Goal: Task Accomplishment & Management: Complete application form

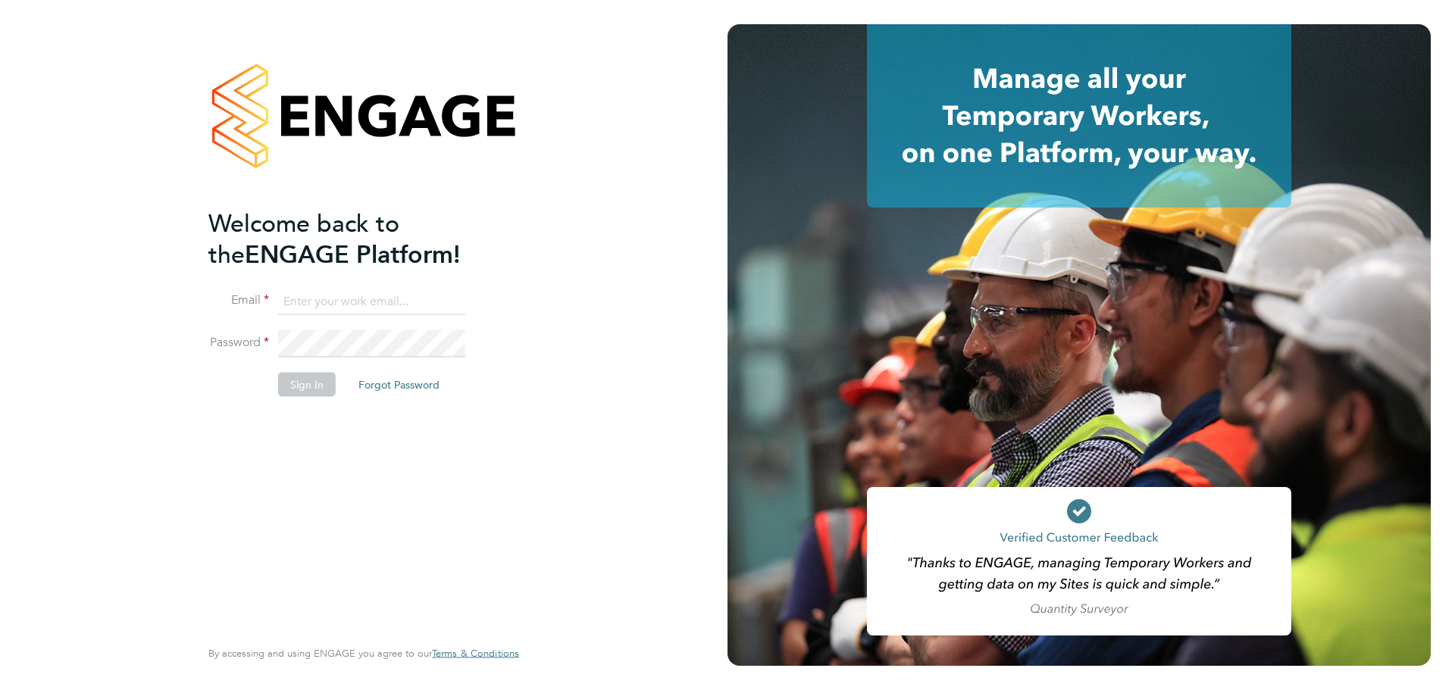
type input "Gurraj.Singh@vistry.co.uk"
click at [224, 530] on div "Welcome back to the ENGAGE Platform! Email Gurraj.Singh@vistry.co.uk Password S…" at bounding box center [356, 421] width 296 height 427
click at [309, 397] on li "Sign In Forgot Password" at bounding box center [356, 391] width 296 height 39
click at [309, 389] on button "Sign In" at bounding box center [307, 384] width 58 height 24
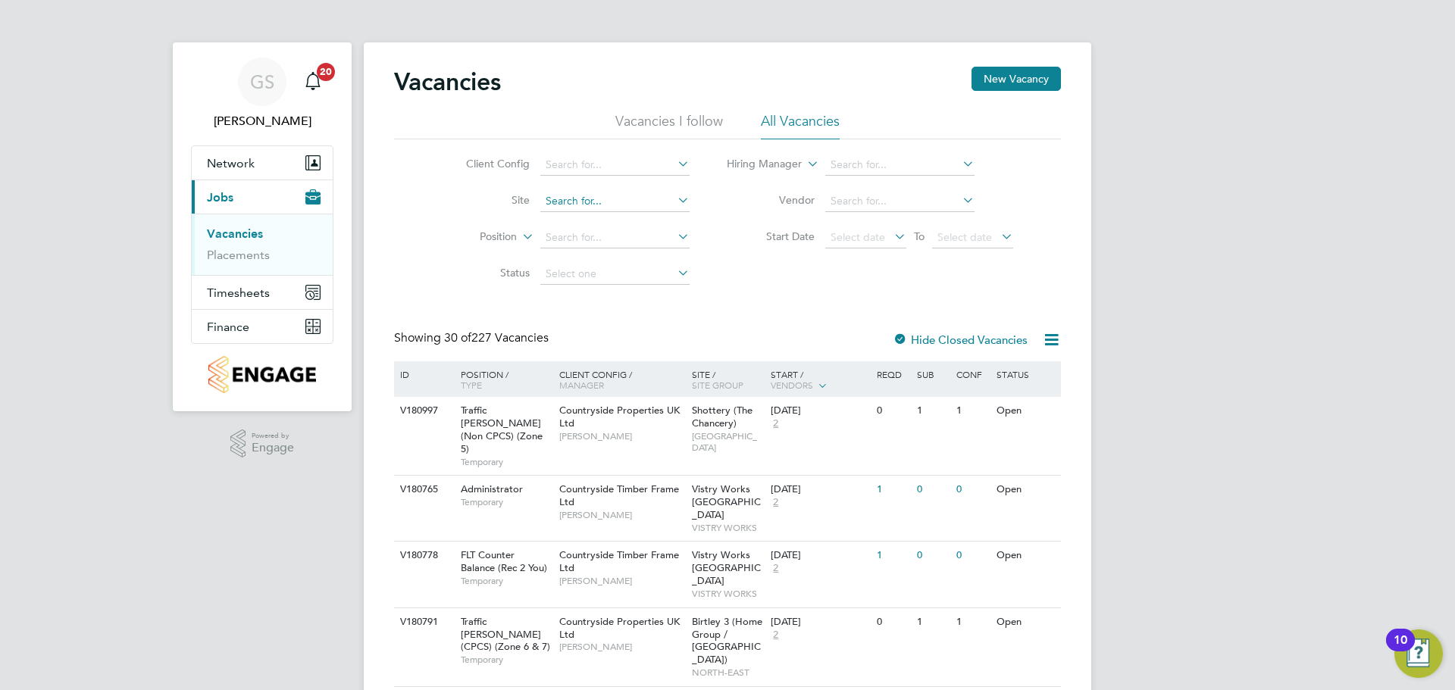
click at [627, 195] on input at bounding box center [614, 201] width 149 height 21
type input "o"
type input "pros"
click at [626, 211] on ul "Pros pect Avenue" at bounding box center [614, 222] width 152 height 22
click at [623, 221] on li "Position" at bounding box center [566, 238] width 285 height 36
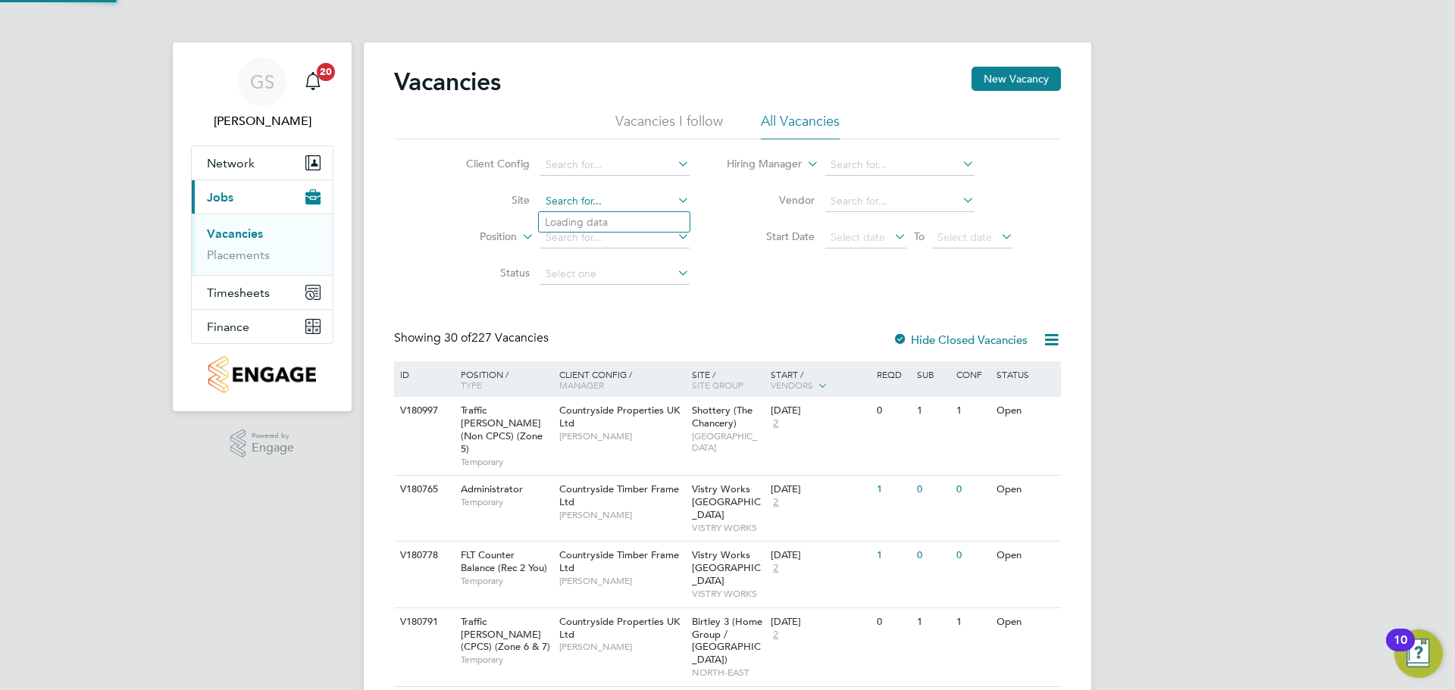
click at [615, 208] on input at bounding box center [614, 201] width 149 height 21
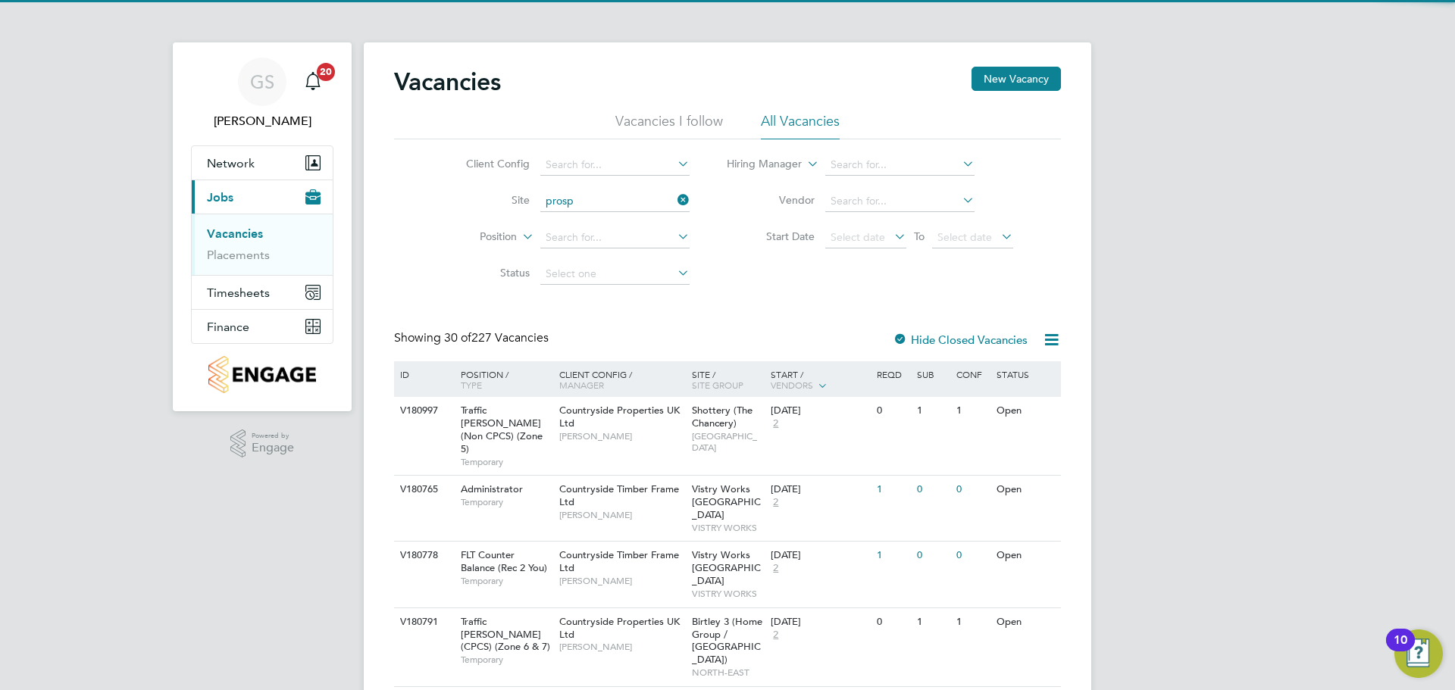
click at [612, 212] on li "Prosp ect Avenue" at bounding box center [614, 222] width 151 height 20
type input "[GEOGRAPHIC_DATA]"
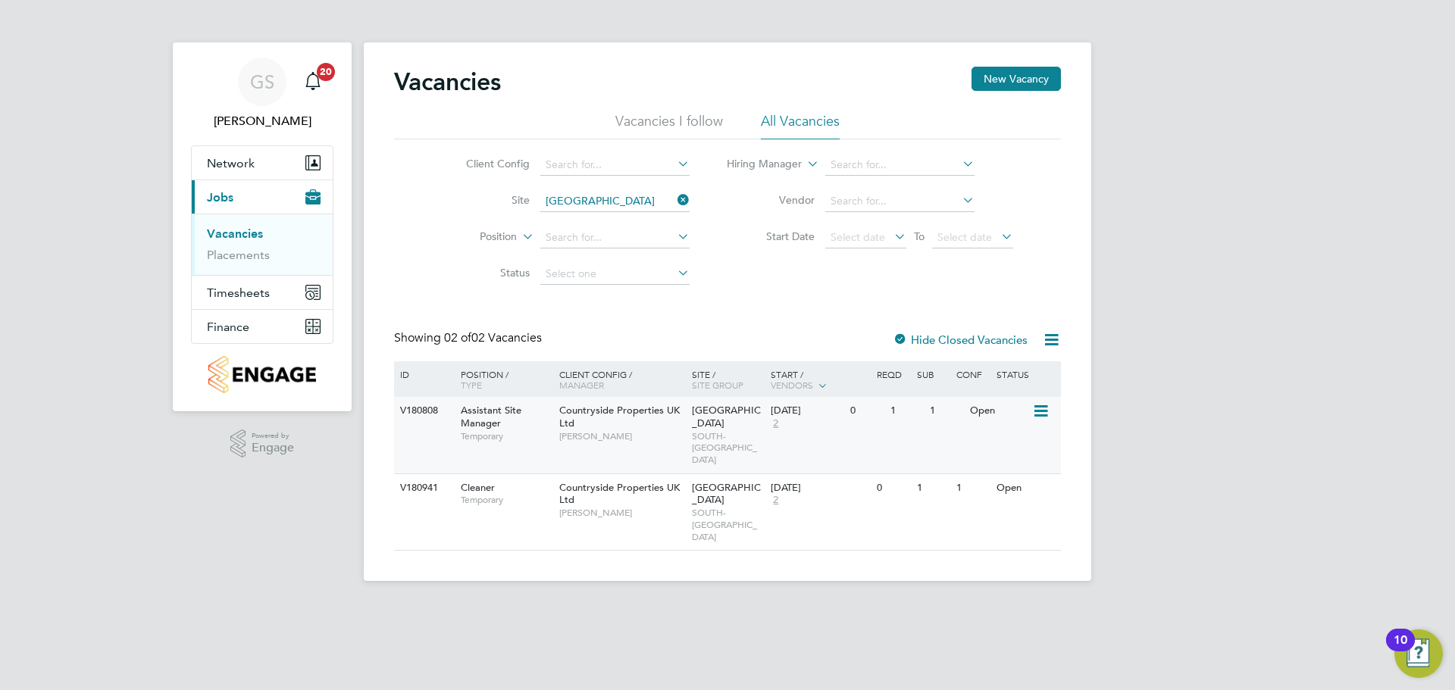
click at [771, 424] on span "2" at bounding box center [776, 424] width 10 height 13
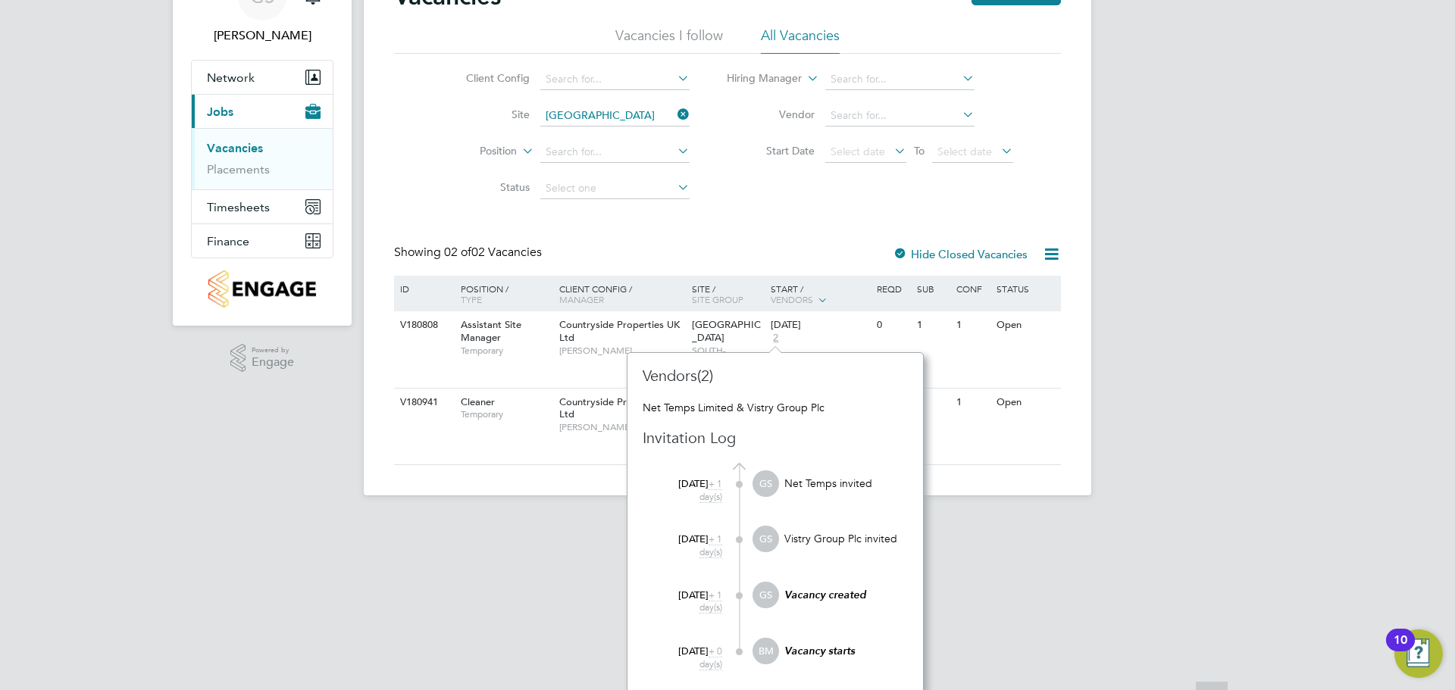
scroll to position [86, 0]
click at [972, 519] on html "GS [PERSON_NAME] Notifications 20 Applications: Network Team Members Sites Work…" at bounding box center [727, 216] width 1455 height 605
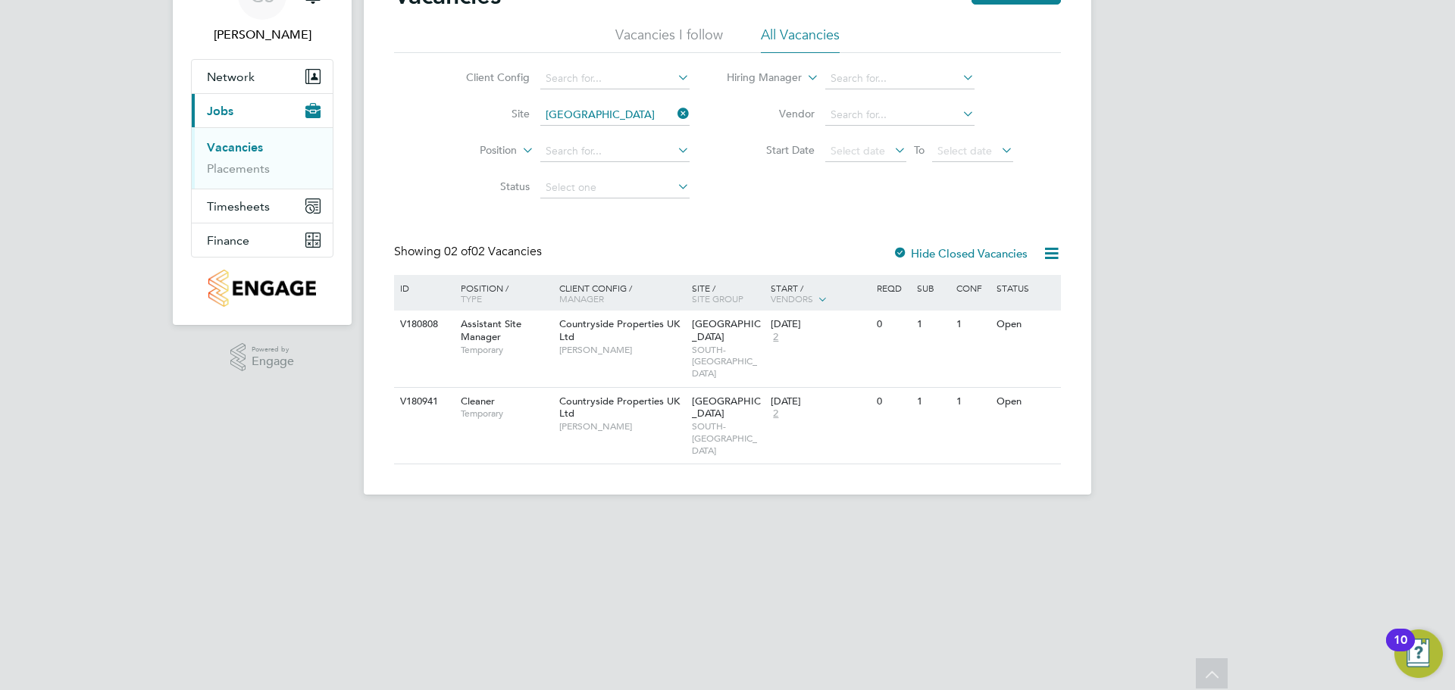
scroll to position [0, 0]
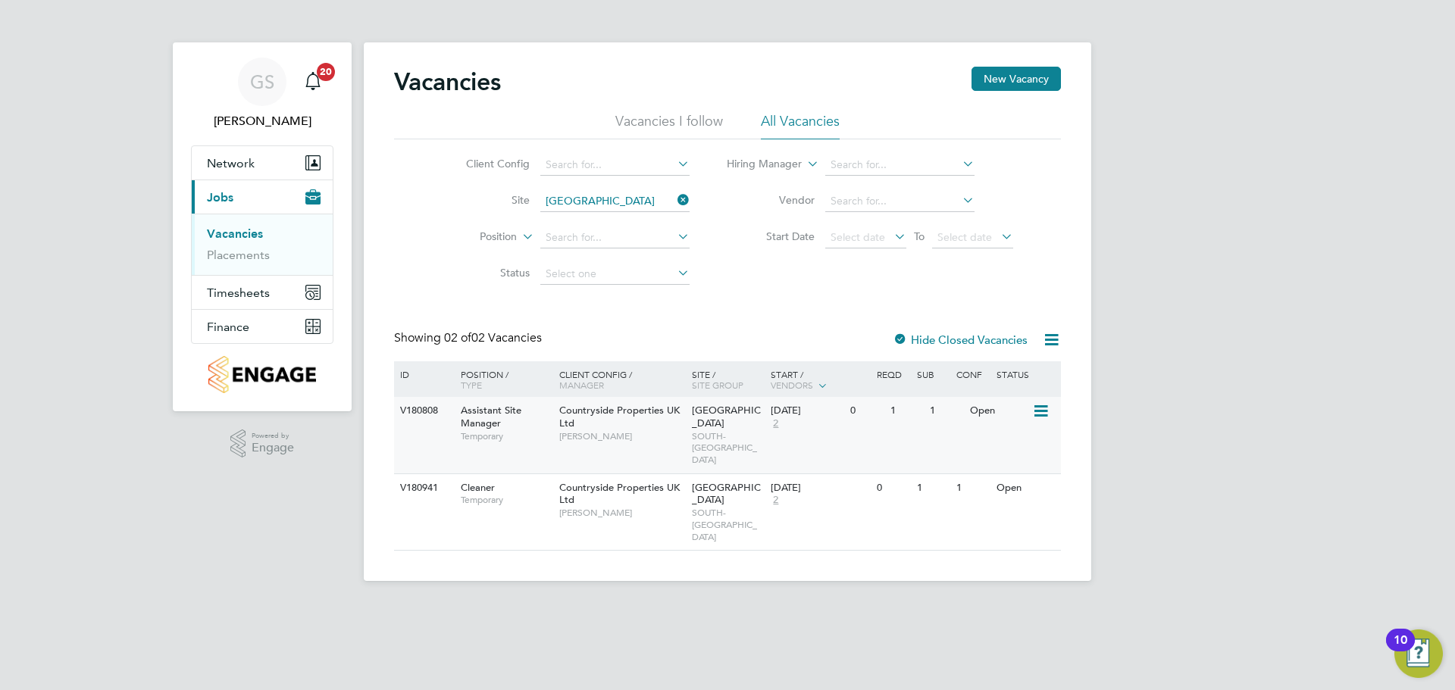
click at [1038, 414] on icon at bounding box center [1039, 411] width 15 height 18
click at [1022, 450] on li "View Details" at bounding box center [1003, 446] width 88 height 21
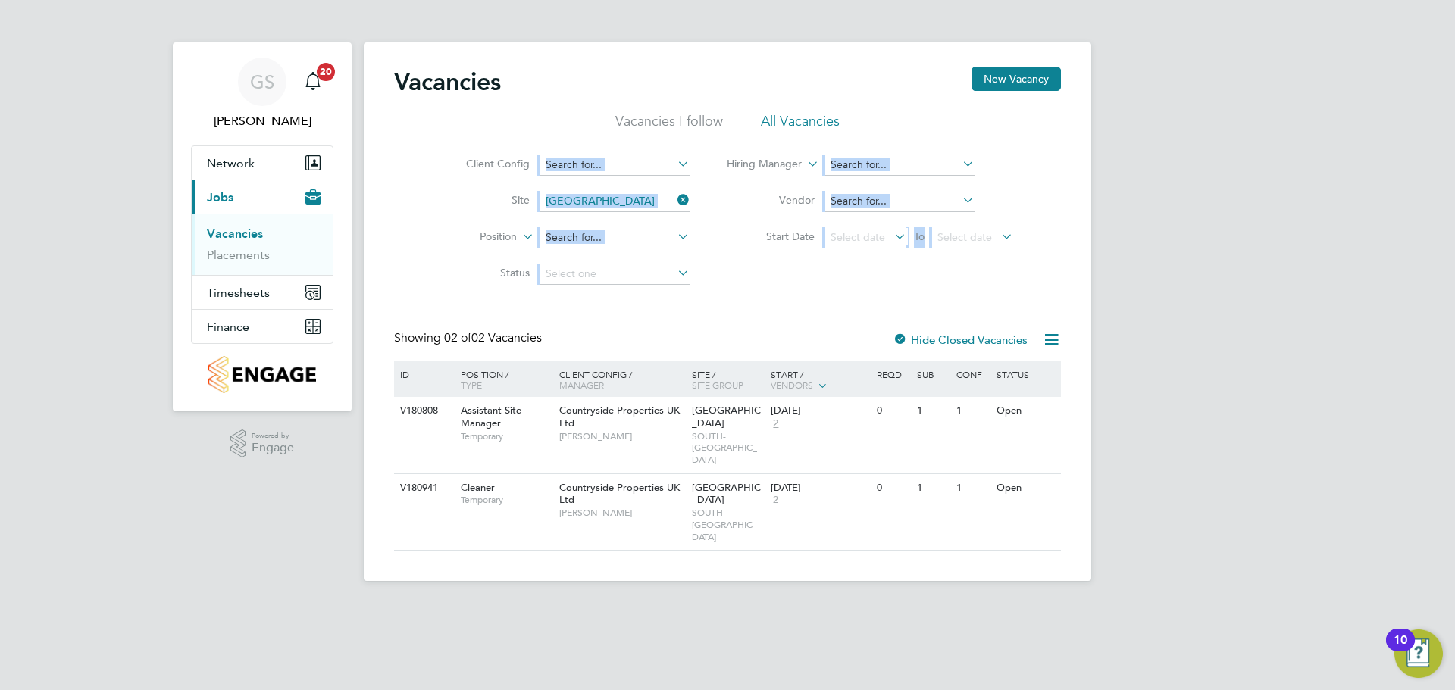
drag, startPoint x: 1040, startPoint y: 268, endPoint x: 383, endPoint y: 161, distance: 665.7
click at [383, 161] on div "Vacancies New Vacancy Vacancies I follow All Vacancies Client Config Site Prosp…" at bounding box center [727, 311] width 727 height 539
click at [718, 286] on div "Client Config Site [GEOGRAPHIC_DATA] Position Status Hiring Manager Vendor Star…" at bounding box center [727, 215] width 667 height 153
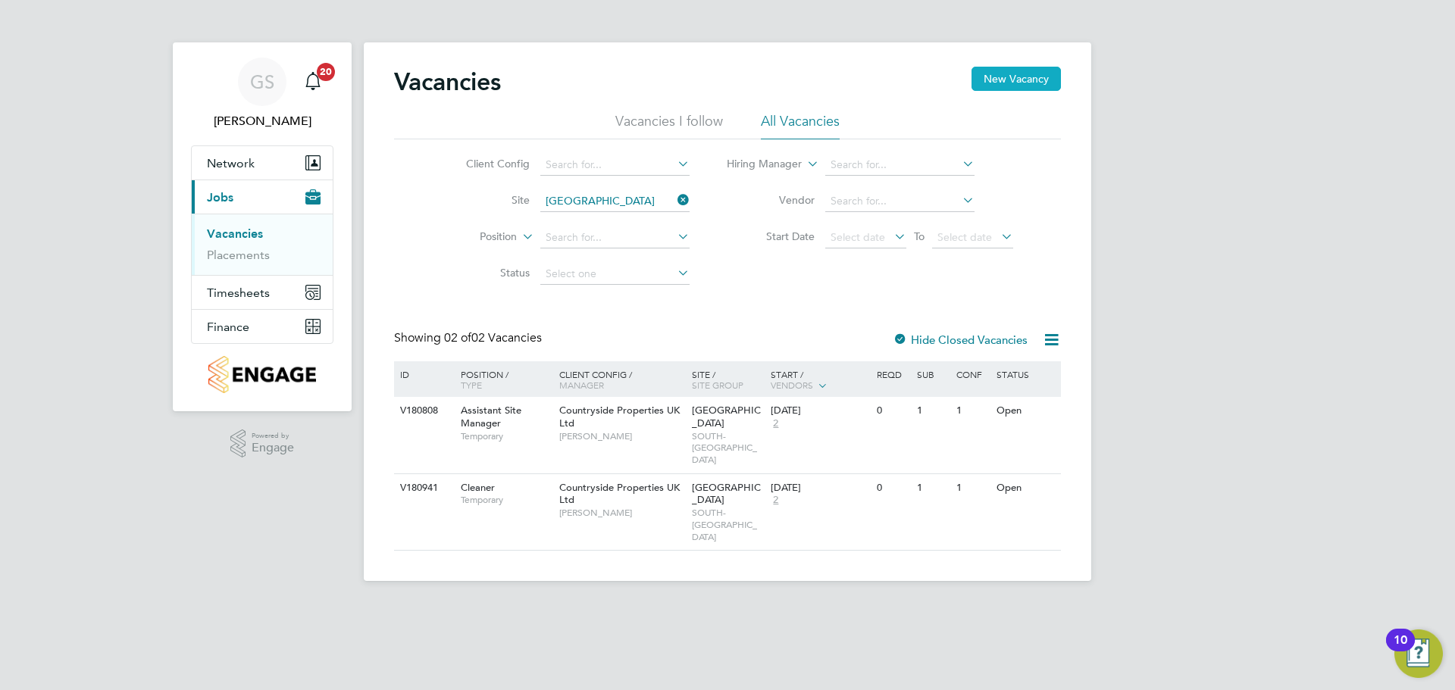
click at [1014, 84] on button "New Vacancy" at bounding box center [1015, 79] width 89 height 24
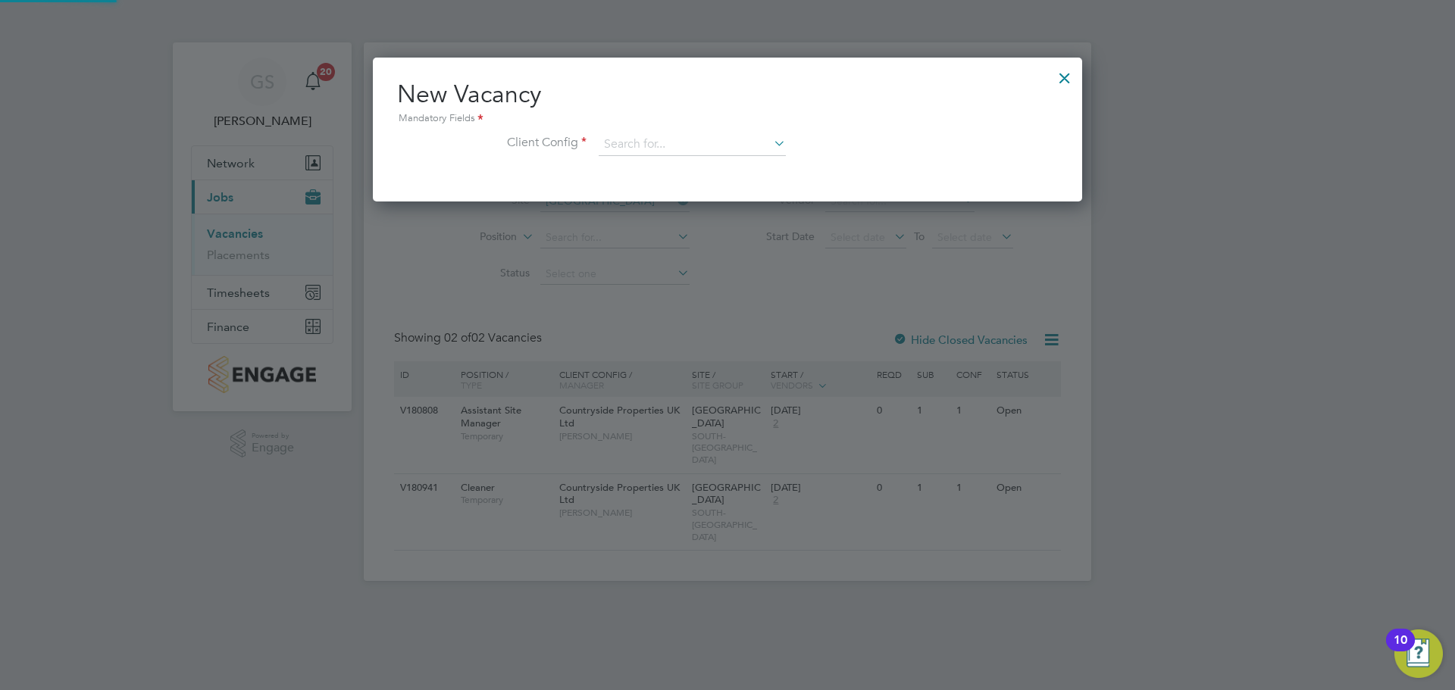
scroll to position [144, 710]
click at [716, 137] on input at bounding box center [692, 144] width 187 height 23
type input "pros"
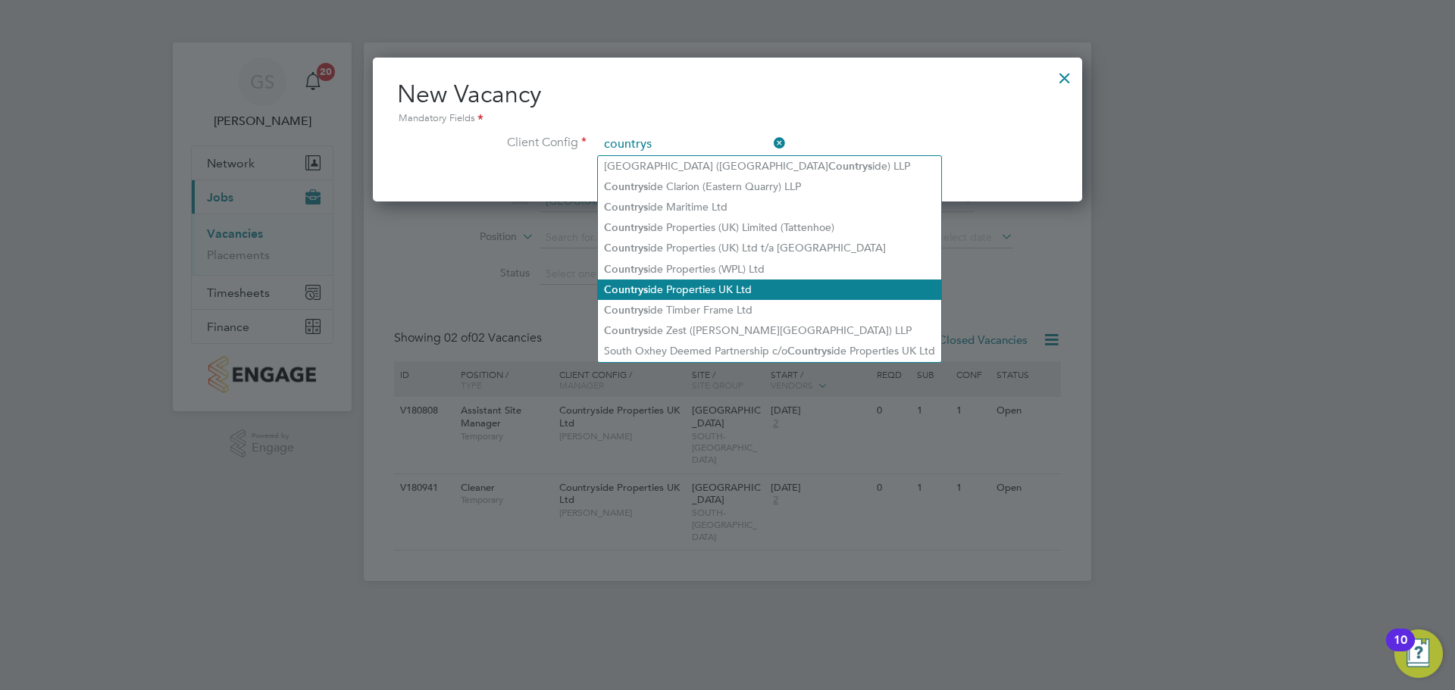
click at [758, 280] on li "Countrys ide Properties UK Ltd" at bounding box center [769, 290] width 343 height 20
type input "Countryside Properties UK Ltd"
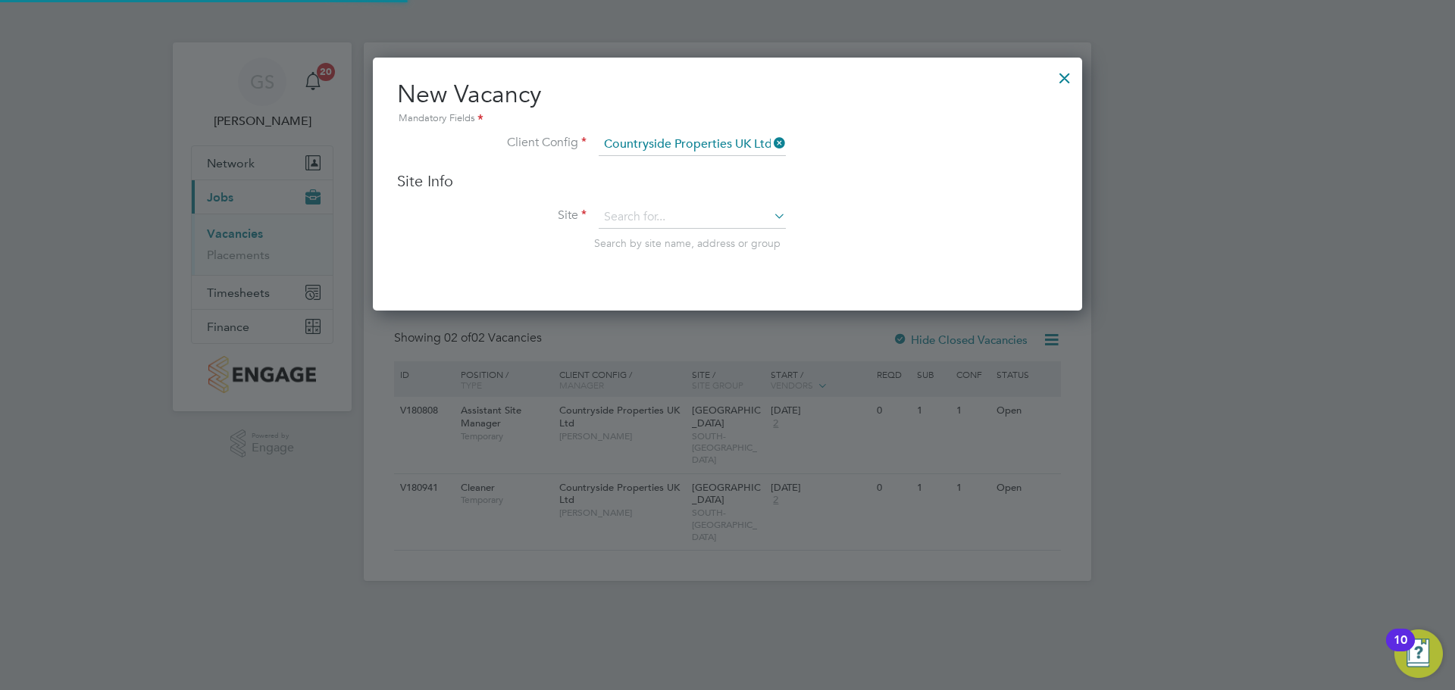
scroll to position [254, 710]
click at [667, 230] on li "Site Search by site name, address or group" at bounding box center [727, 243] width 661 height 74
click at [667, 224] on input at bounding box center [692, 217] width 187 height 23
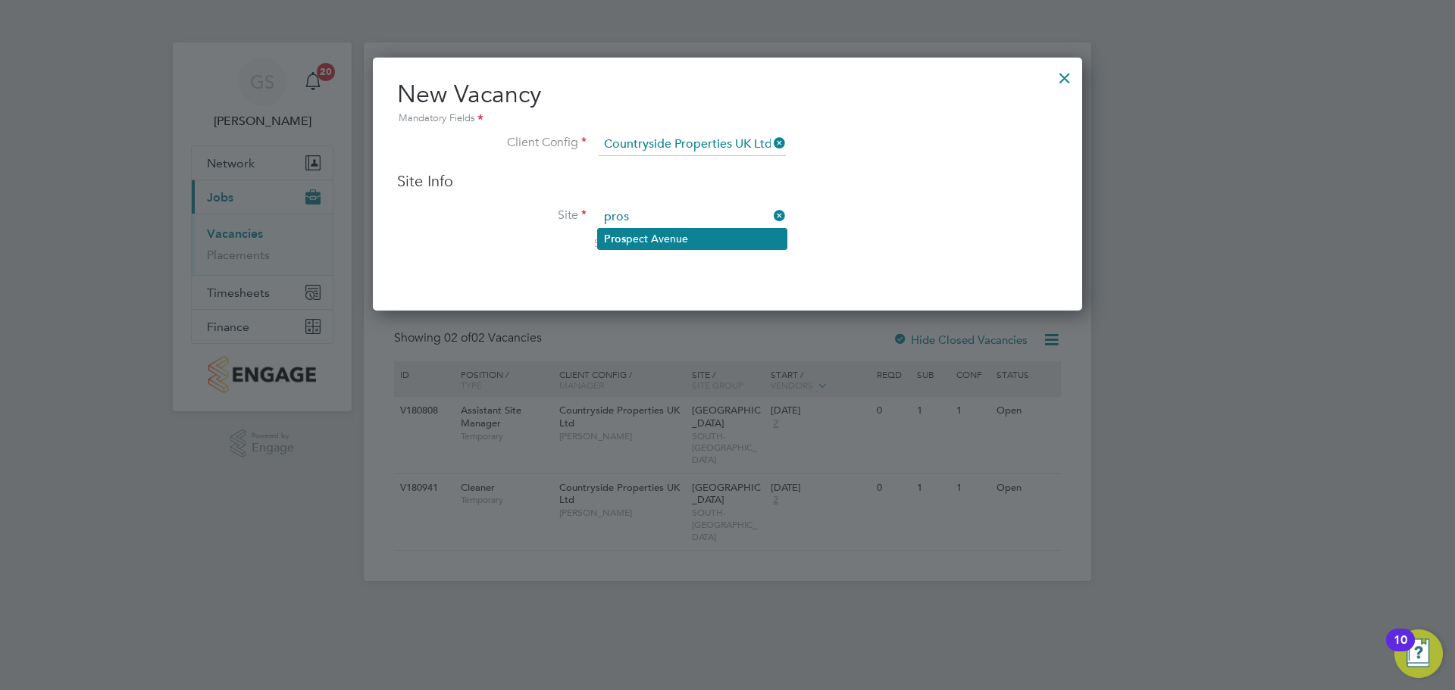
click at [667, 233] on li "Pros pect Avenue" at bounding box center [692, 239] width 189 height 20
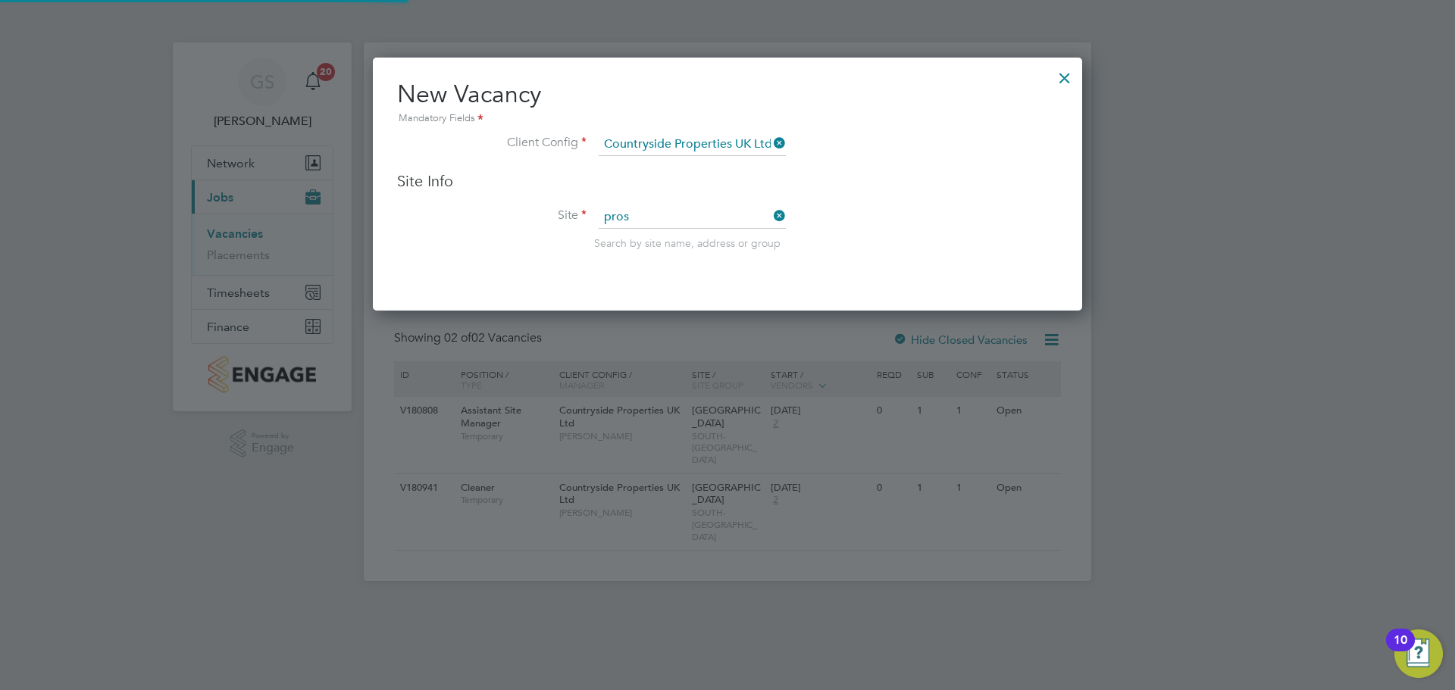
type input "[GEOGRAPHIC_DATA]"
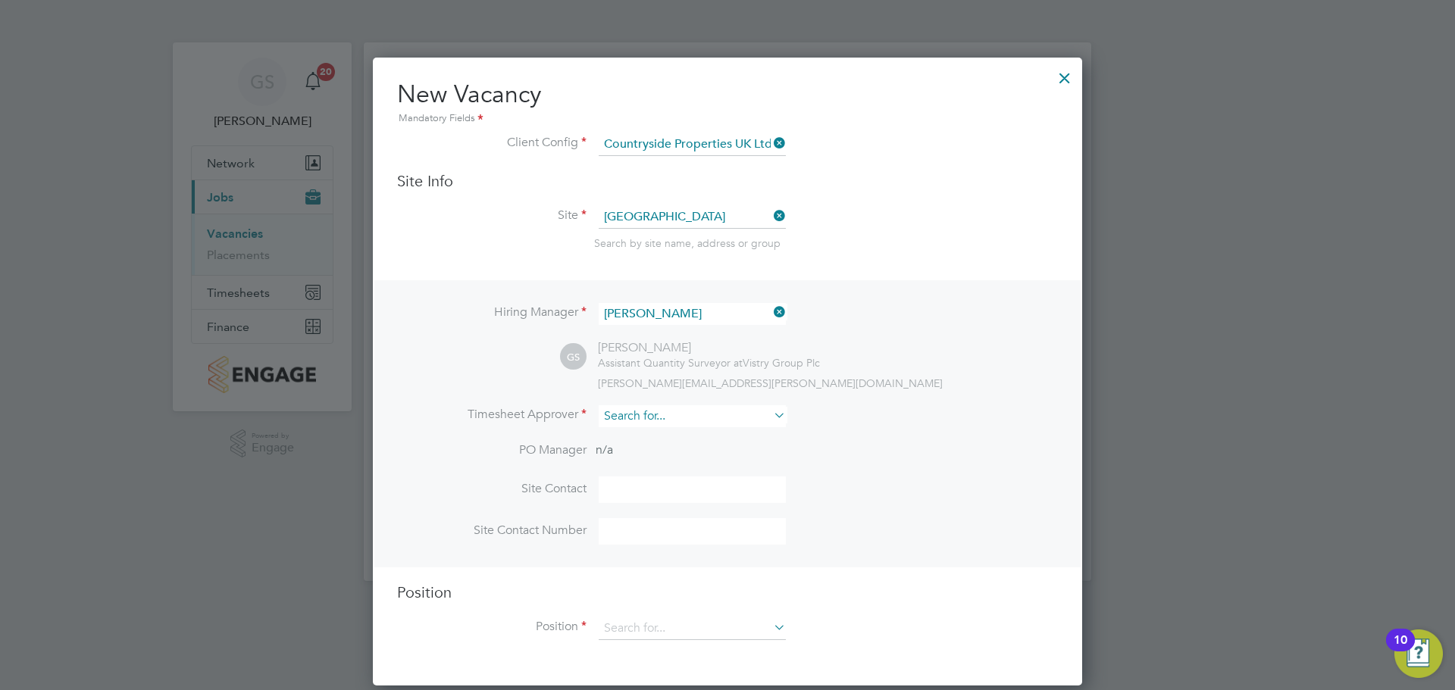
click at [730, 410] on input at bounding box center [692, 416] width 187 height 22
click at [724, 436] on li "[PERSON_NAME] [PERSON_NAME]" at bounding box center [692, 438] width 189 height 20
type input "[PERSON_NAME]"
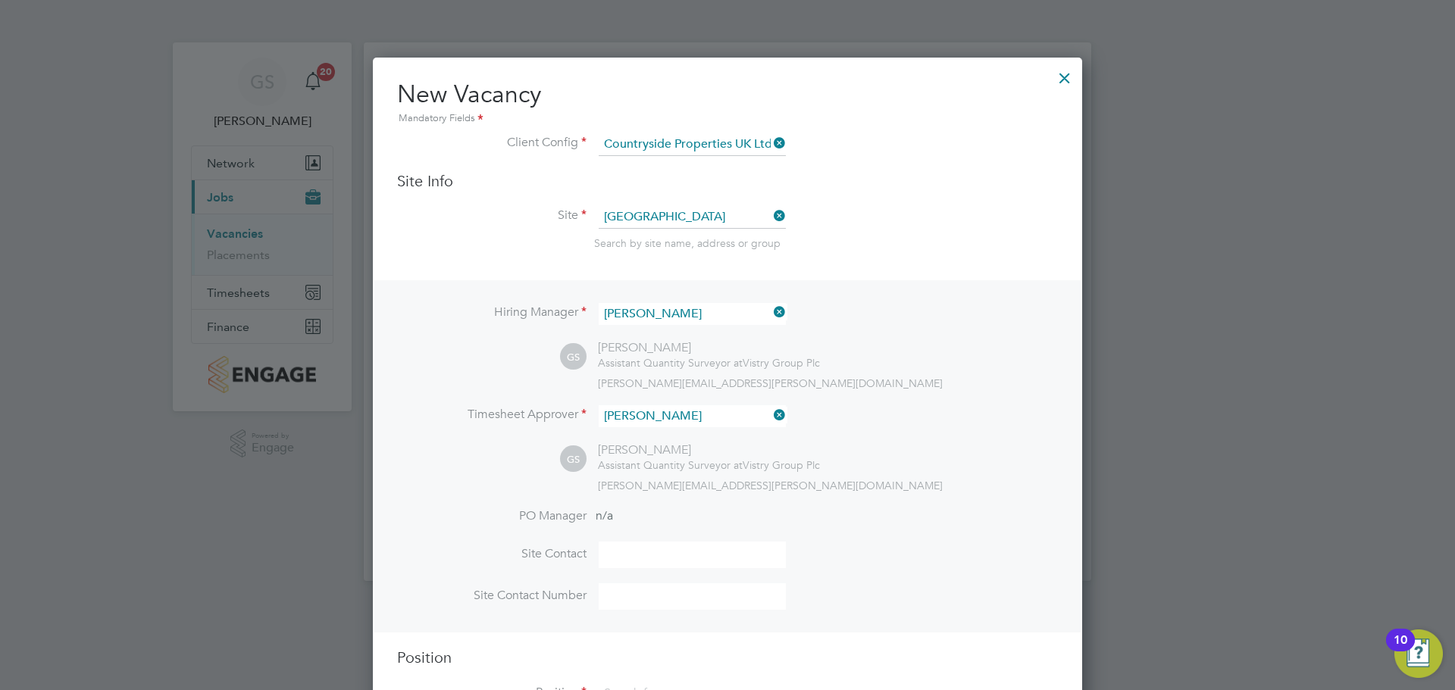
drag, startPoint x: 887, startPoint y: 492, endPoint x: 649, endPoint y: 566, distance: 249.2
click at [886, 493] on div "[PERSON_NAME][EMAIL_ADDRESS][PERSON_NAME][DOMAIN_NAME]" at bounding box center [828, 486] width 460 height 14
click at [611, 580] on li "Site Contact" at bounding box center [727, 563] width 661 height 42
click at [636, 559] on input at bounding box center [692, 555] width 187 height 27
type input "[PERSON_NAME]"
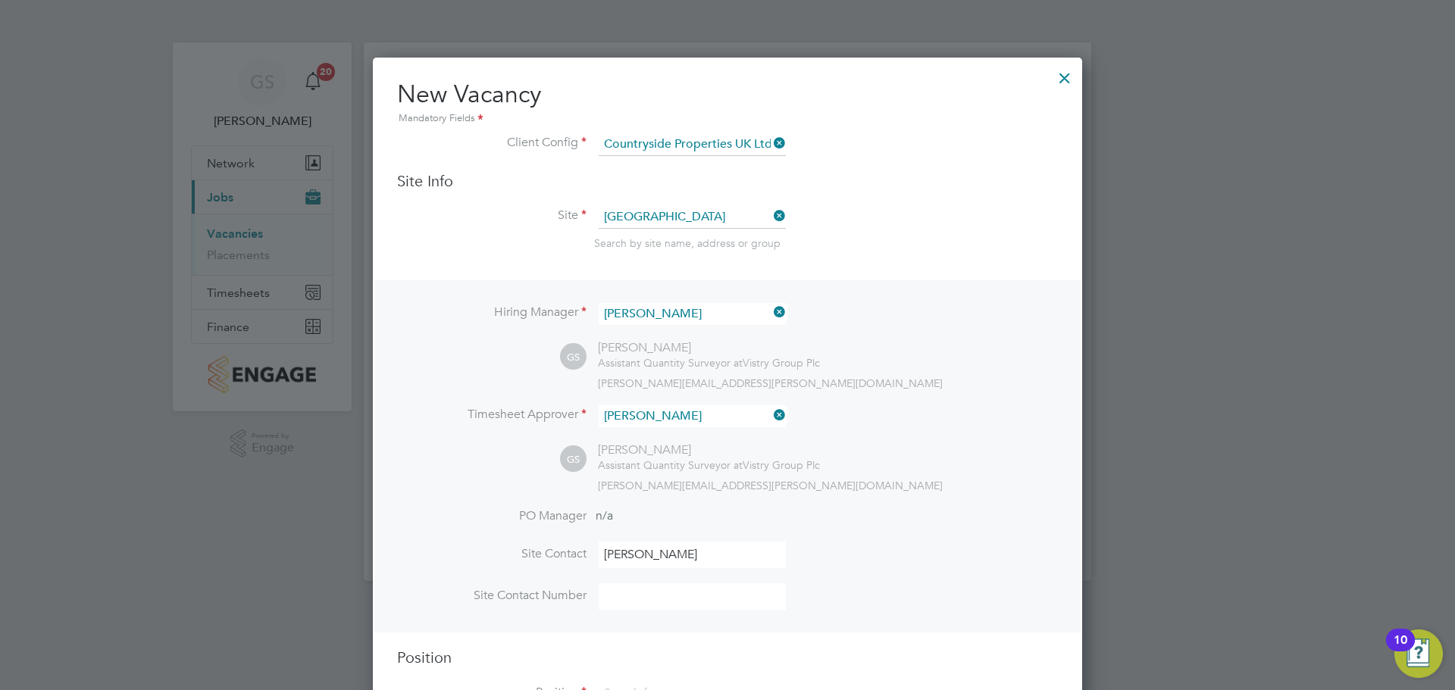
click at [662, 599] on input at bounding box center [692, 596] width 187 height 27
type input "[PHONE_NUMBER]"
click at [960, 474] on div "GS [PERSON_NAME] Assistant Quantity Surveyor at Vistry Group Plc [PERSON_NAME][…" at bounding box center [809, 468] width 498 height 50
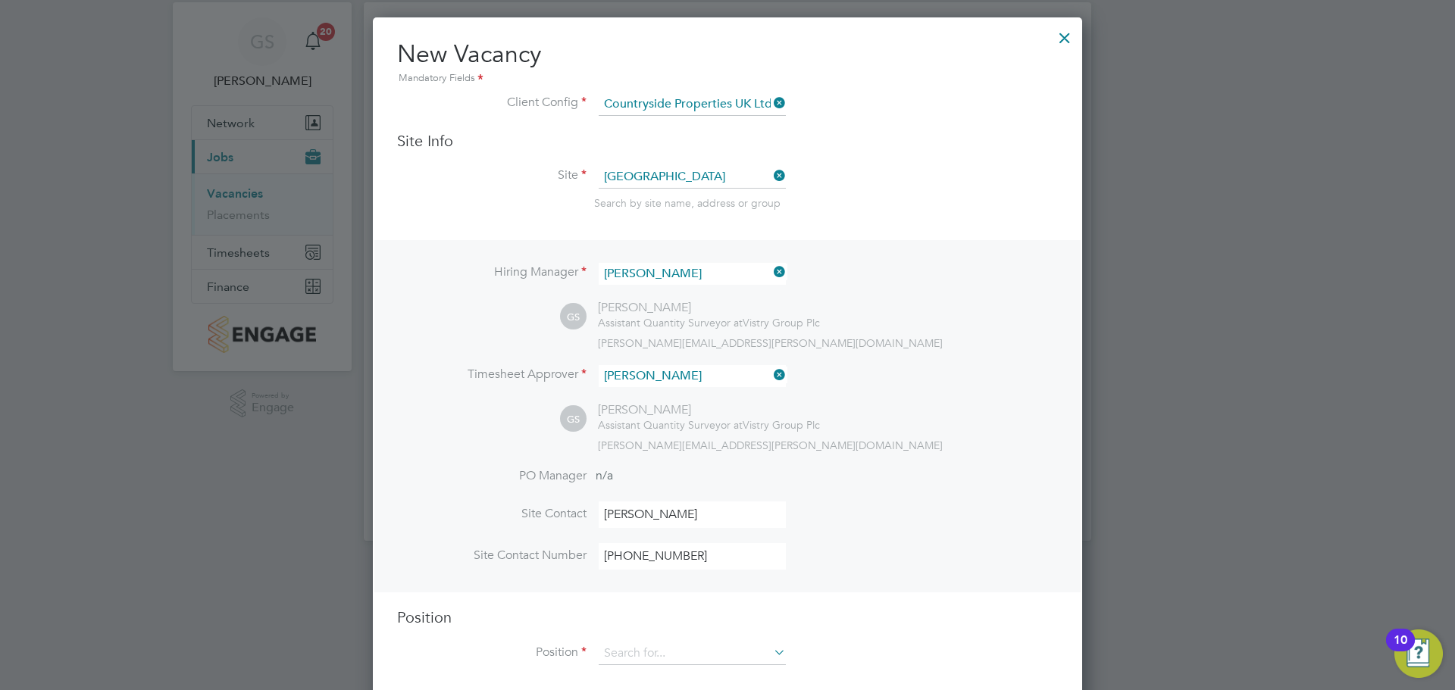
scroll to position [62, 0]
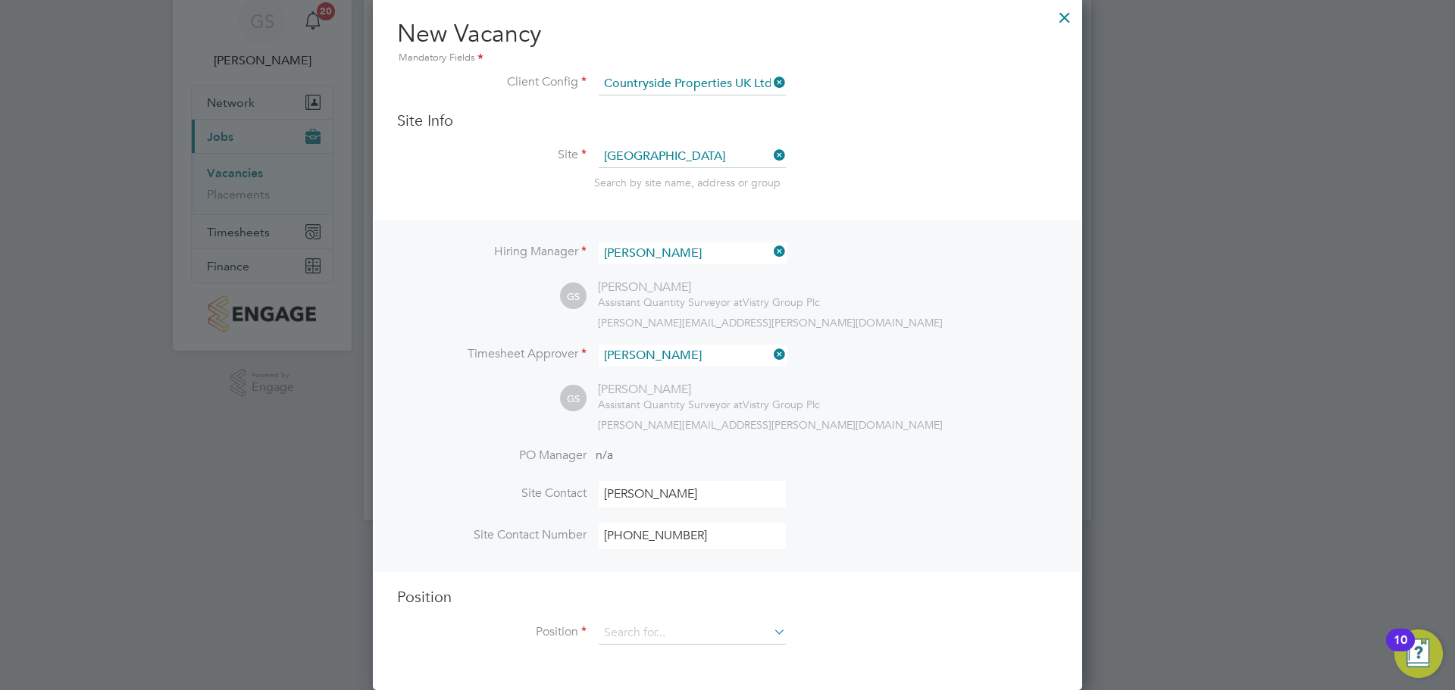
click at [692, 617] on div "Position Position" at bounding box center [727, 623] width 661 height 73
click at [692, 633] on input at bounding box center [692, 633] width 187 height 23
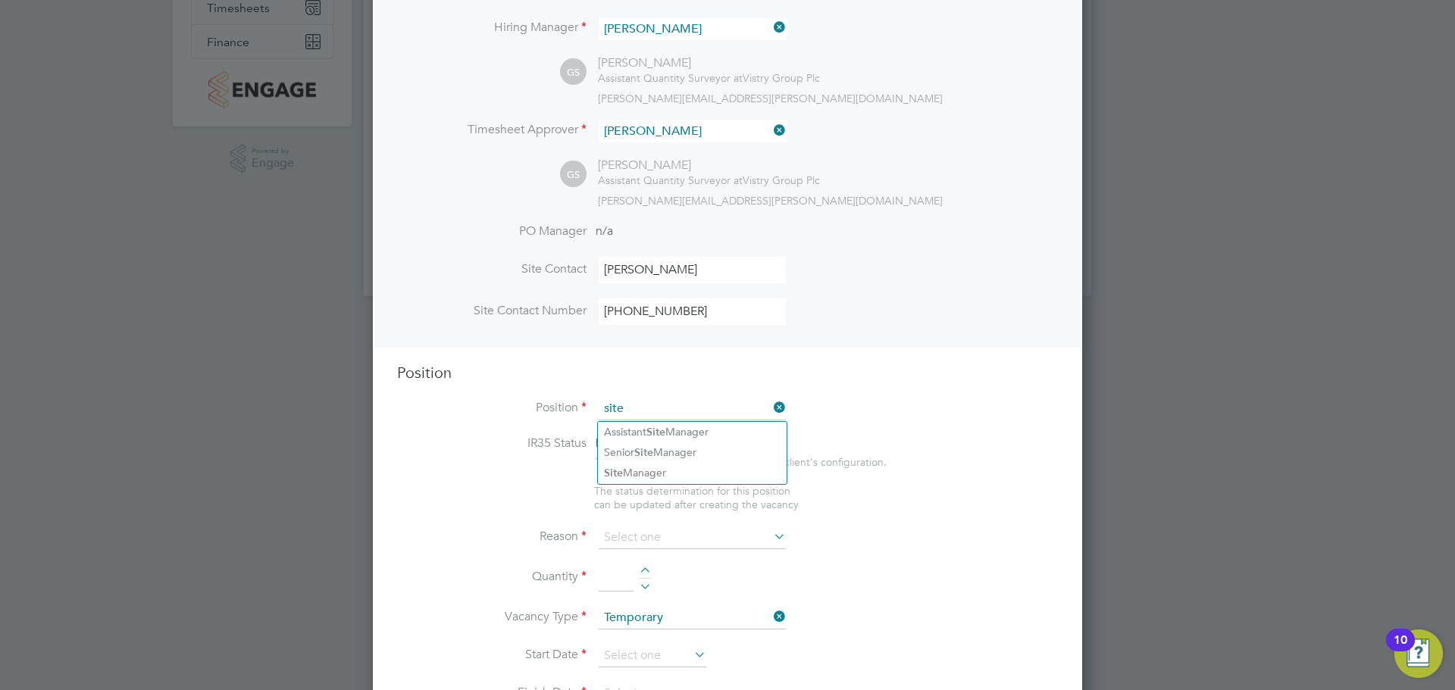
scroll to position [289, 0]
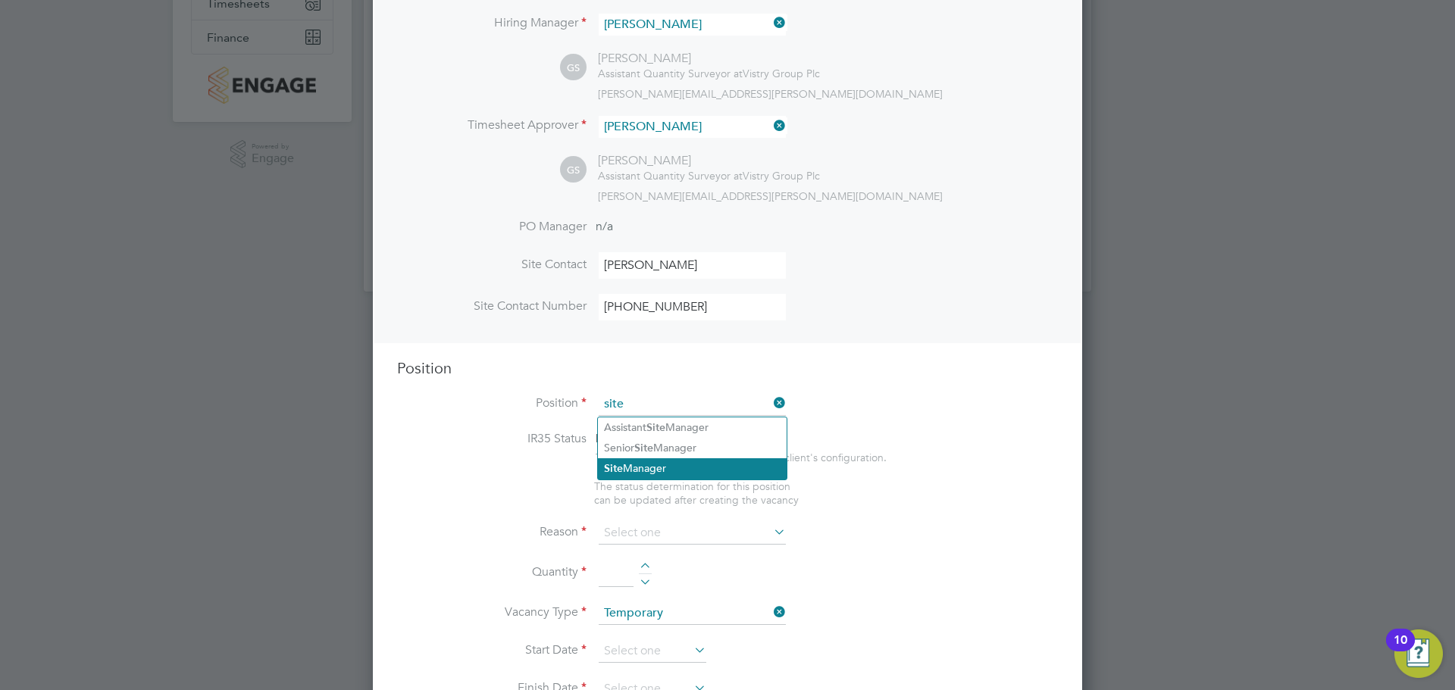
click at [694, 468] on li "Site Manager" at bounding box center [692, 468] width 189 height 20
type input "Site Manager"
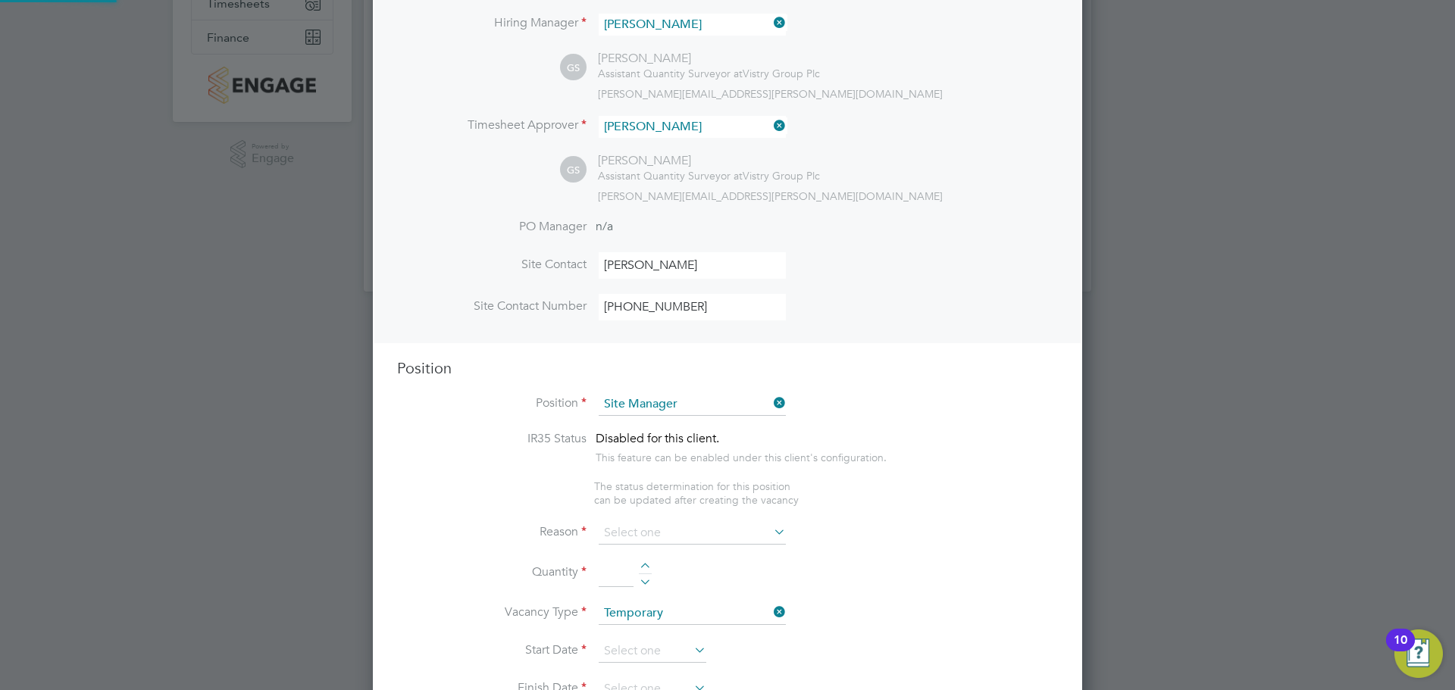
type textarea "• Loremip dolo sitam con adipisc eli se doeiusmodt inci utl etdolore magnaaliqu…"
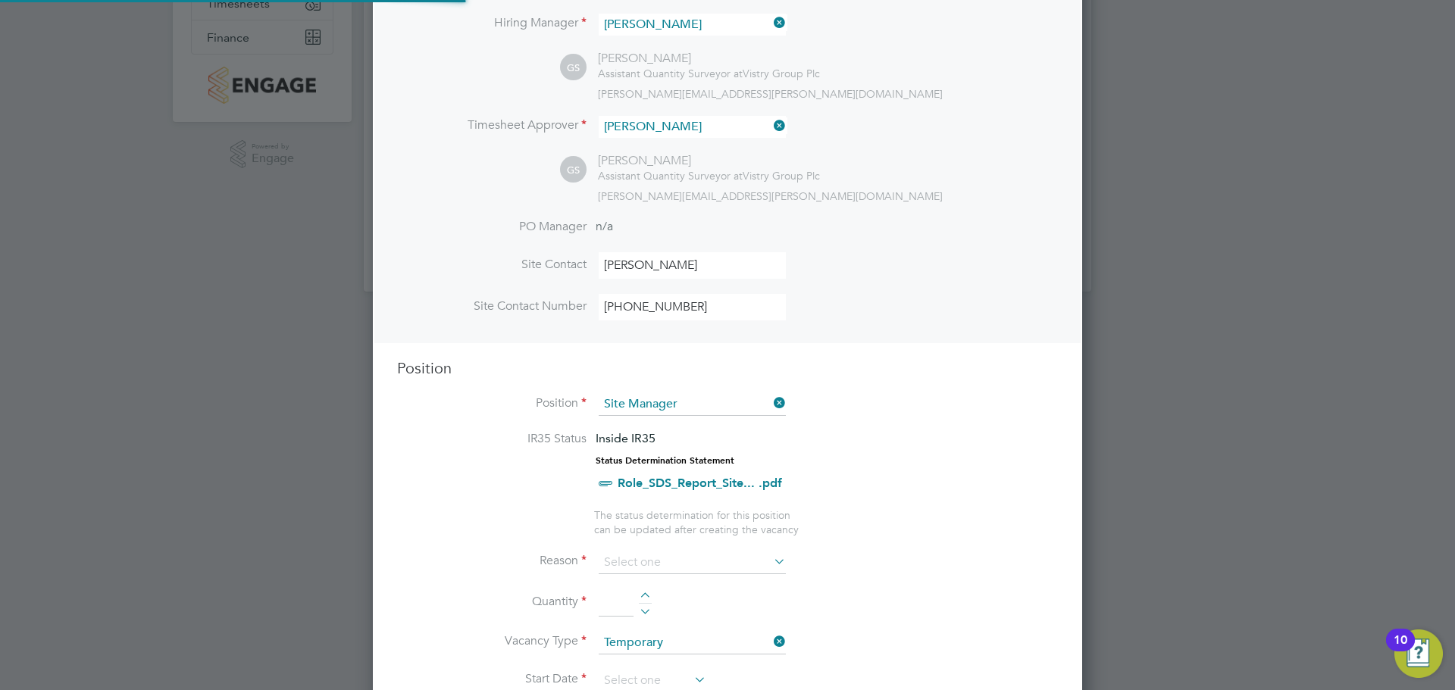
click at [880, 456] on li "IR35 Status Inside IR35 Status Determination Statement Role_SDS_Report_Site... …" at bounding box center [727, 469] width 661 height 77
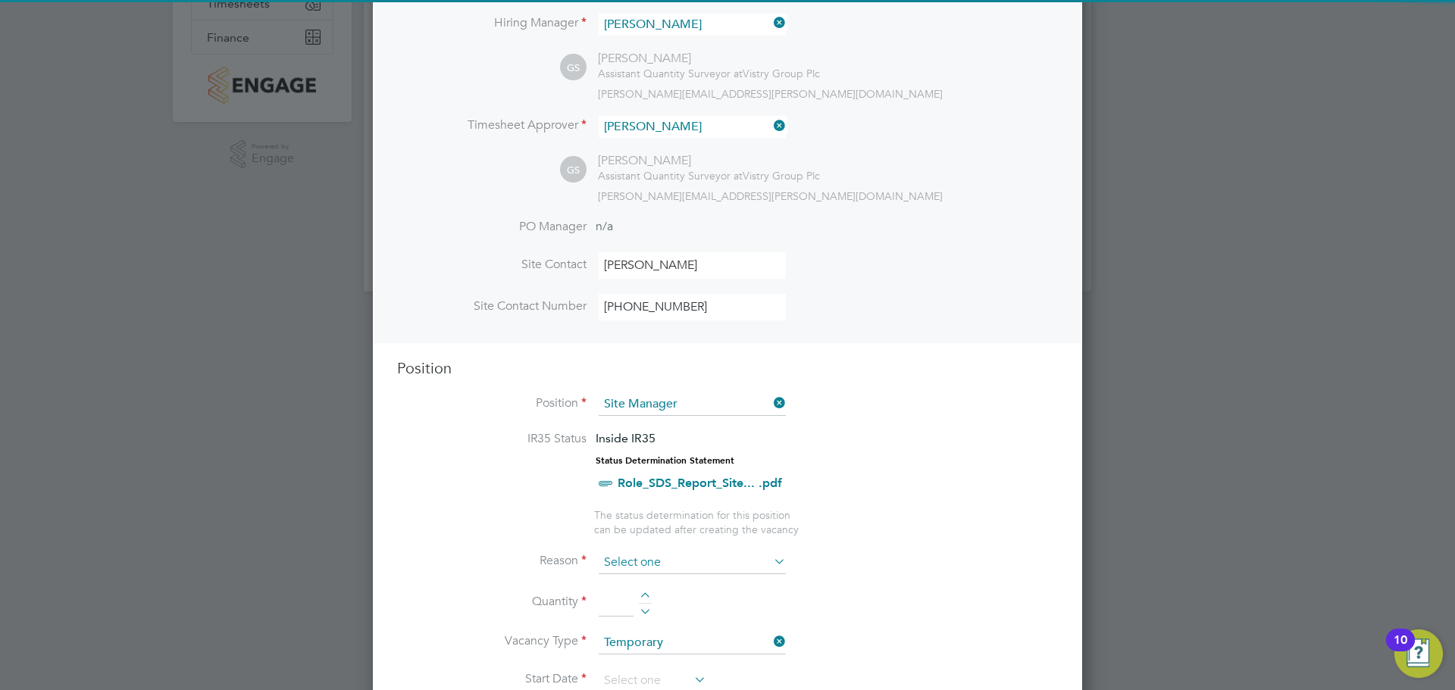
click at [702, 560] on input at bounding box center [692, 563] width 187 height 23
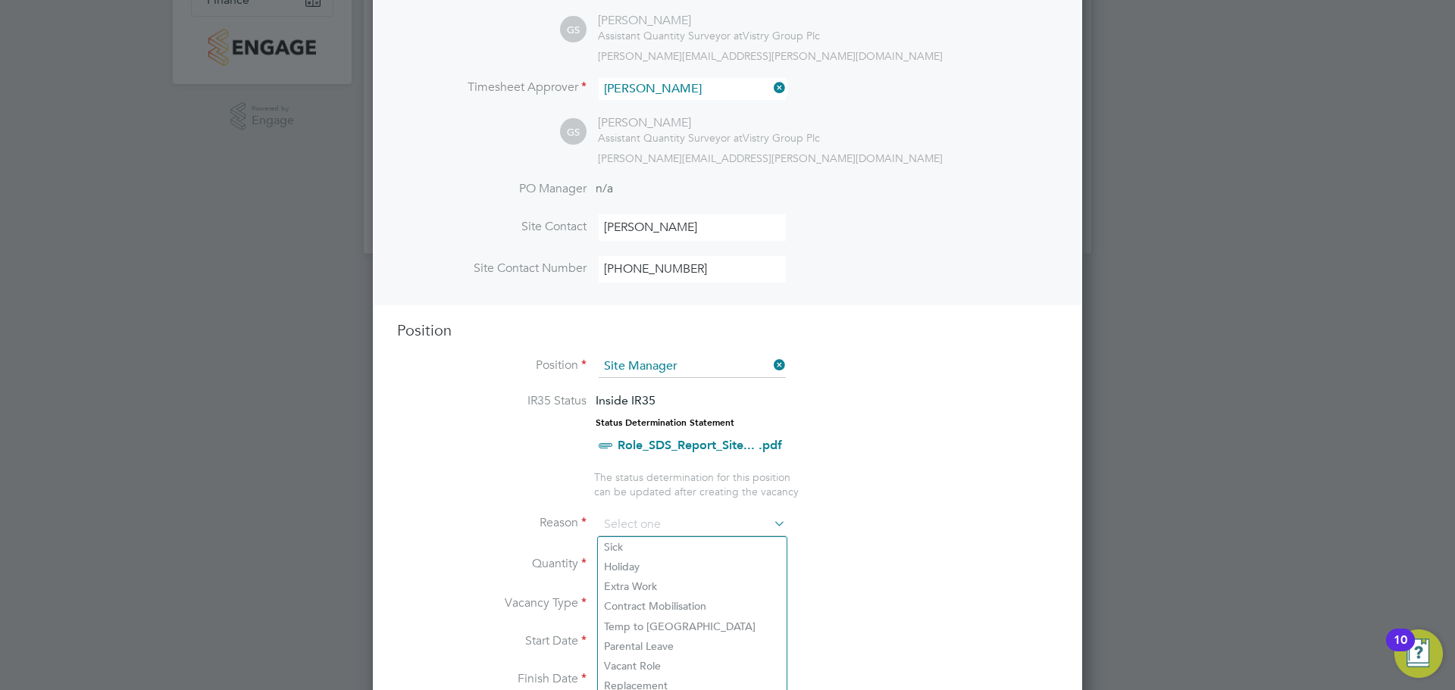
scroll to position [365, 0]
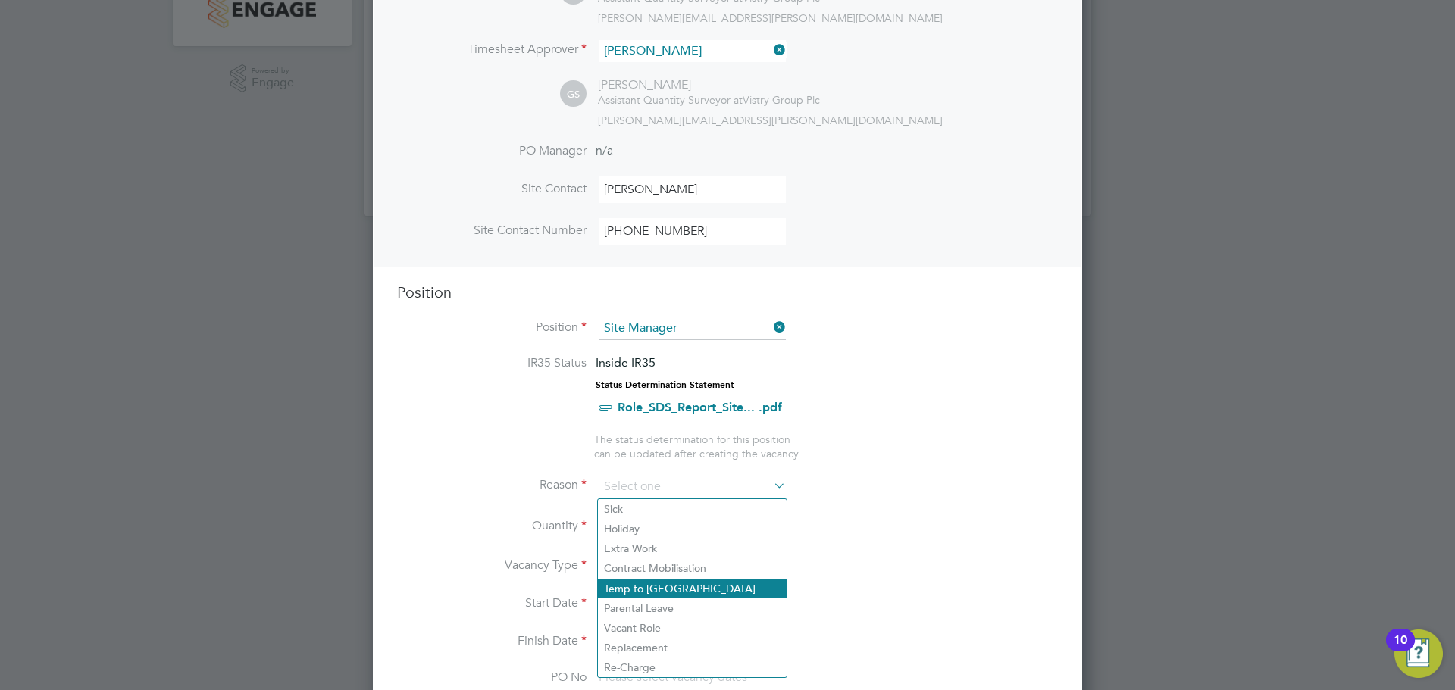
click at [683, 584] on li "Temp to [GEOGRAPHIC_DATA]" at bounding box center [692, 589] width 189 height 20
type input "Temp to [GEOGRAPHIC_DATA]"
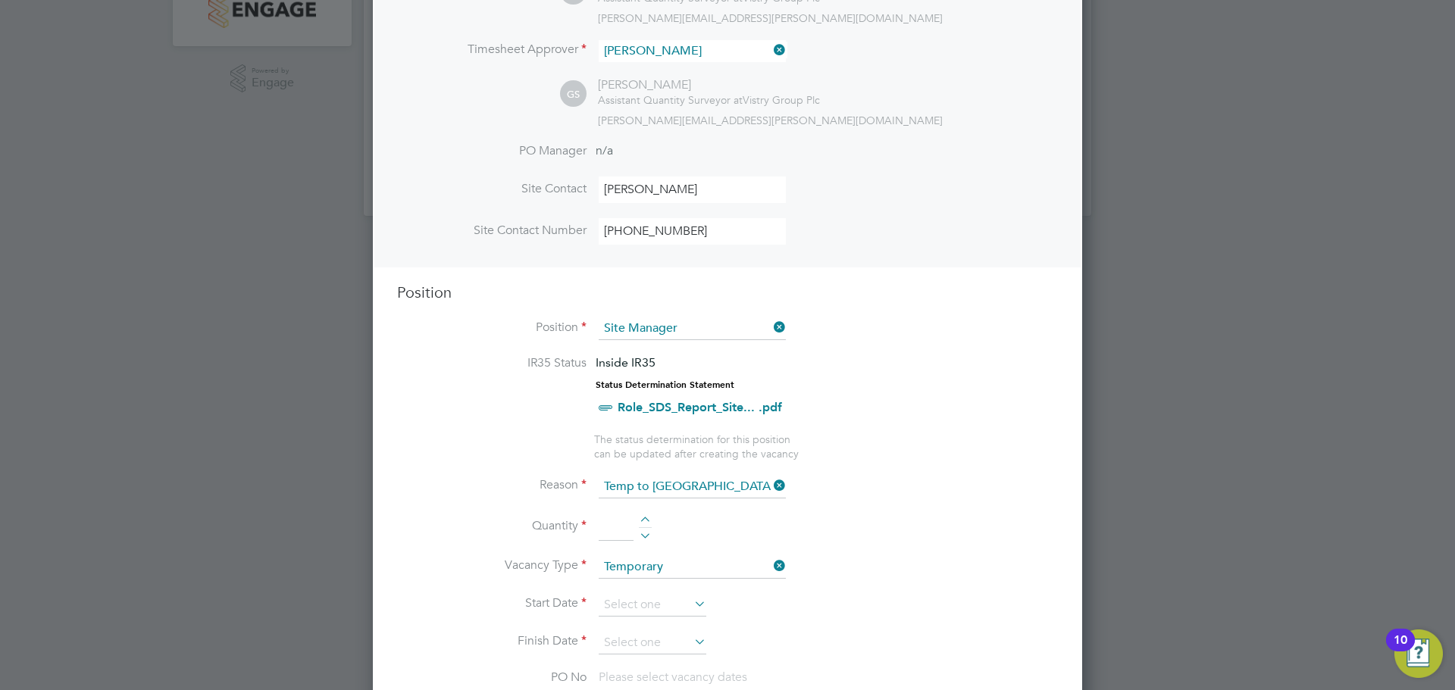
click at [652, 525] on div at bounding box center [645, 522] width 13 height 11
type input "1"
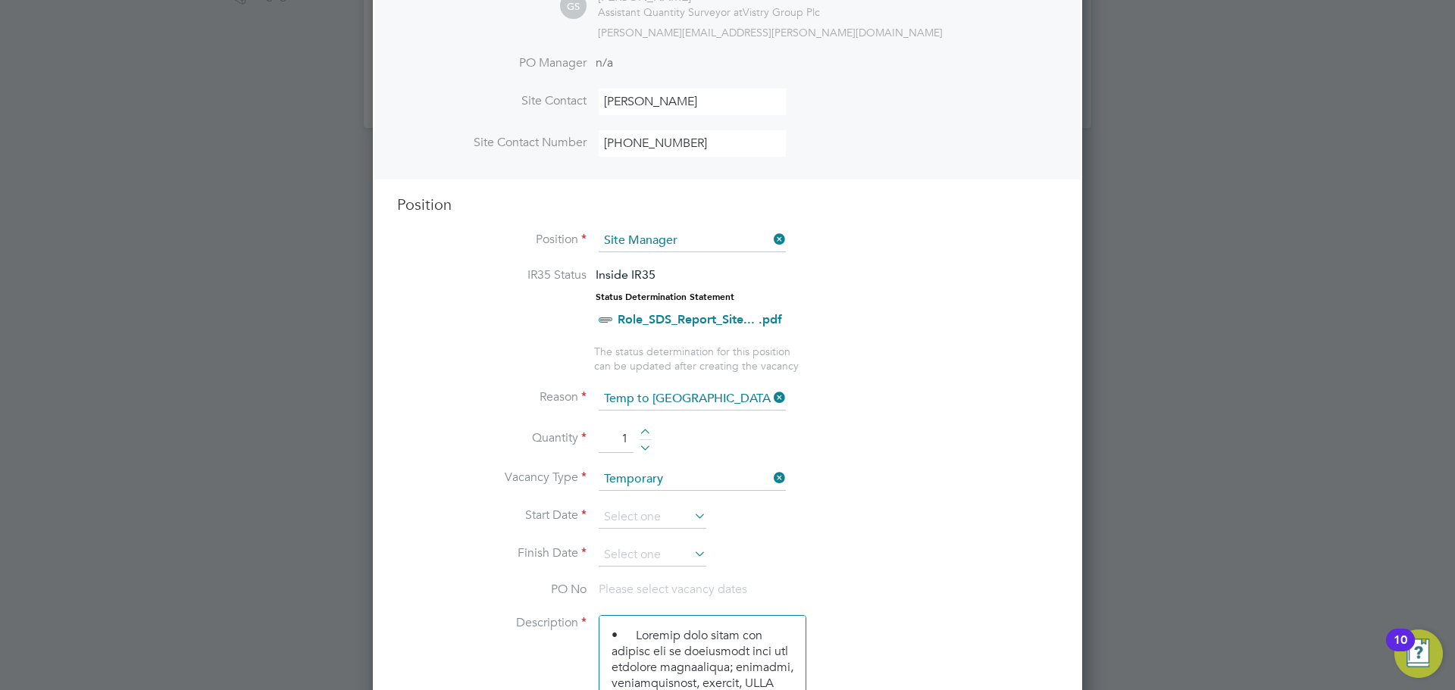
scroll to position [593, 0]
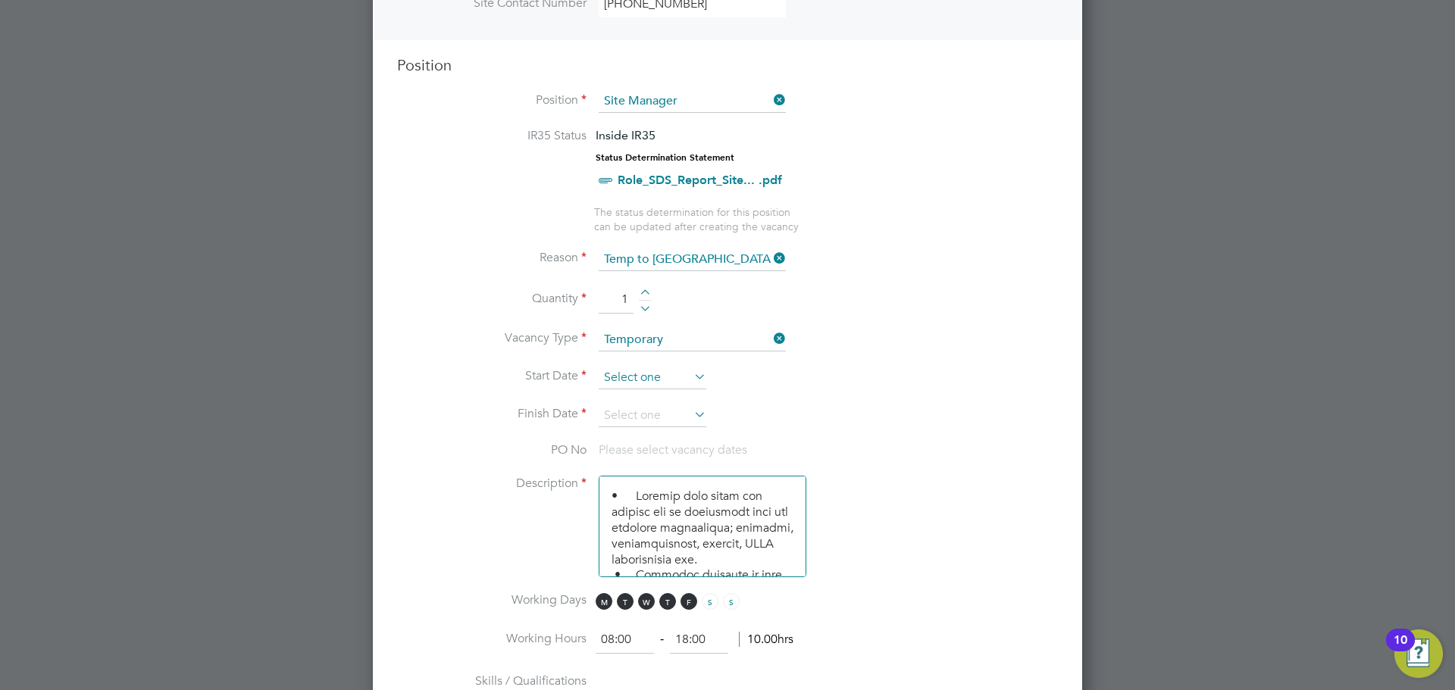
click at [654, 380] on input at bounding box center [653, 378] width 108 height 23
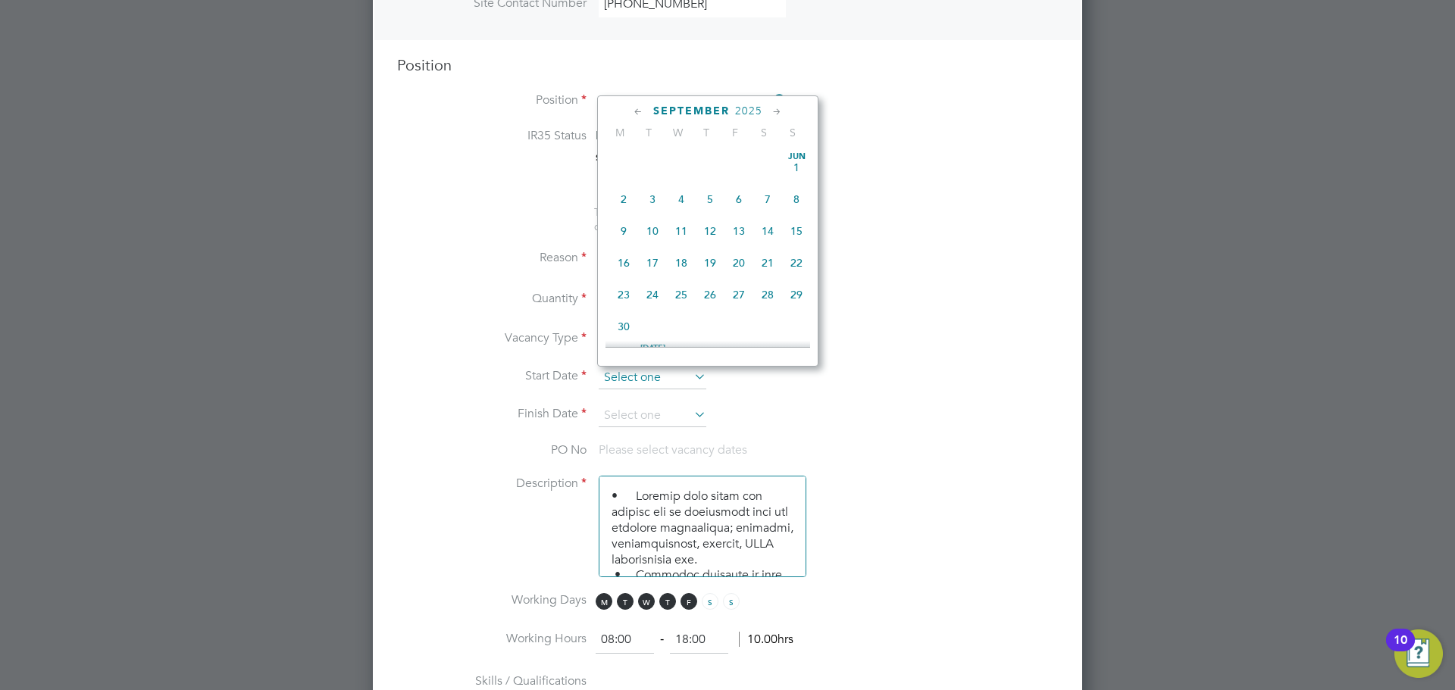
scroll to position [558, 0]
click at [674, 199] on span "17" at bounding box center [681, 184] width 29 height 29
type input "[DATE]"
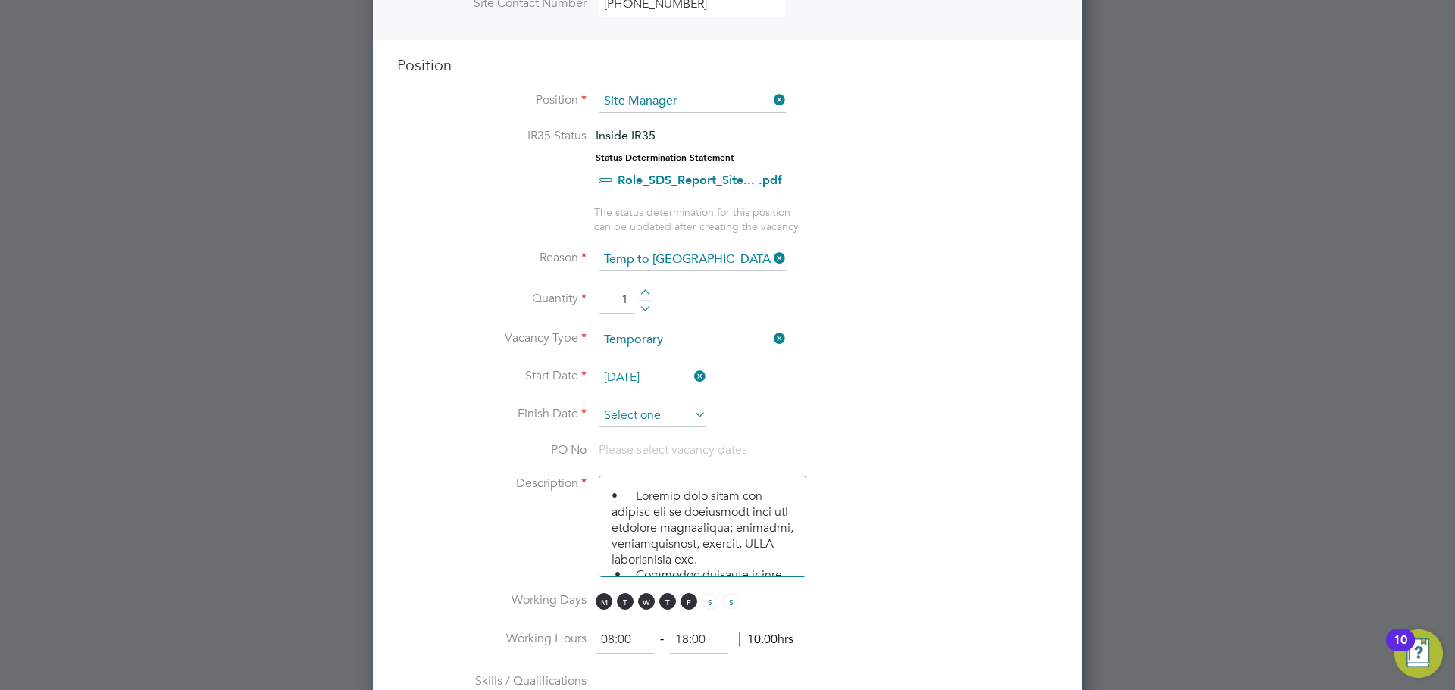
click at [647, 411] on input at bounding box center [653, 416] width 108 height 23
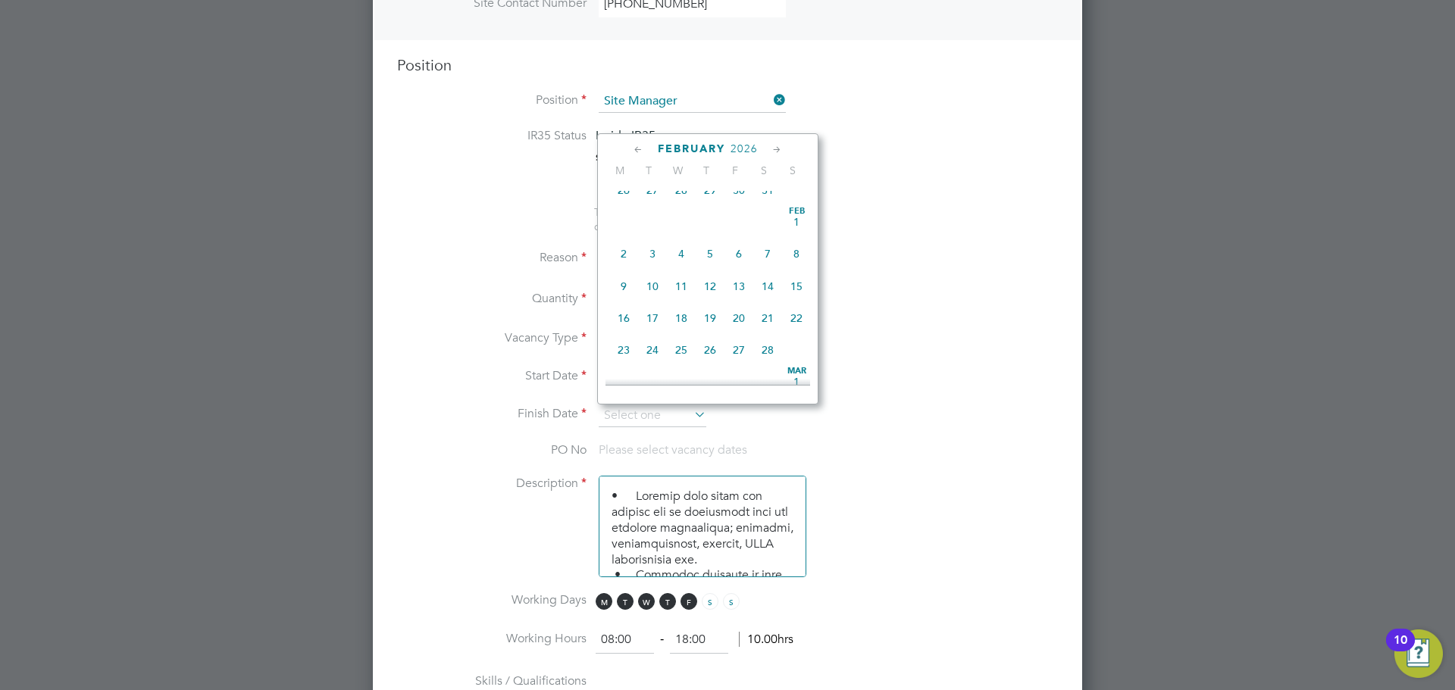
scroll to position [1299, 0]
click at [689, 263] on span "4" at bounding box center [681, 248] width 29 height 29
type input "[DATE]"
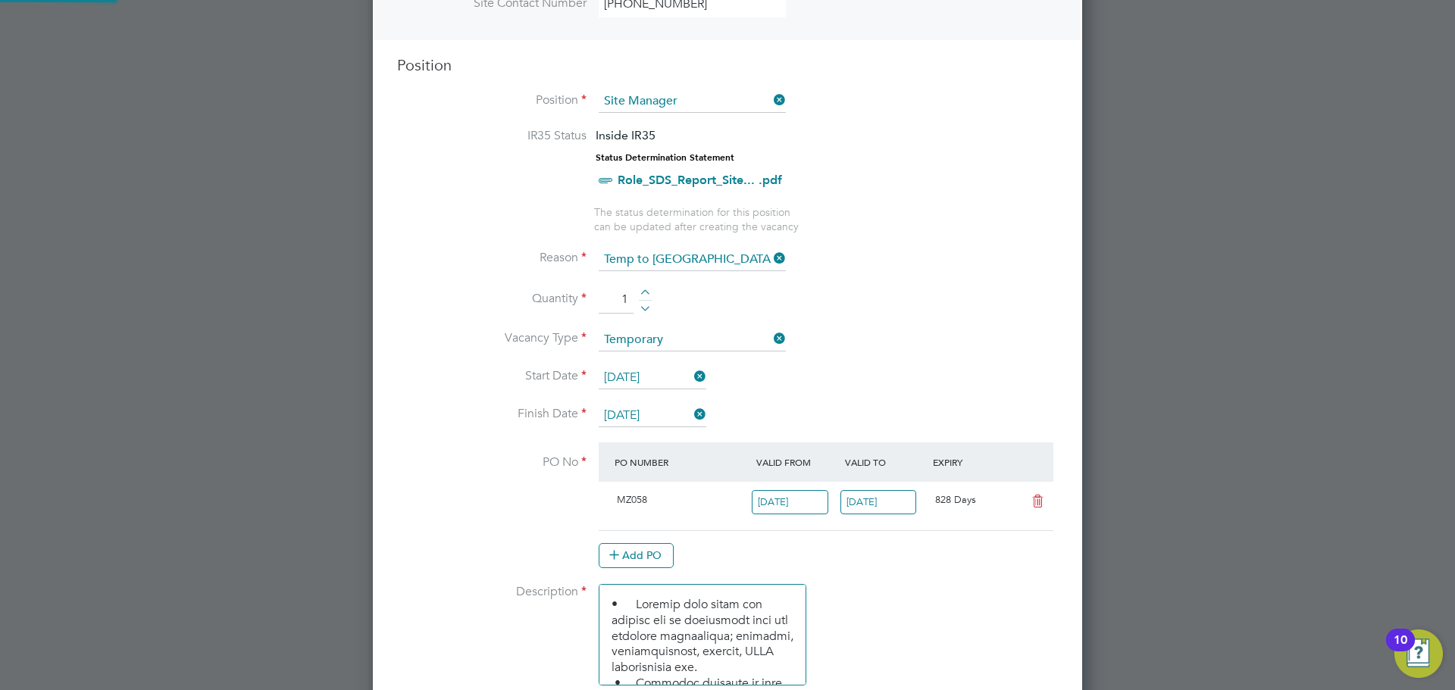
scroll to position [26, 142]
click at [1039, 507] on icon at bounding box center [1037, 502] width 19 height 12
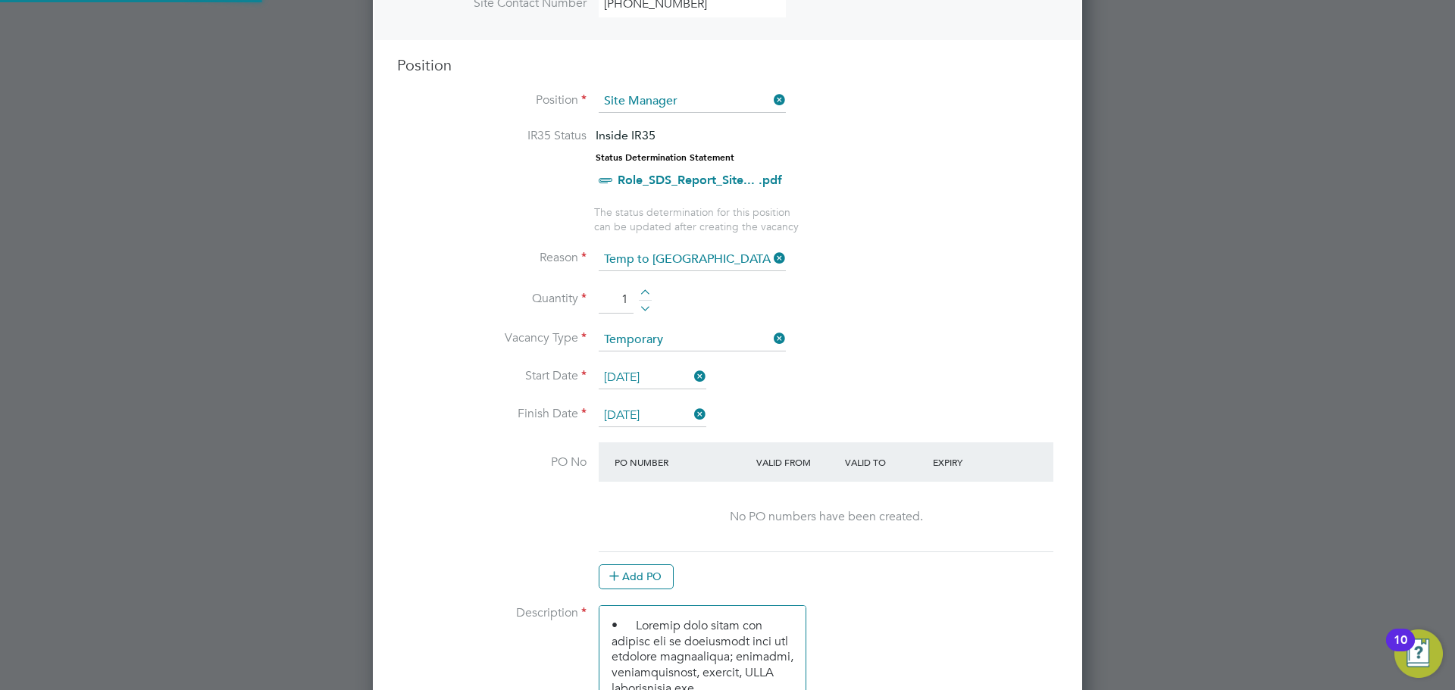
scroll to position [2333, 710]
click at [650, 573] on button "Add PO" at bounding box center [636, 577] width 75 height 24
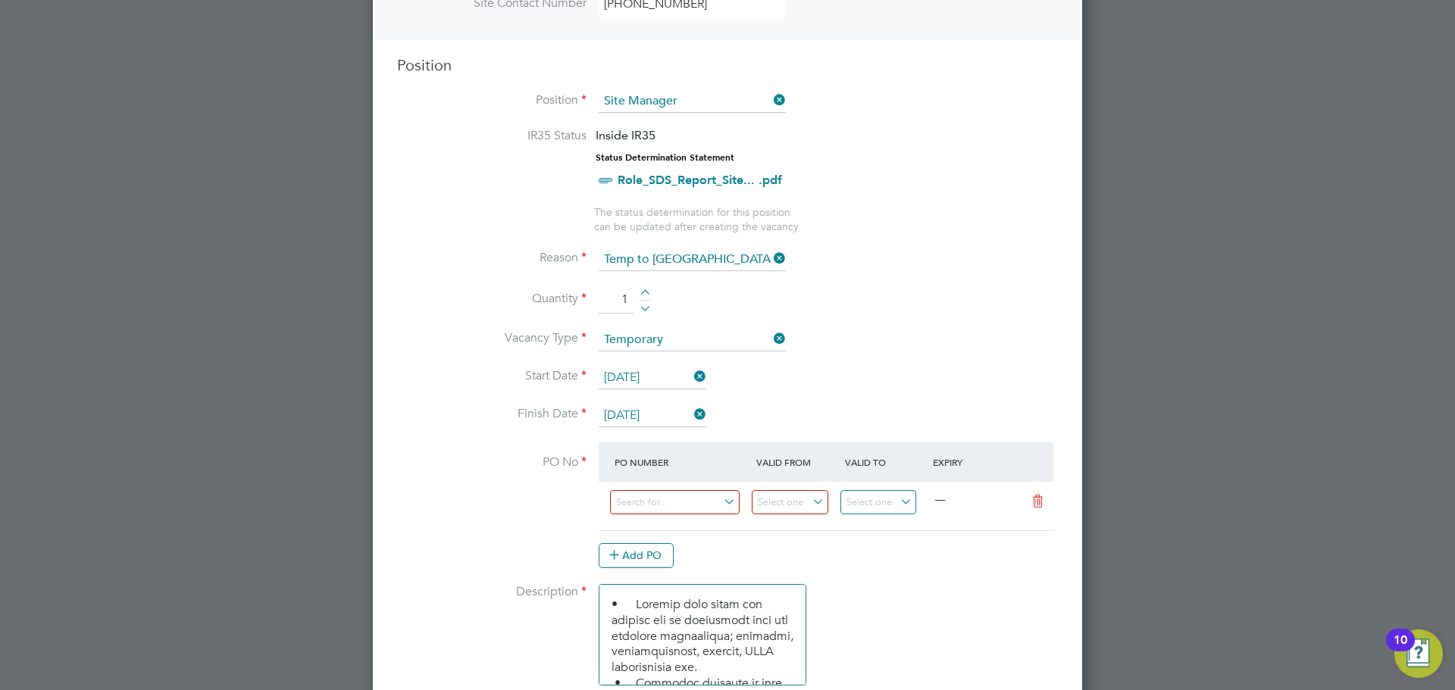
click at [659, 488] on div at bounding box center [682, 506] width 142 height 37
click at [663, 497] on input at bounding box center [675, 502] width 130 height 25
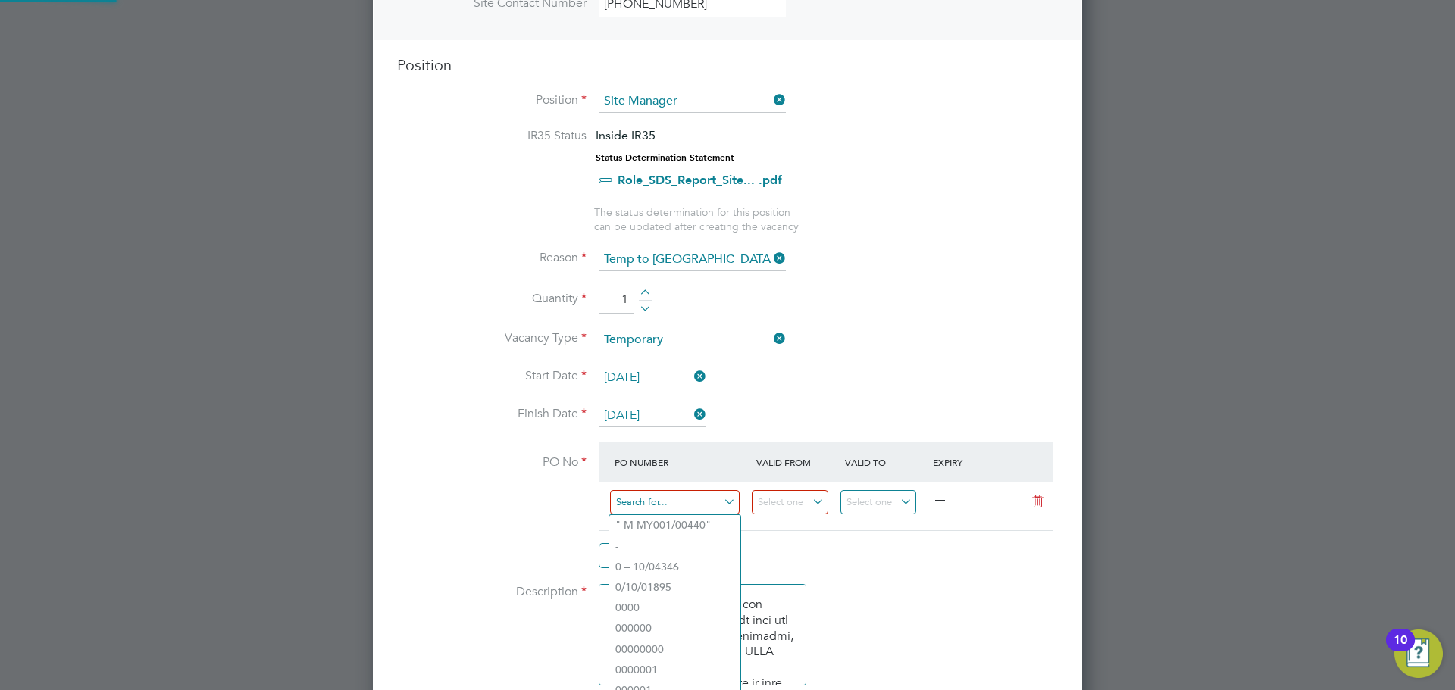
paste input "M-MZ058/00187"
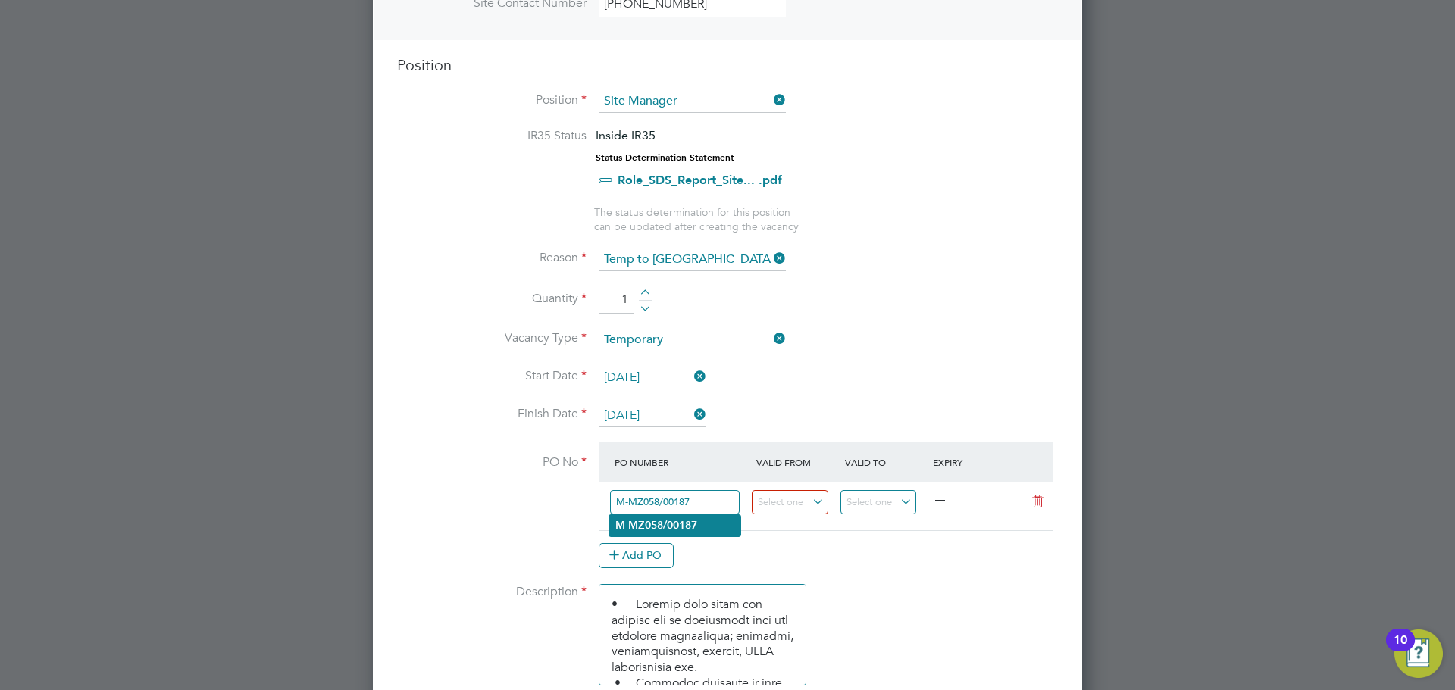
type input "M-MZ058/00187"
click at [669, 517] on li "M-MZ058/00187" at bounding box center [674, 525] width 131 height 20
type input "[DATE]"
click at [859, 558] on div "Add PO" at bounding box center [826, 555] width 455 height 24
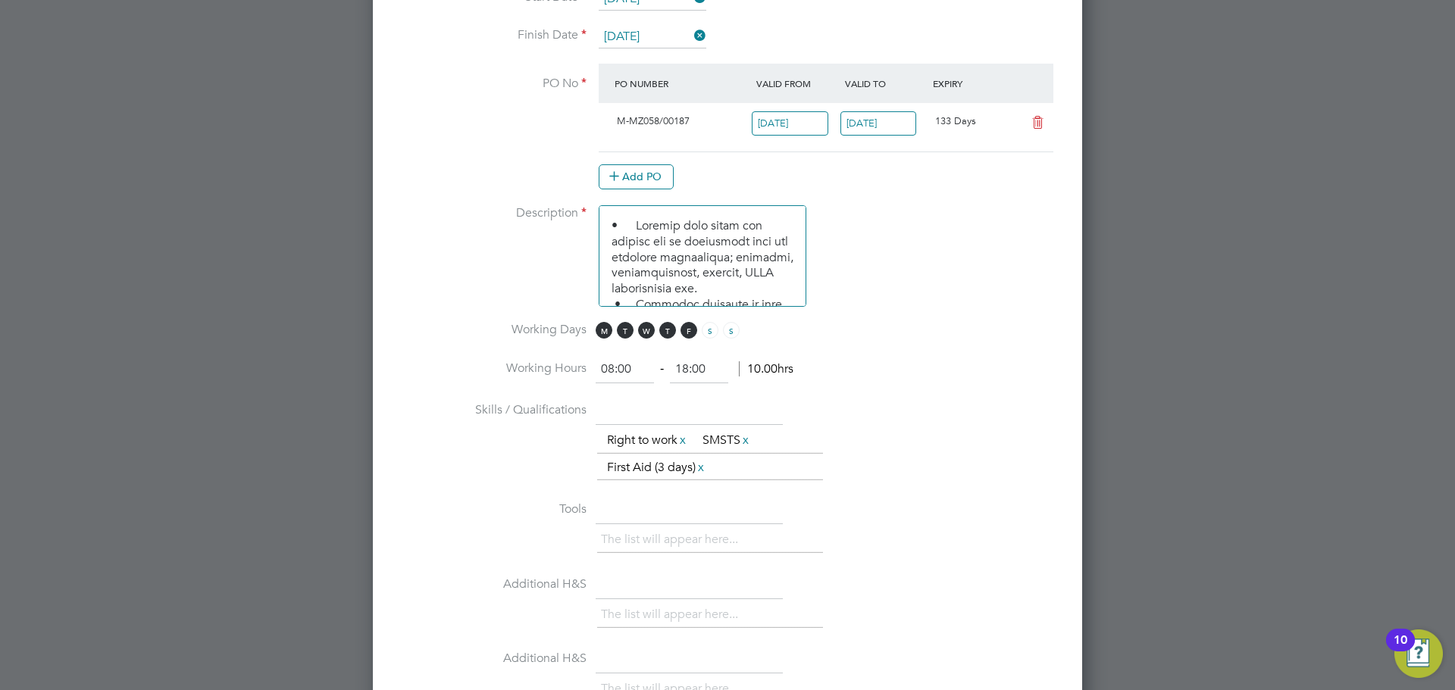
click at [687, 371] on input "18:00" at bounding box center [699, 369] width 58 height 27
click at [627, 362] on input "08:00" at bounding box center [625, 369] width 58 height 27
type input "08:30"
type input "17:00"
click at [971, 357] on li "Working Hours 08:30 ‐ 17:00 9.50hrs" at bounding box center [727, 377] width 661 height 42
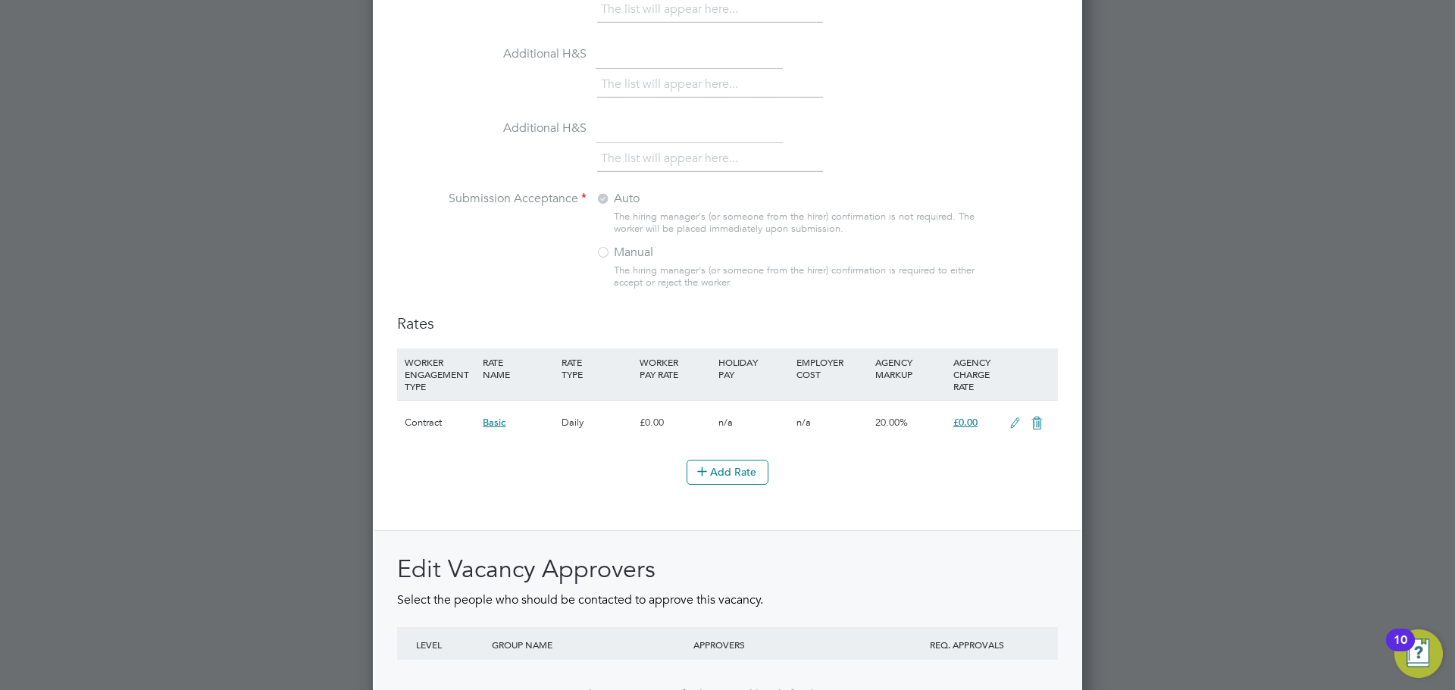
click at [1010, 425] on icon at bounding box center [1015, 424] width 19 height 12
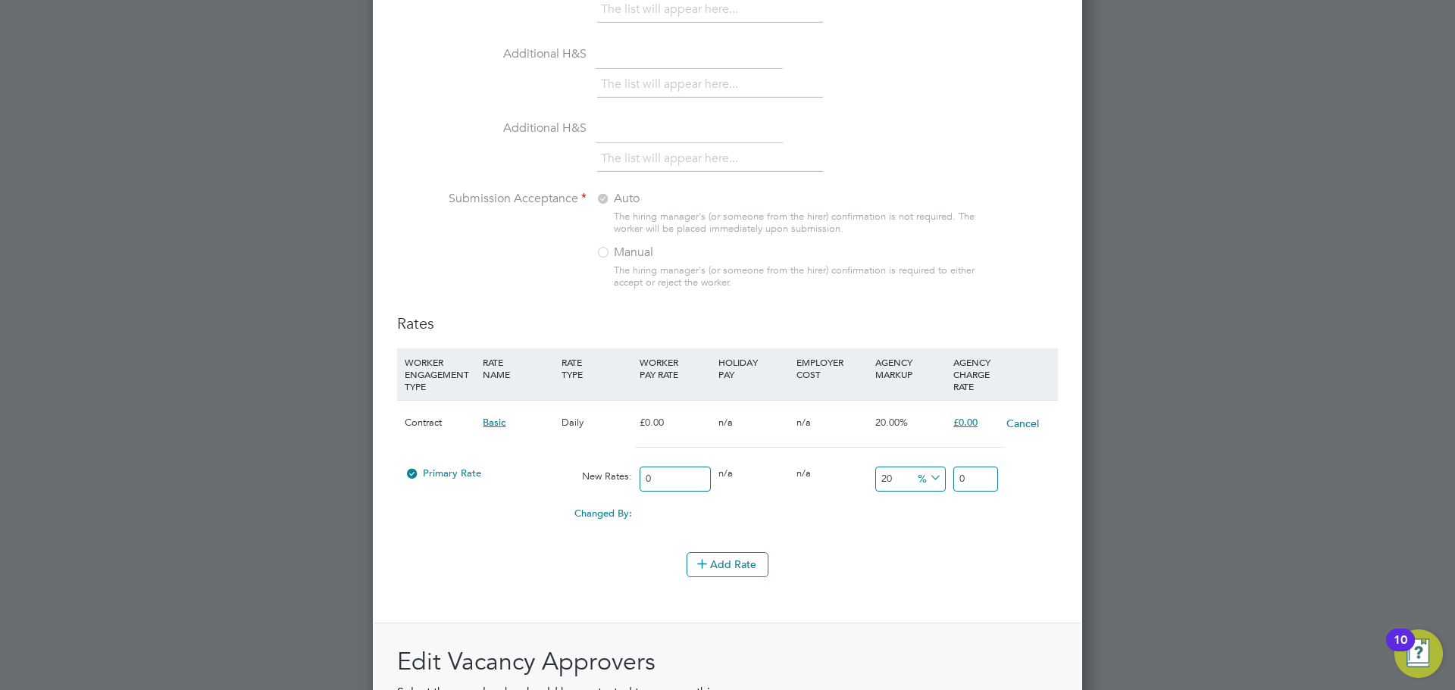
drag, startPoint x: 980, startPoint y: 480, endPoint x: 933, endPoint y: 481, distance: 47.0
click at [933, 481] on div "Primary Rate New Rates: 0 0 n/a 0 n/a 20 0 % 0" at bounding box center [727, 479] width 661 height 40
drag, startPoint x: 674, startPoint y: 483, endPoint x: 626, endPoint y: 484, distance: 48.5
click at [626, 484] on div "Primary Rate New Rates: 0 0 n/a 0 n/a 20 0 % 0" at bounding box center [727, 479] width 661 height 40
type input "2"
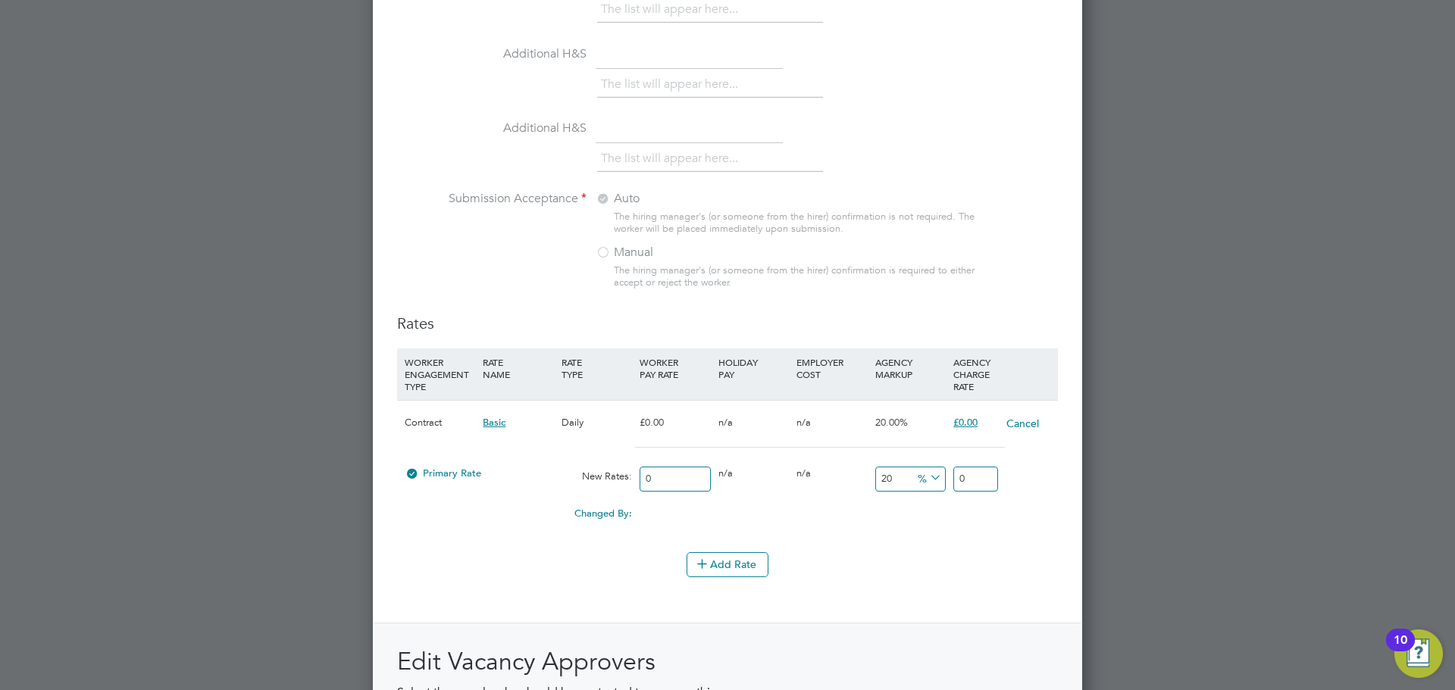
type input "2.4"
type input "25"
type input "30"
type input "25"
click at [978, 558] on div "Add Rate" at bounding box center [727, 564] width 661 height 24
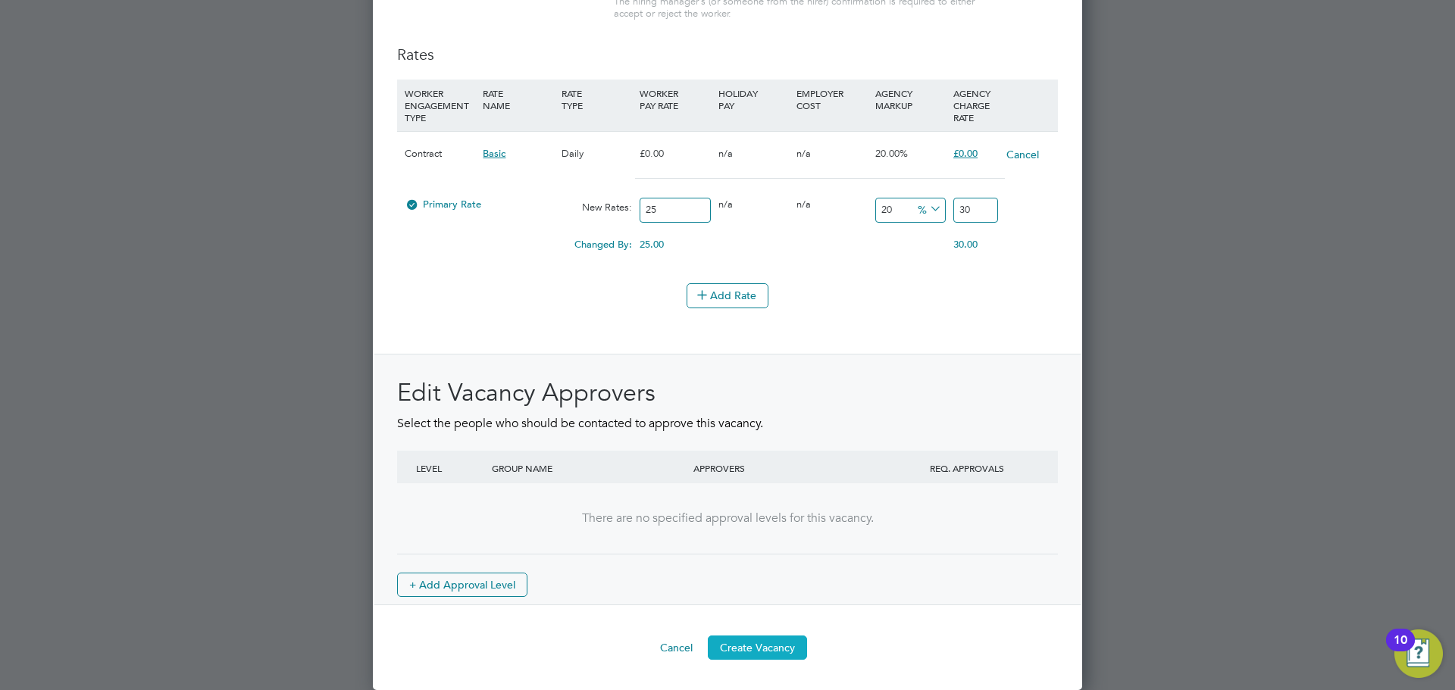
click at [764, 655] on button "Create Vacancy" at bounding box center [757, 648] width 99 height 24
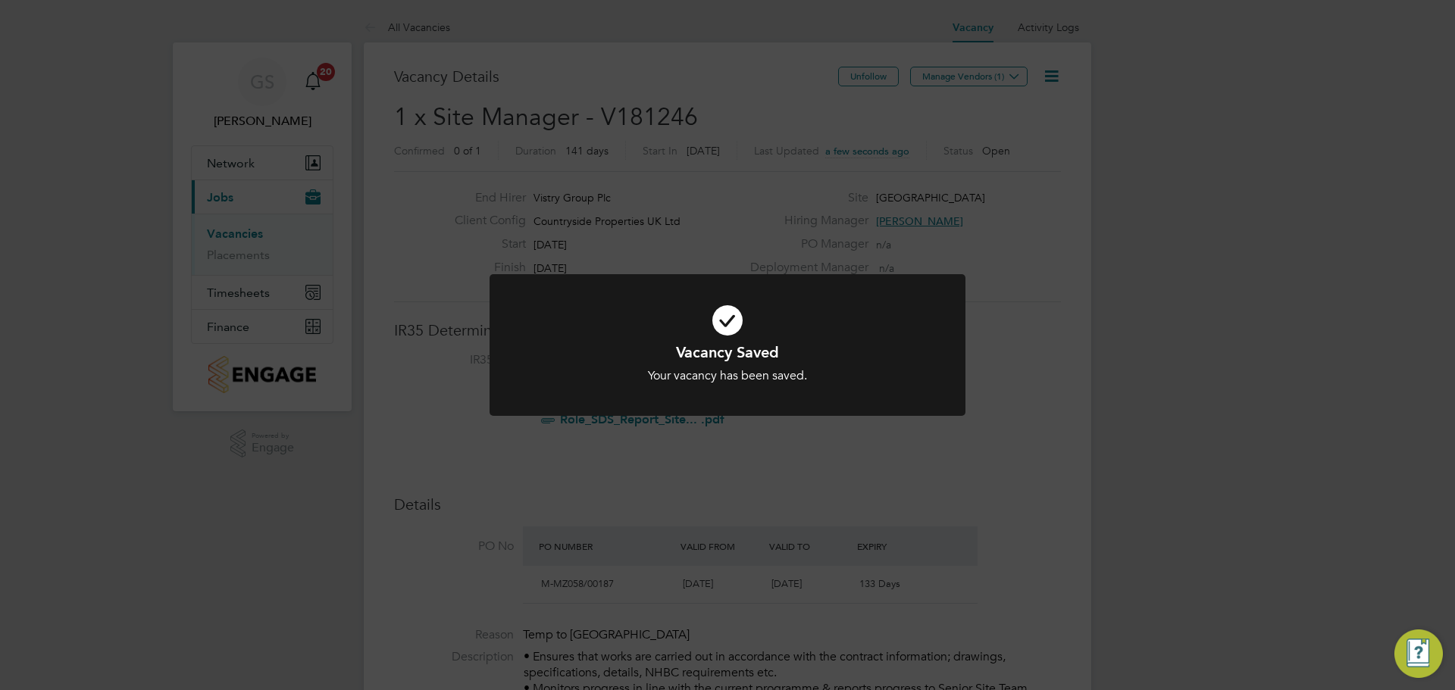
click at [902, 477] on div "Vacancy Saved Your vacancy has been saved. Cancel Okay" at bounding box center [727, 345] width 1455 height 690
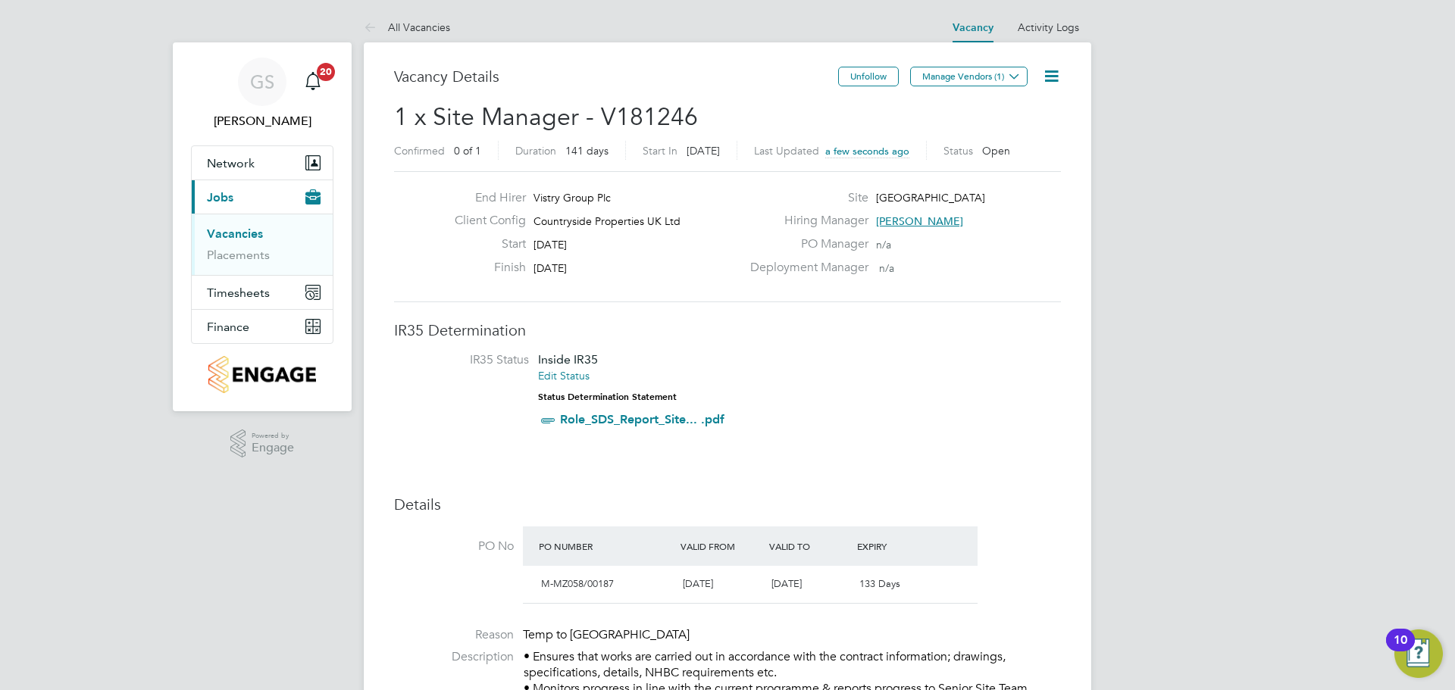
click at [1045, 72] on icon at bounding box center [1051, 76] width 19 height 19
click at [1021, 105] on li "Edit Vacancy e" at bounding box center [1015, 112] width 88 height 21
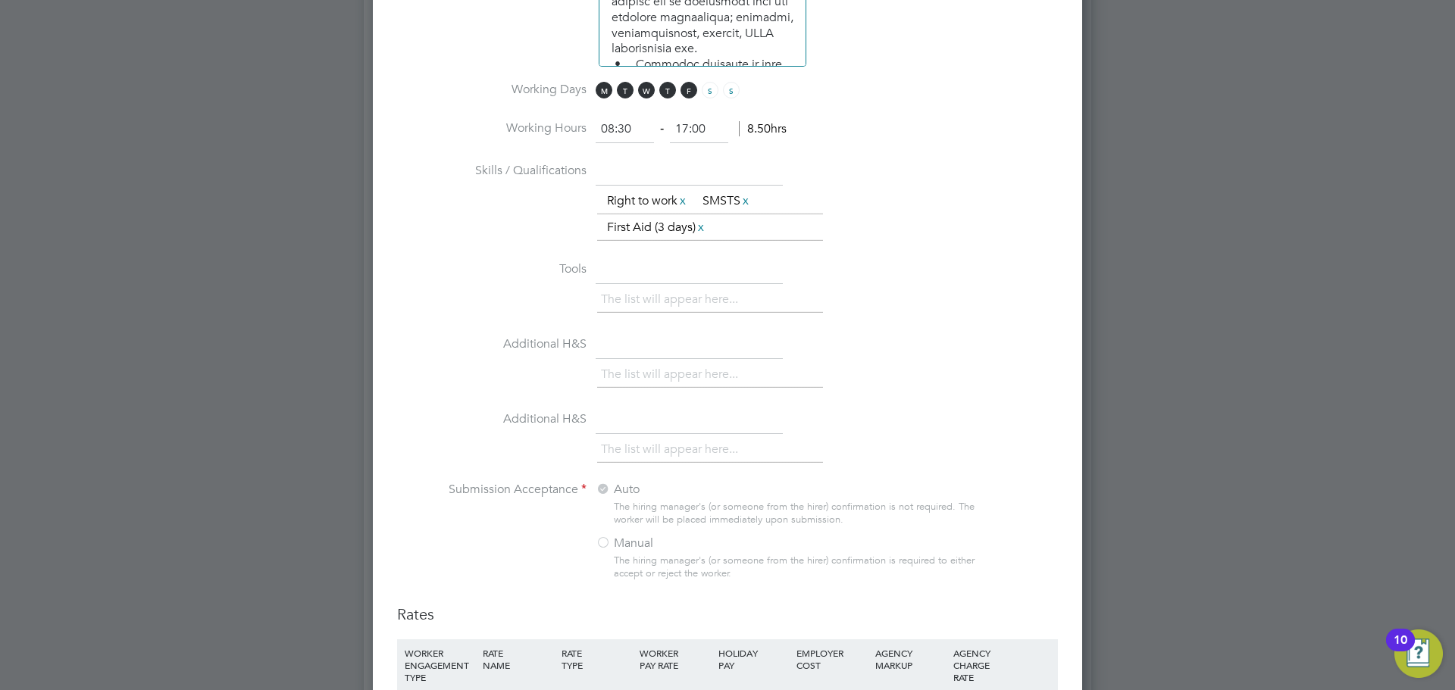
drag, startPoint x: 705, startPoint y: 130, endPoint x: 673, endPoint y: 127, distance: 32.7
click at [673, 127] on input "17:00" at bounding box center [699, 129] width 58 height 27
type input "16:30"
click at [855, 143] on li "Working Hours 08:30 ‐ 16:30 8.00hrs" at bounding box center [727, 137] width 661 height 42
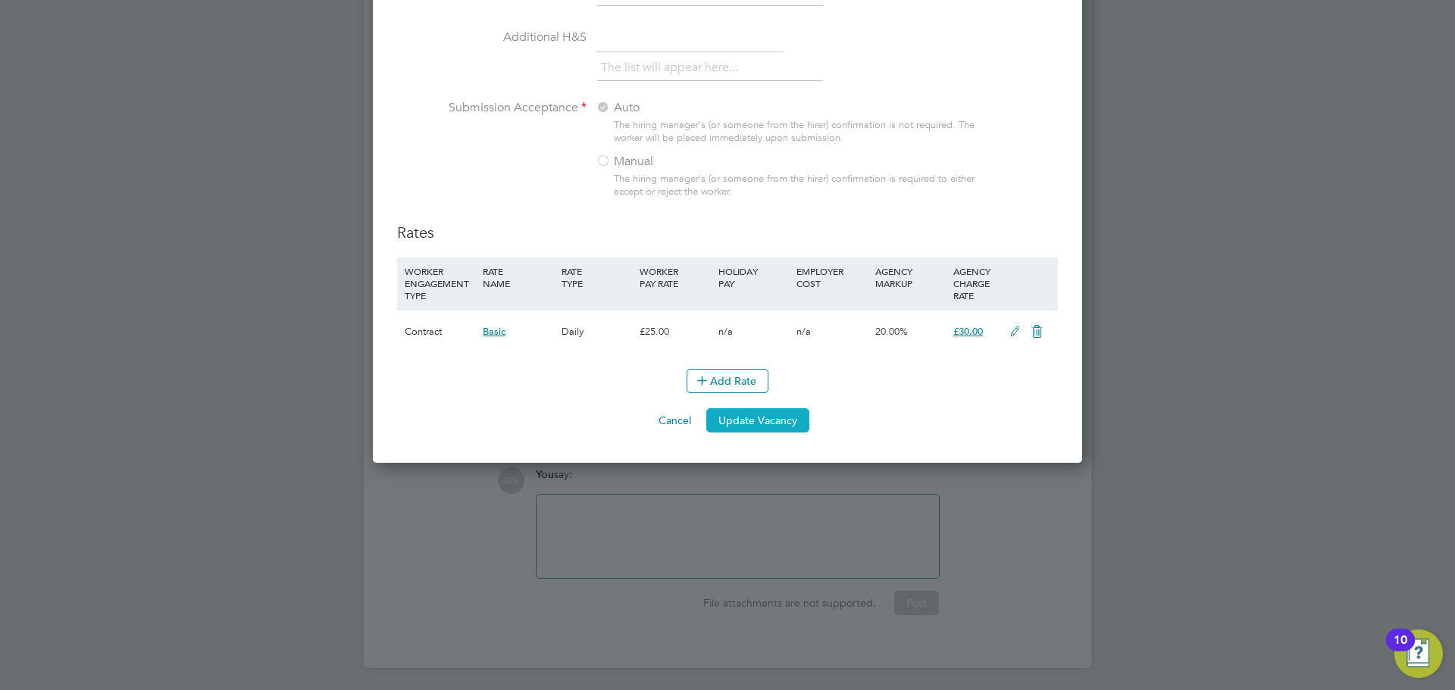
click at [778, 421] on button "Update Vacancy" at bounding box center [757, 420] width 103 height 24
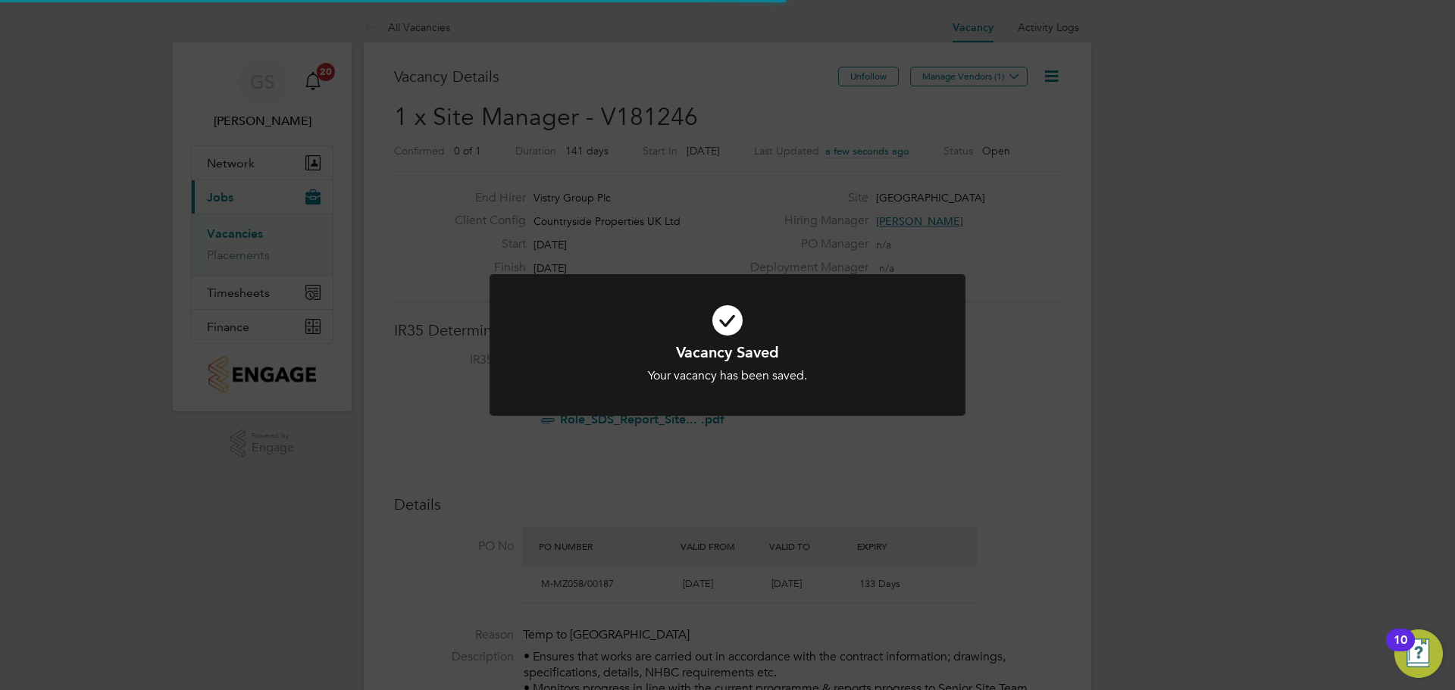
click at [1007, 346] on div "Vacancy Saved Your vacancy has been saved. Cancel Okay" at bounding box center [727, 345] width 1455 height 690
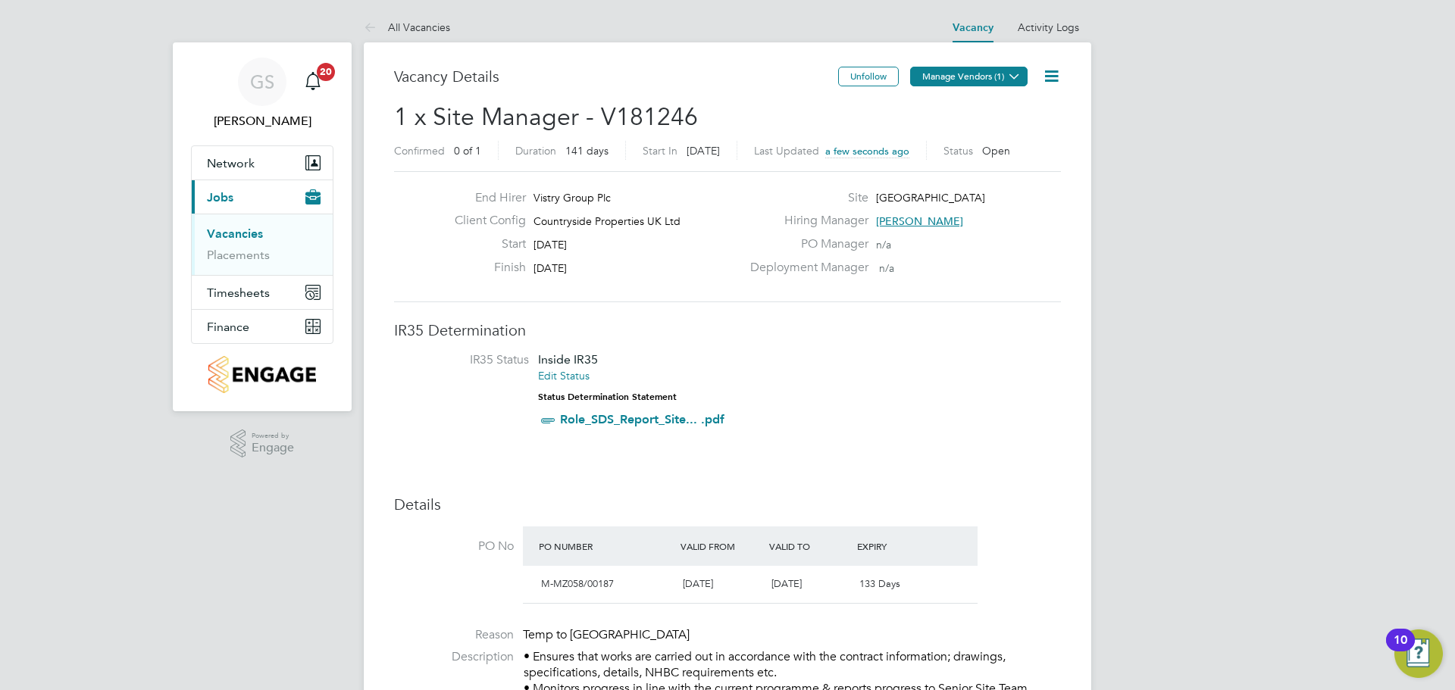
click at [996, 74] on button "Manage Vendors (1)" at bounding box center [968, 77] width 117 height 20
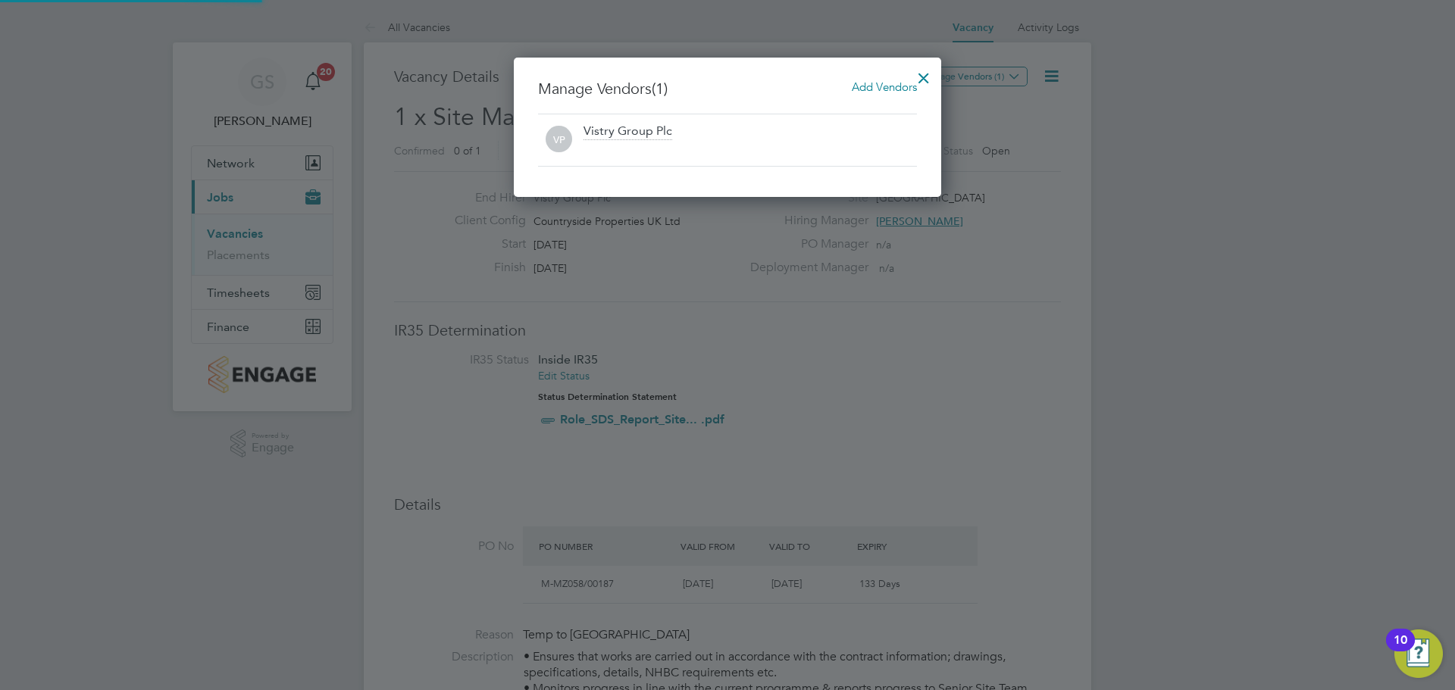
click at [879, 83] on span "Add Vendors" at bounding box center [884, 87] width 65 height 14
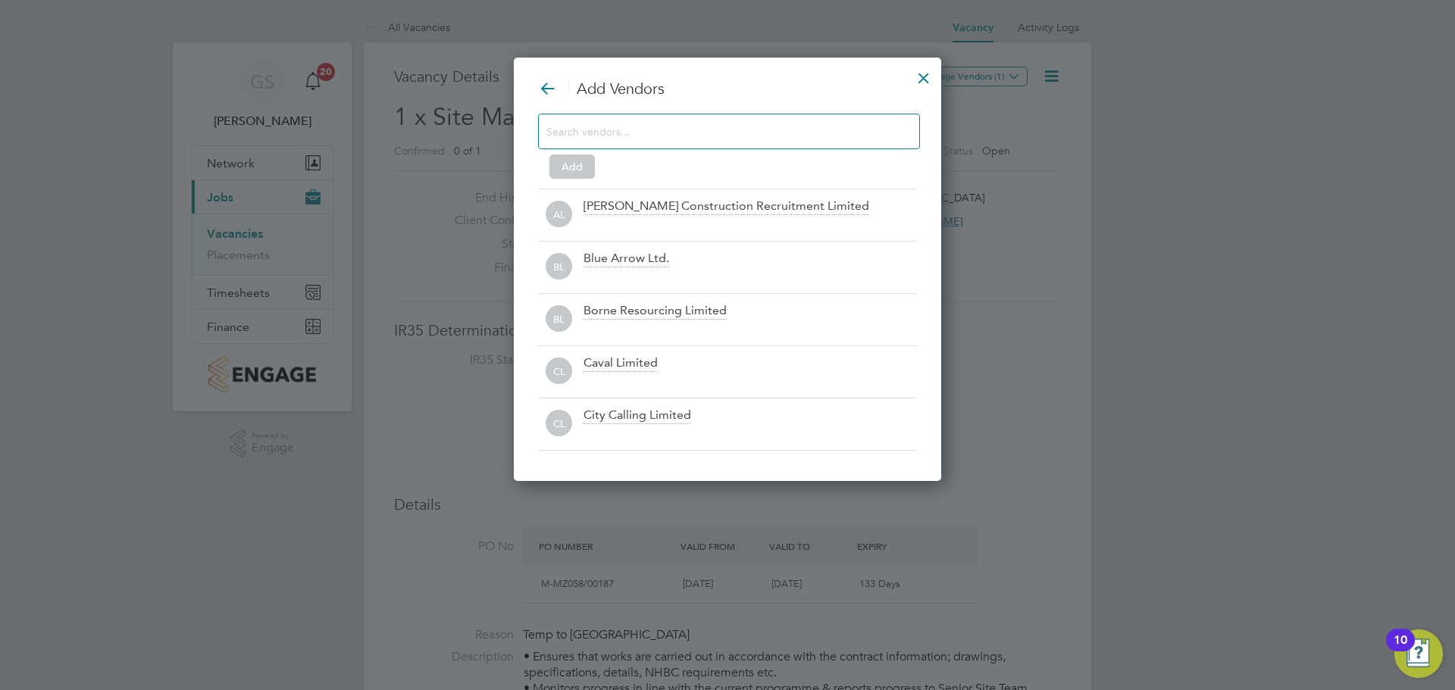
click at [762, 147] on div at bounding box center [729, 132] width 382 height 36
click at [761, 142] on div at bounding box center [729, 132] width 382 height 36
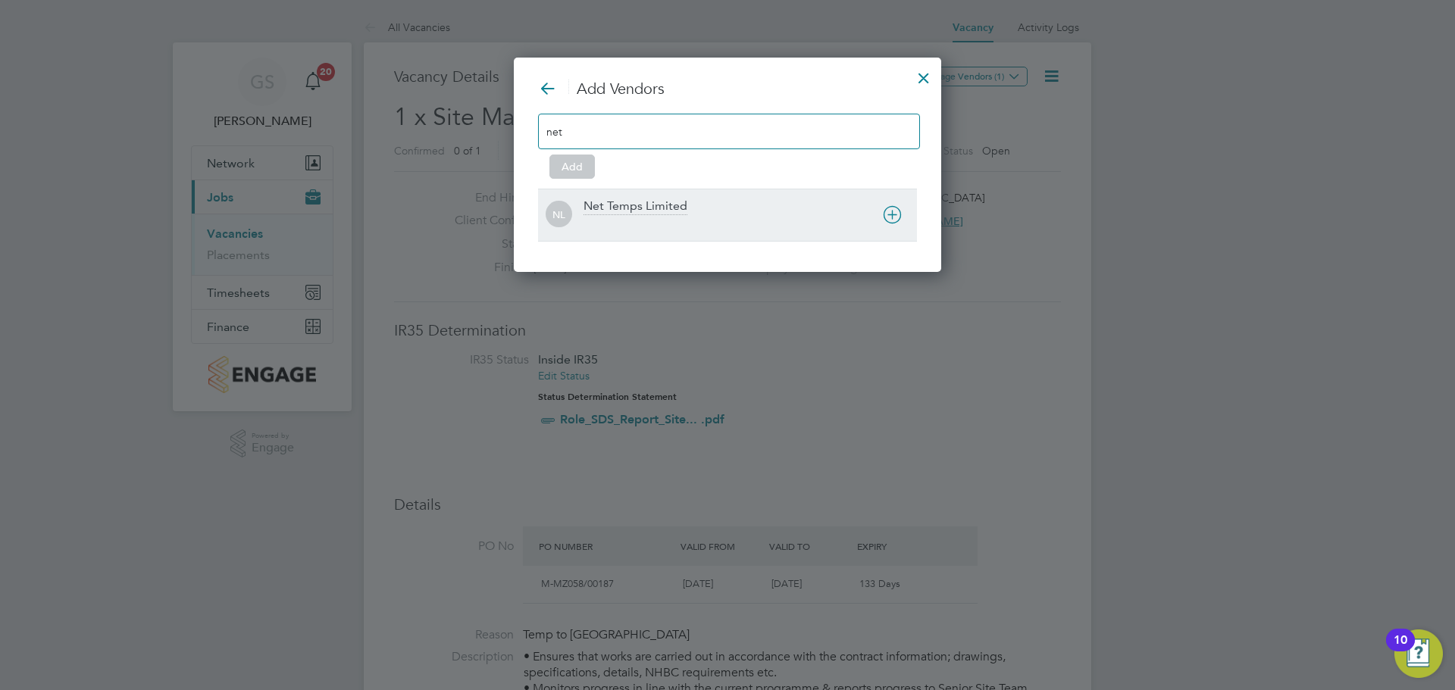
type input "net"
click at [729, 212] on div "Net Temps Limited" at bounding box center [749, 215] width 333 height 33
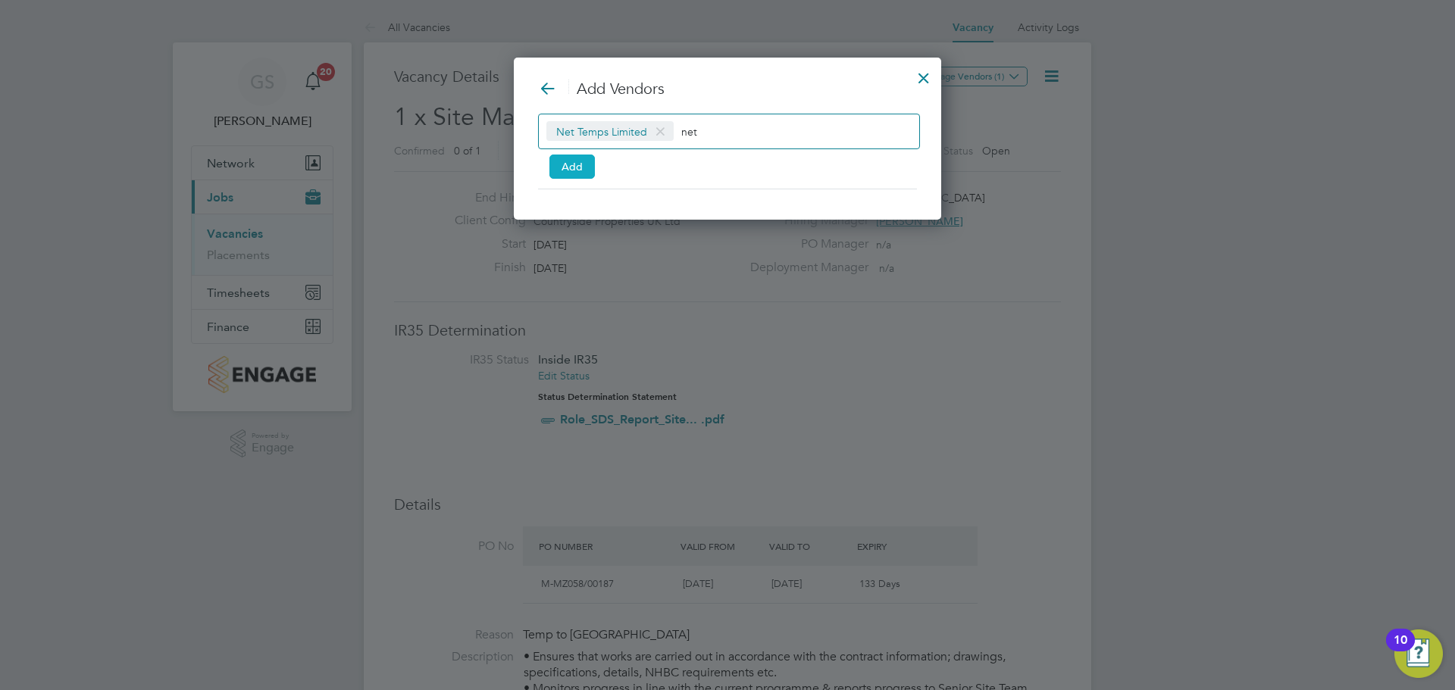
click at [575, 170] on button "Add" at bounding box center [571, 167] width 45 height 24
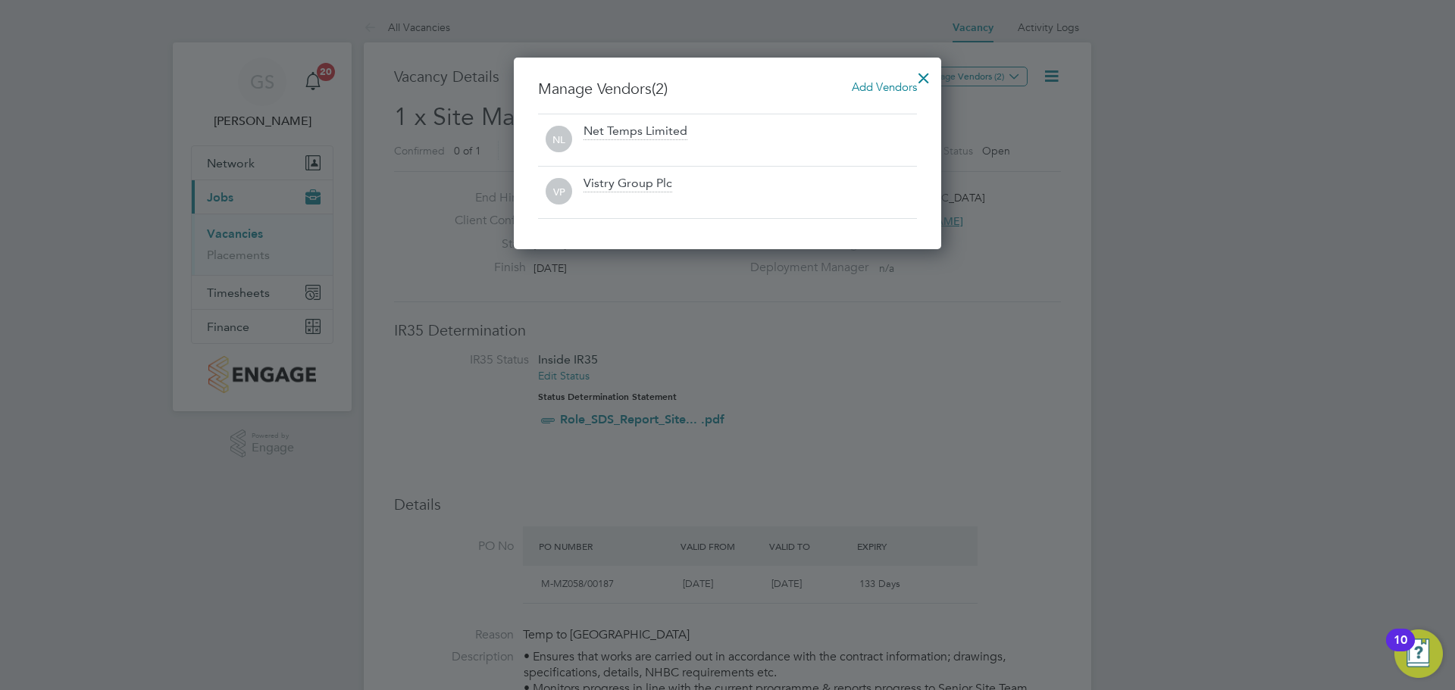
click at [924, 79] on div at bounding box center [923, 74] width 27 height 27
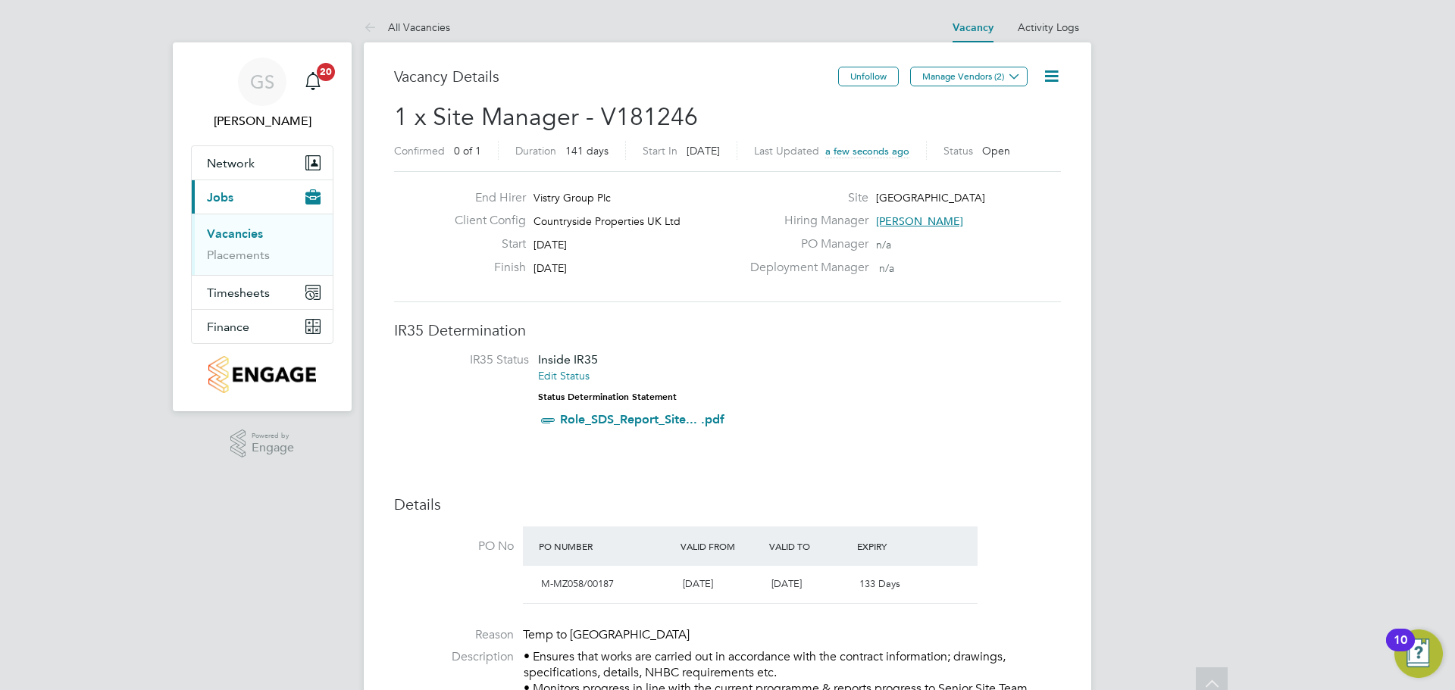
drag, startPoint x: 774, startPoint y: 509, endPoint x: 774, endPoint y: 142, distance: 366.7
click at [1046, 68] on icon at bounding box center [1051, 76] width 19 height 19
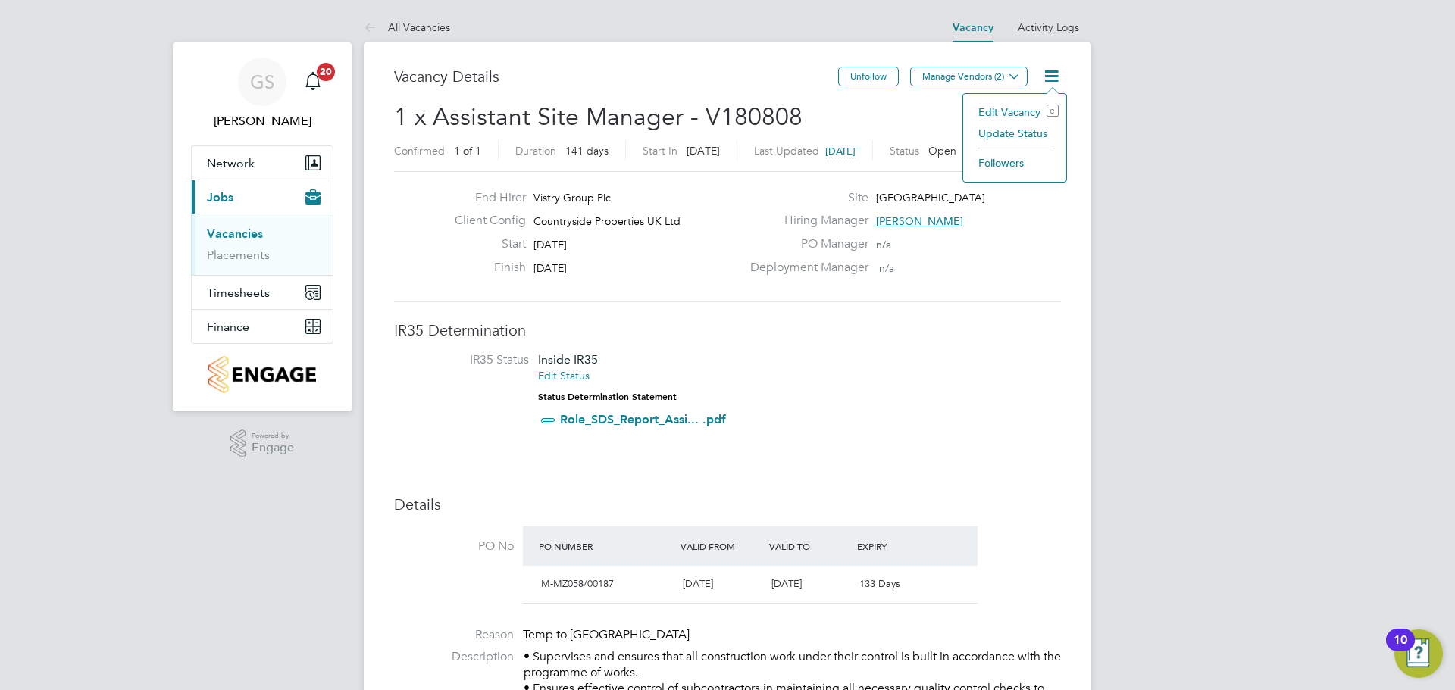
click at [1053, 75] on icon at bounding box center [1051, 76] width 19 height 19
click at [1015, 111] on li "Edit Vacancy e" at bounding box center [1015, 112] width 88 height 21
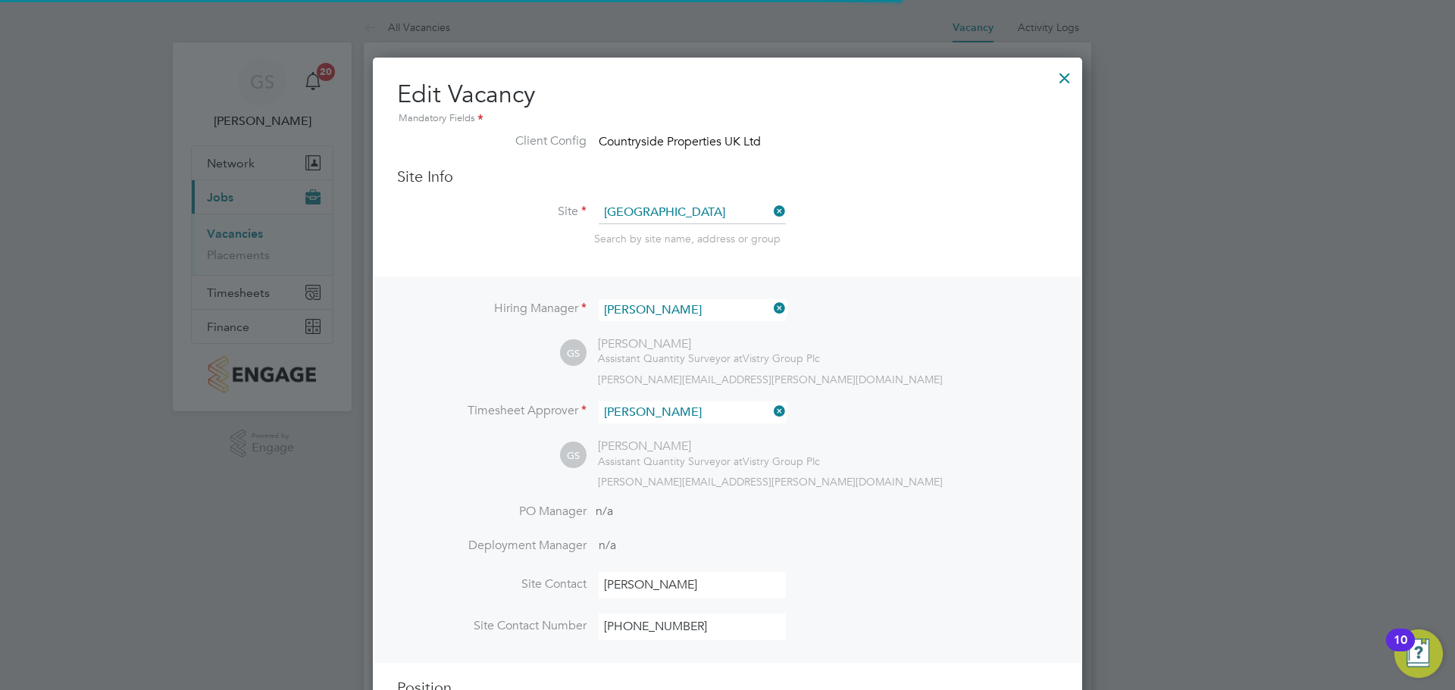
scroll to position [8, 8]
click at [1058, 83] on div at bounding box center [1064, 74] width 27 height 27
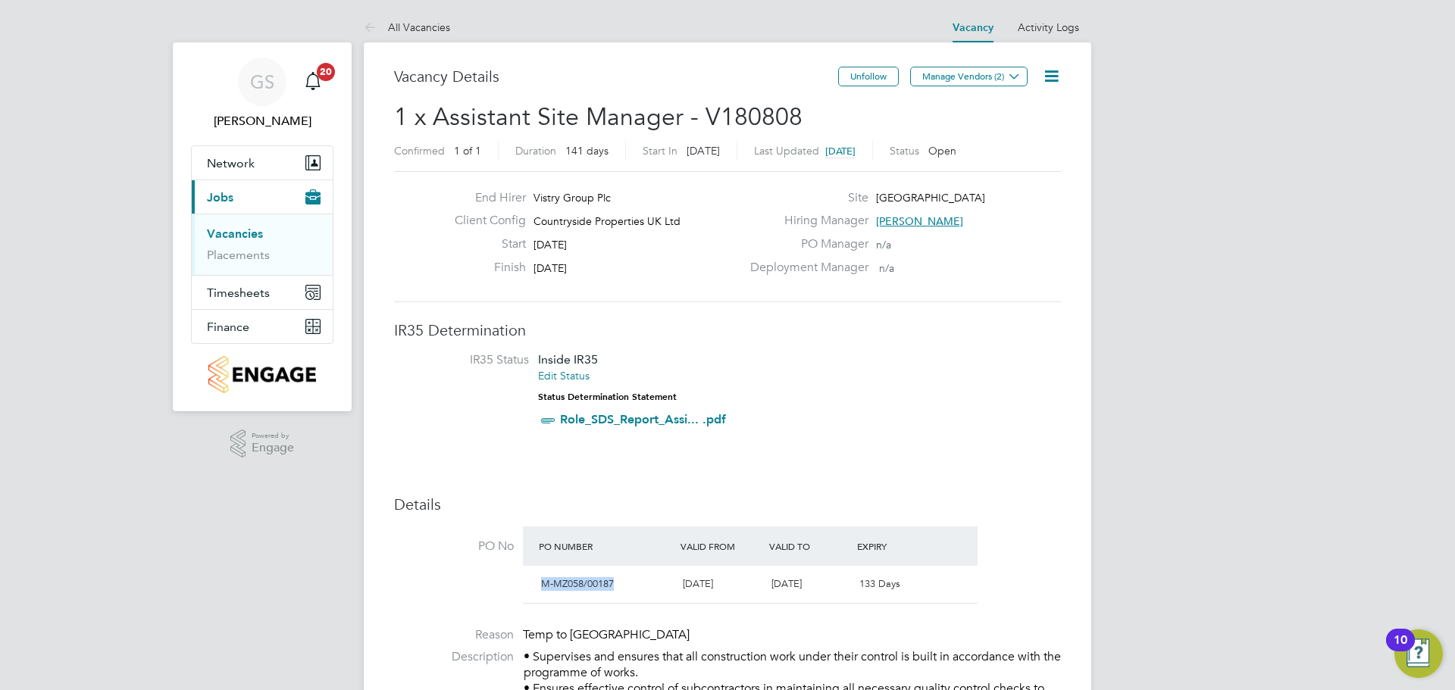
drag, startPoint x: 586, startPoint y: 586, endPoint x: 536, endPoint y: 587, distance: 50.0
click at [536, 587] on div "M-MZ058/00187" at bounding box center [606, 584] width 142 height 25
copy span "M-MZ058/00187"
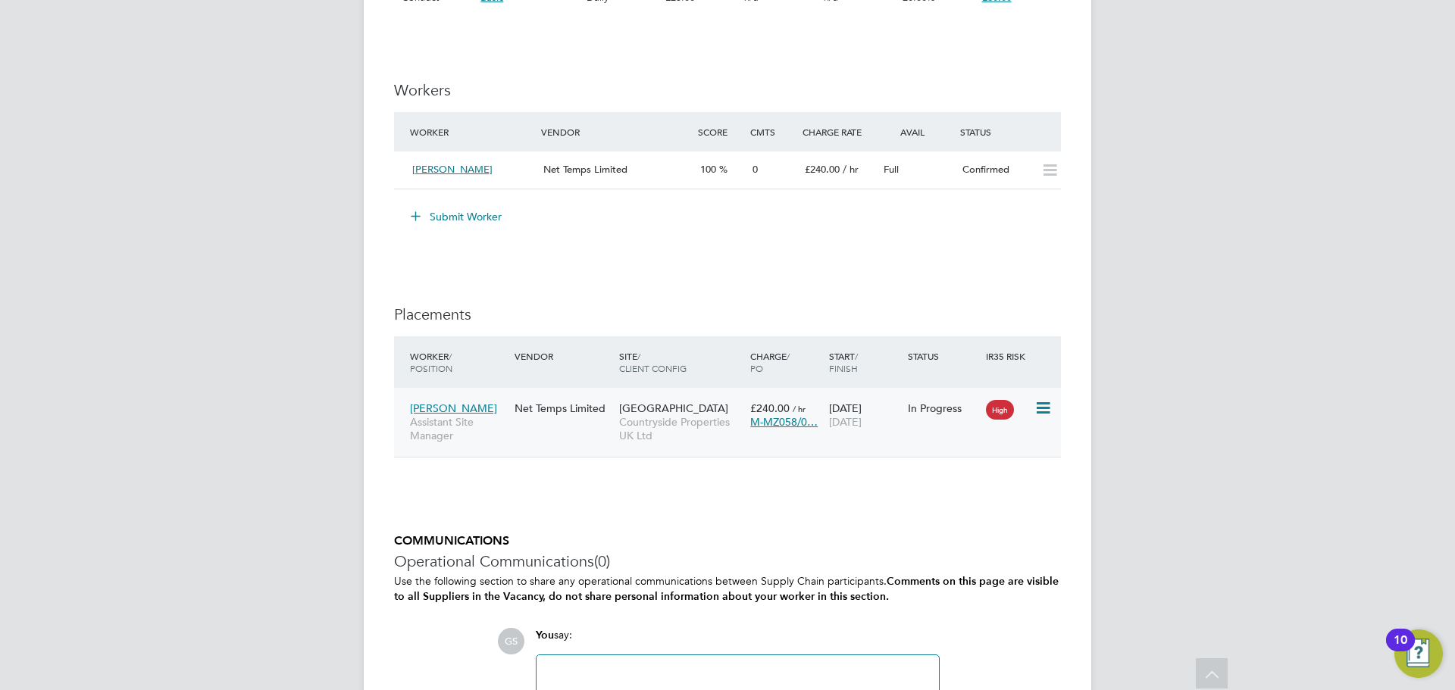
scroll to position [1304, 0]
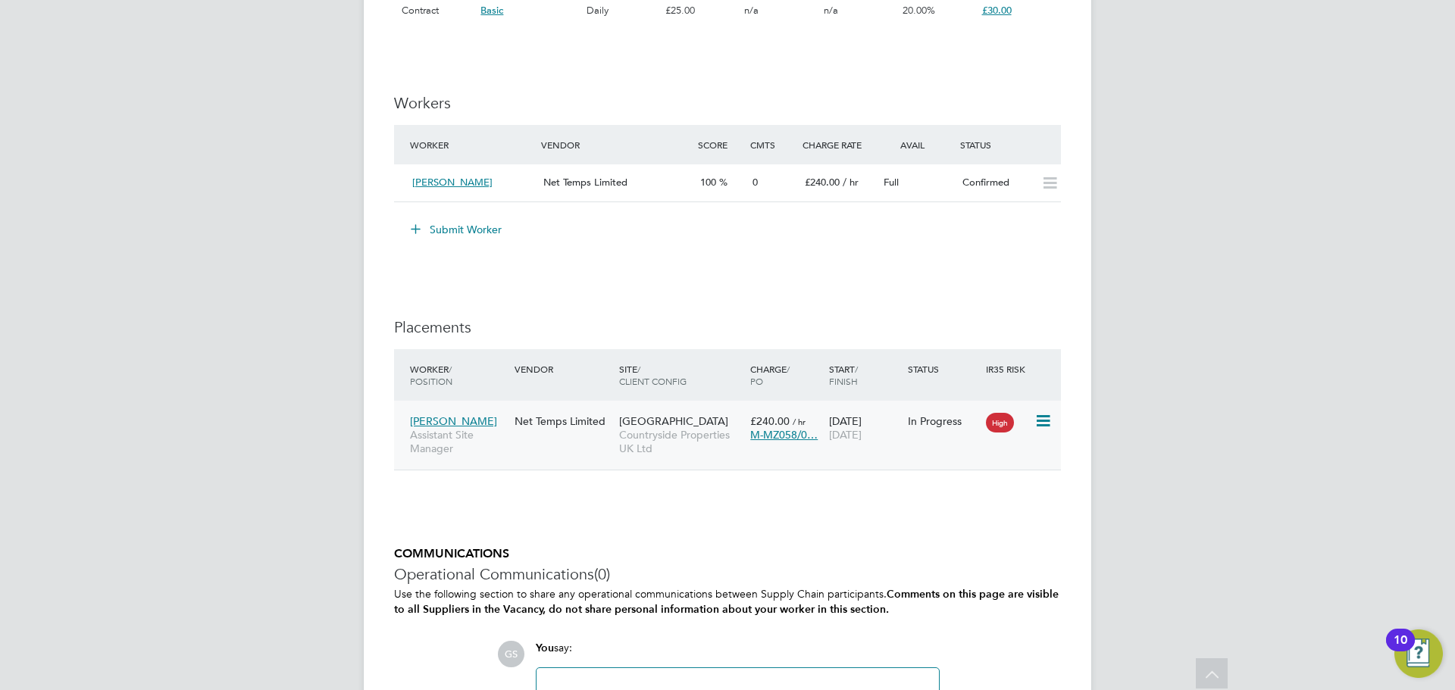
drag, startPoint x: 856, startPoint y: 456, endPoint x: 854, endPoint y: 426, distance: 30.4
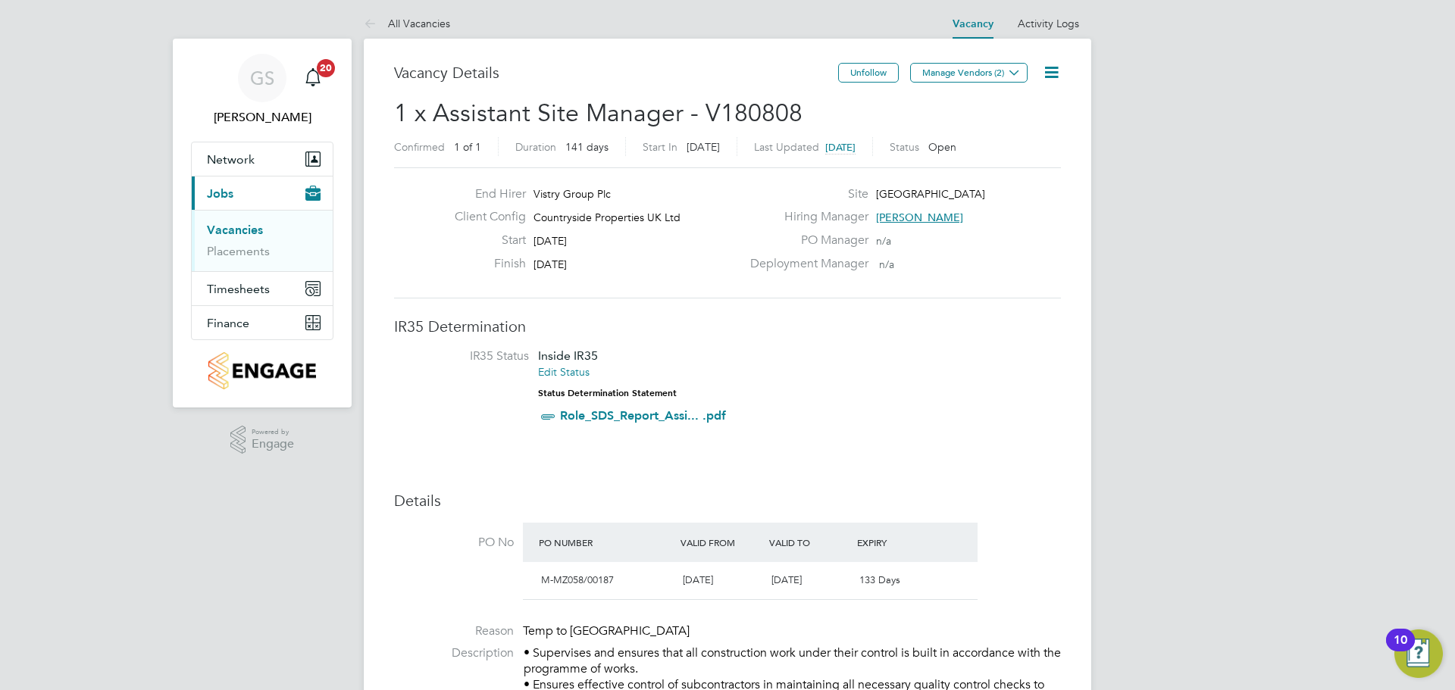
scroll to position [0, 0]
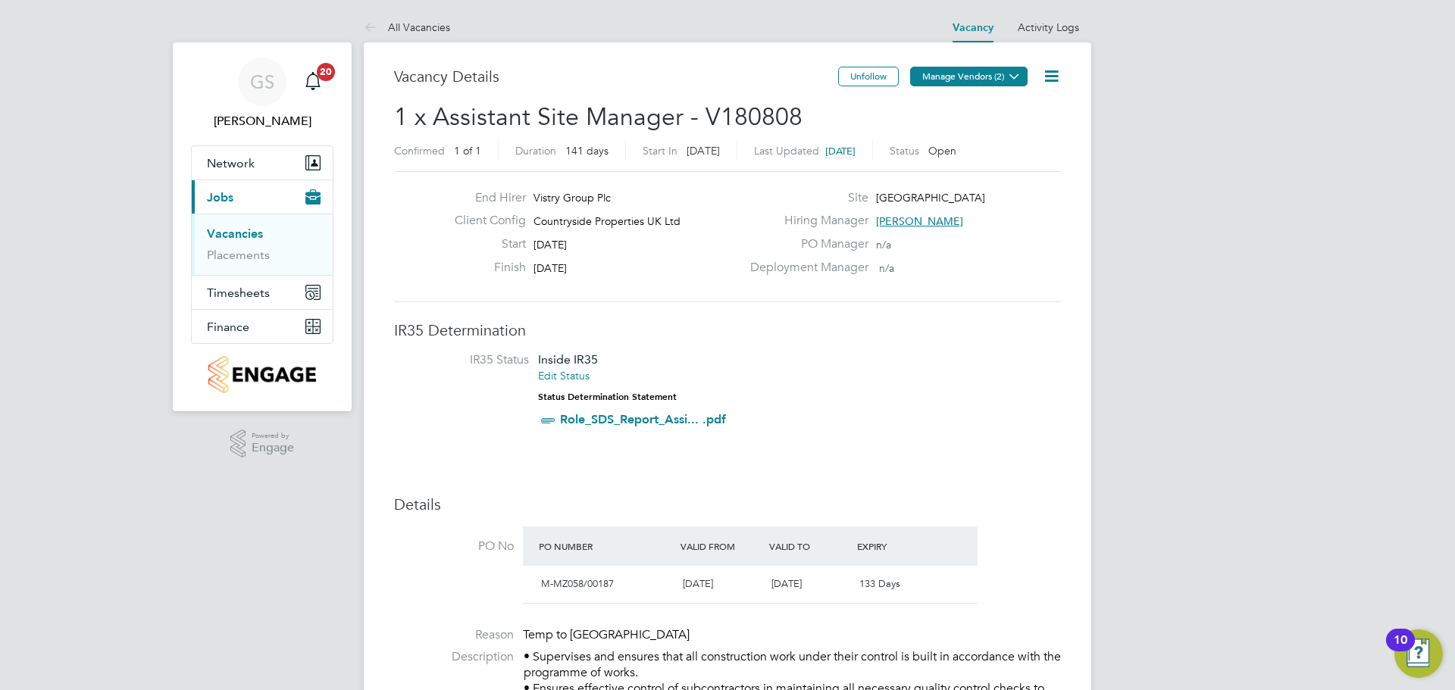
click at [991, 83] on button "Manage Vendors (2)" at bounding box center [968, 77] width 117 height 20
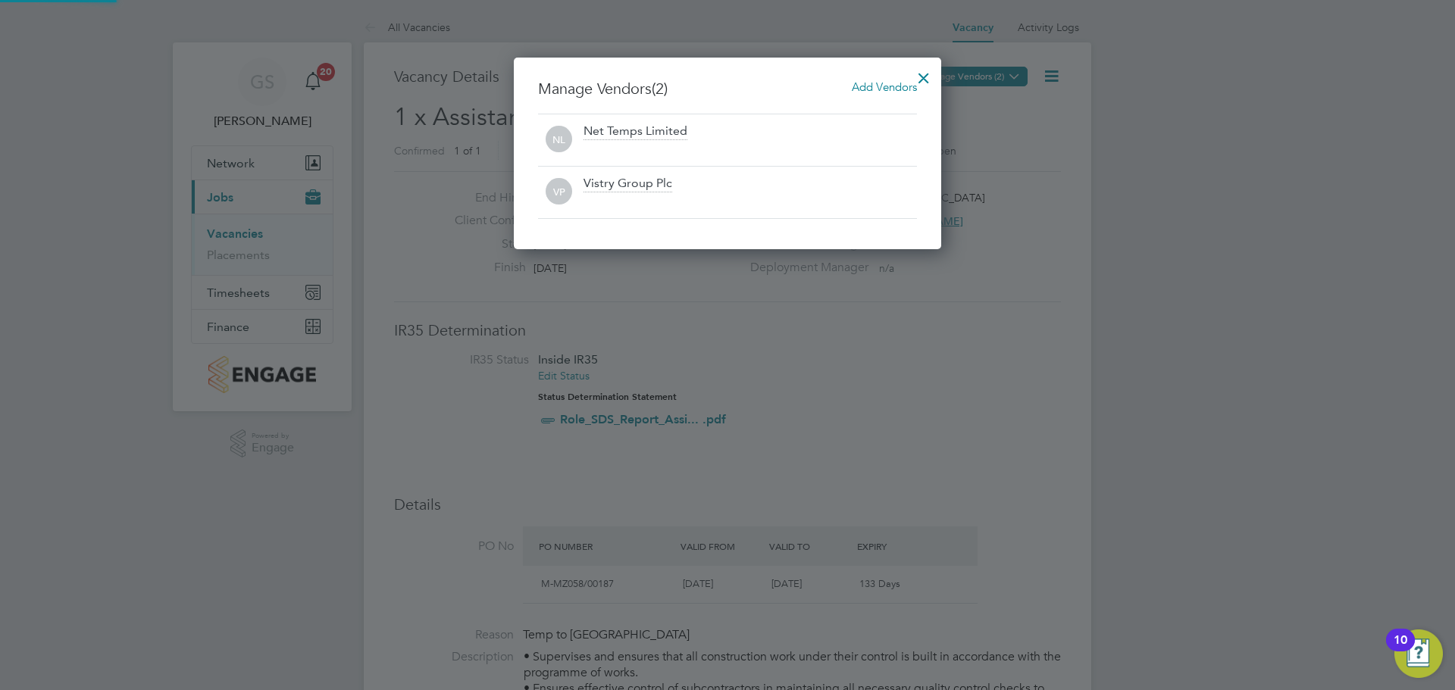
scroll to position [192, 428]
click at [912, 82] on div at bounding box center [923, 74] width 27 height 27
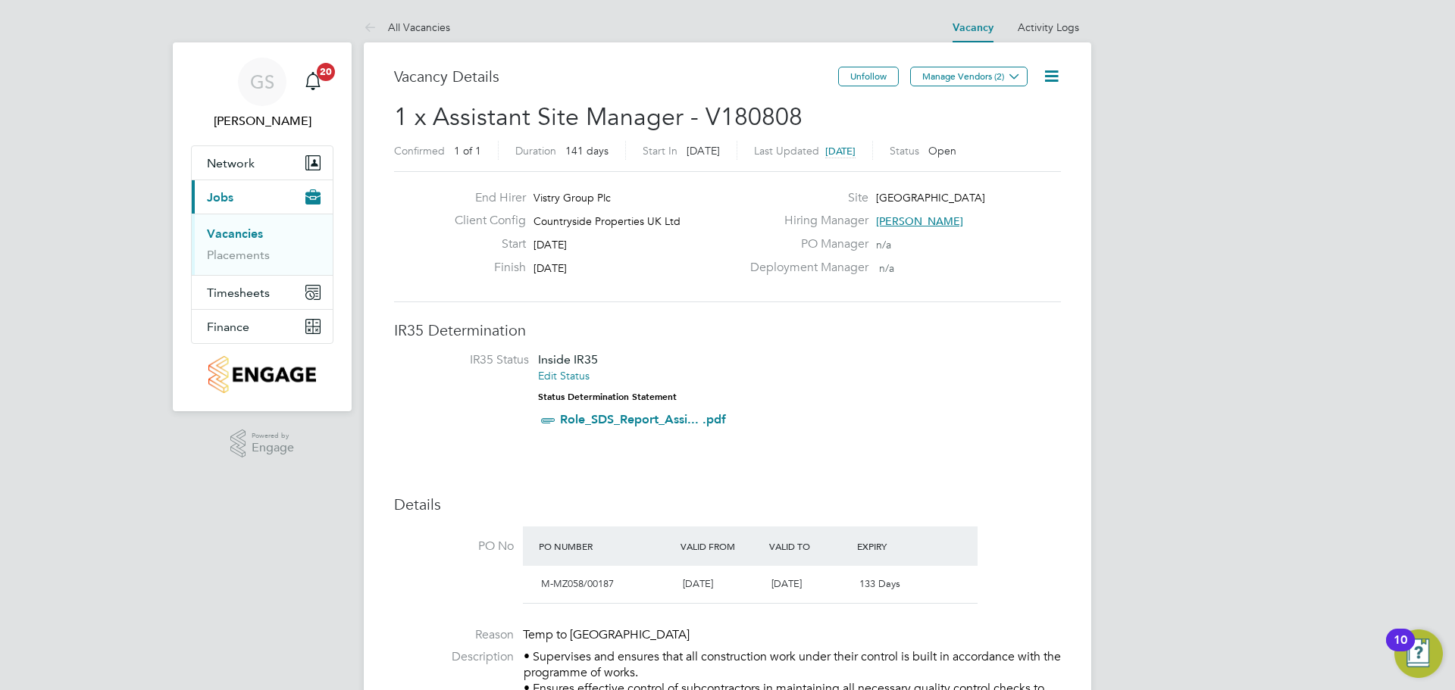
click at [1048, 82] on icon at bounding box center [1051, 76] width 19 height 19
click at [971, 76] on button "Manage Vendors (2)" at bounding box center [968, 77] width 117 height 20
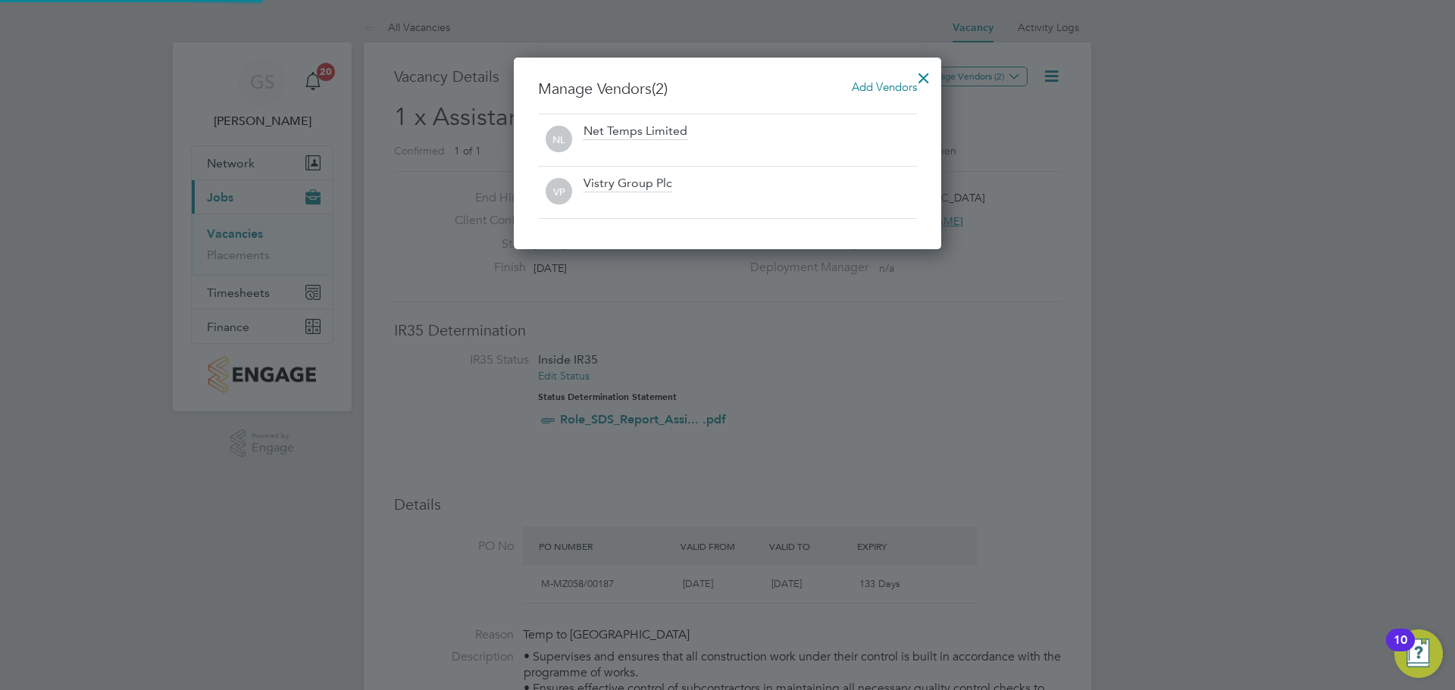
click at [927, 75] on div at bounding box center [923, 74] width 27 height 27
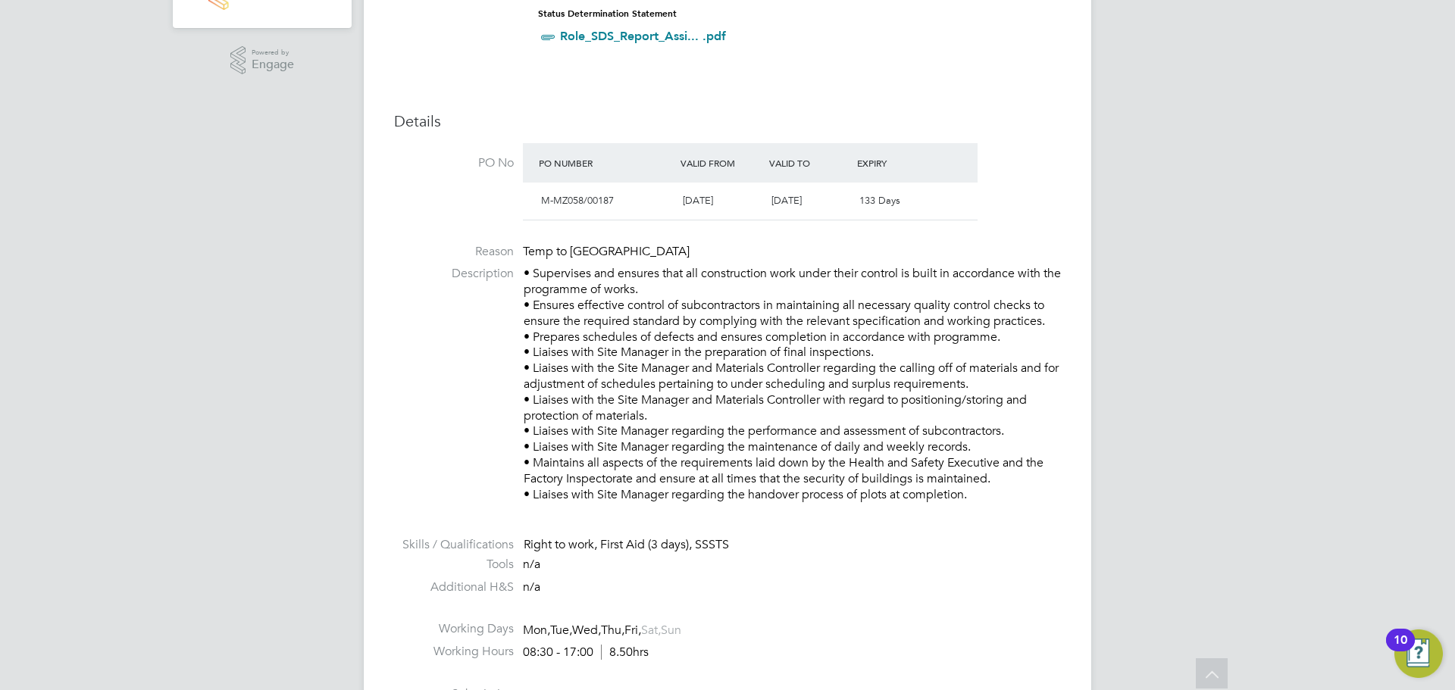
scroll to position [0, 0]
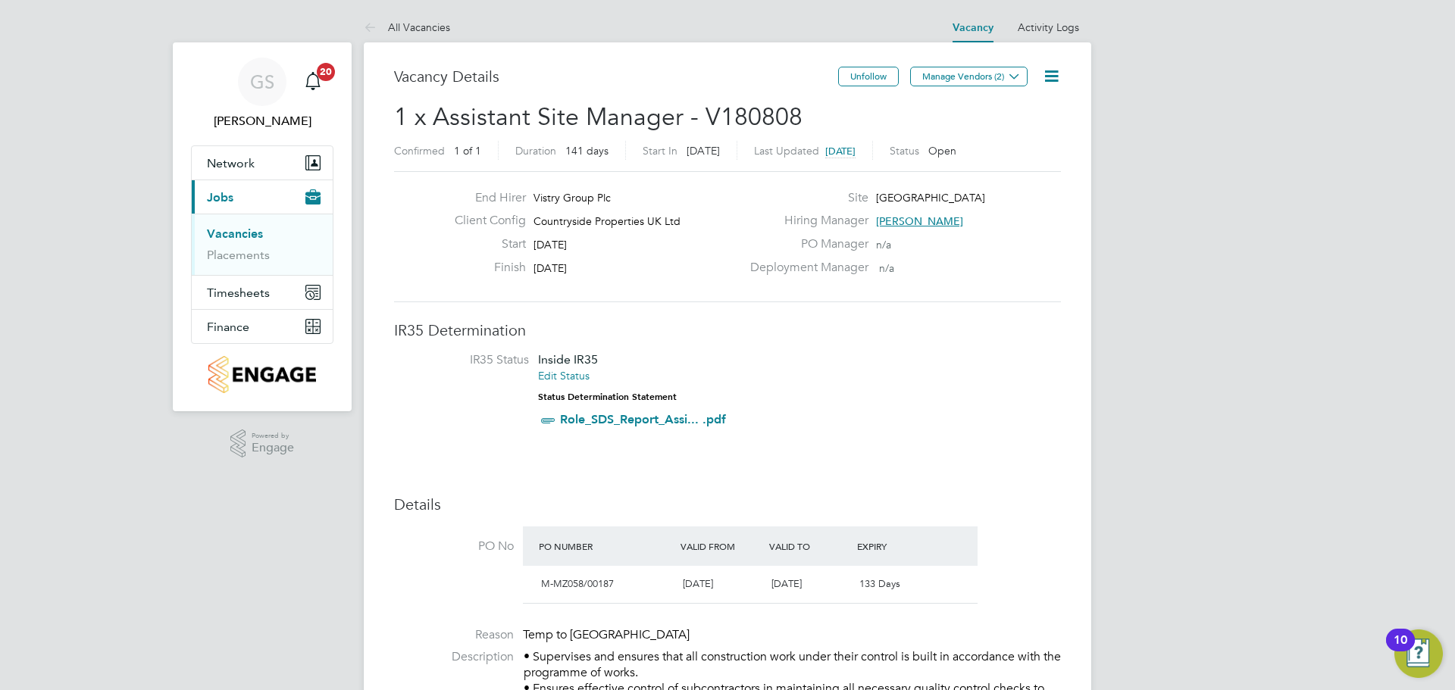
drag, startPoint x: 964, startPoint y: 590, endPoint x: 959, endPoint y: 347, distance: 242.5
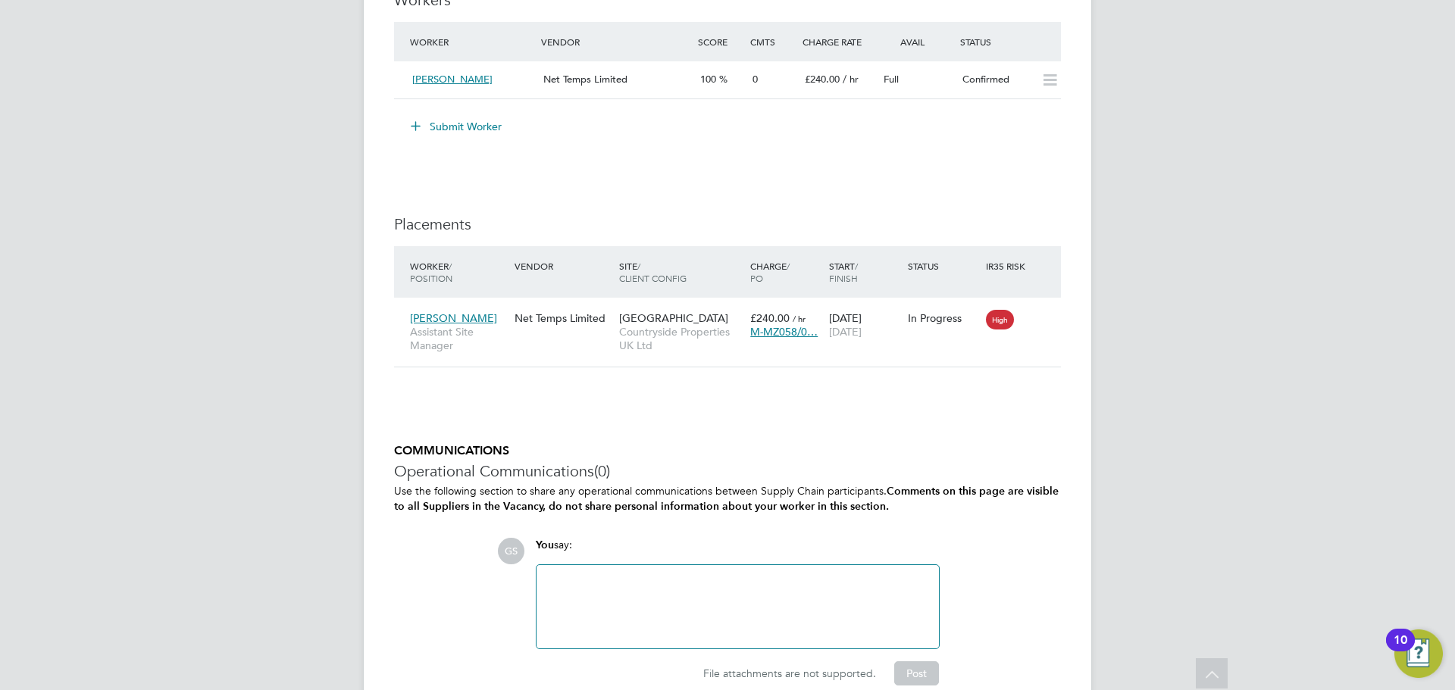
scroll to position [1480, 0]
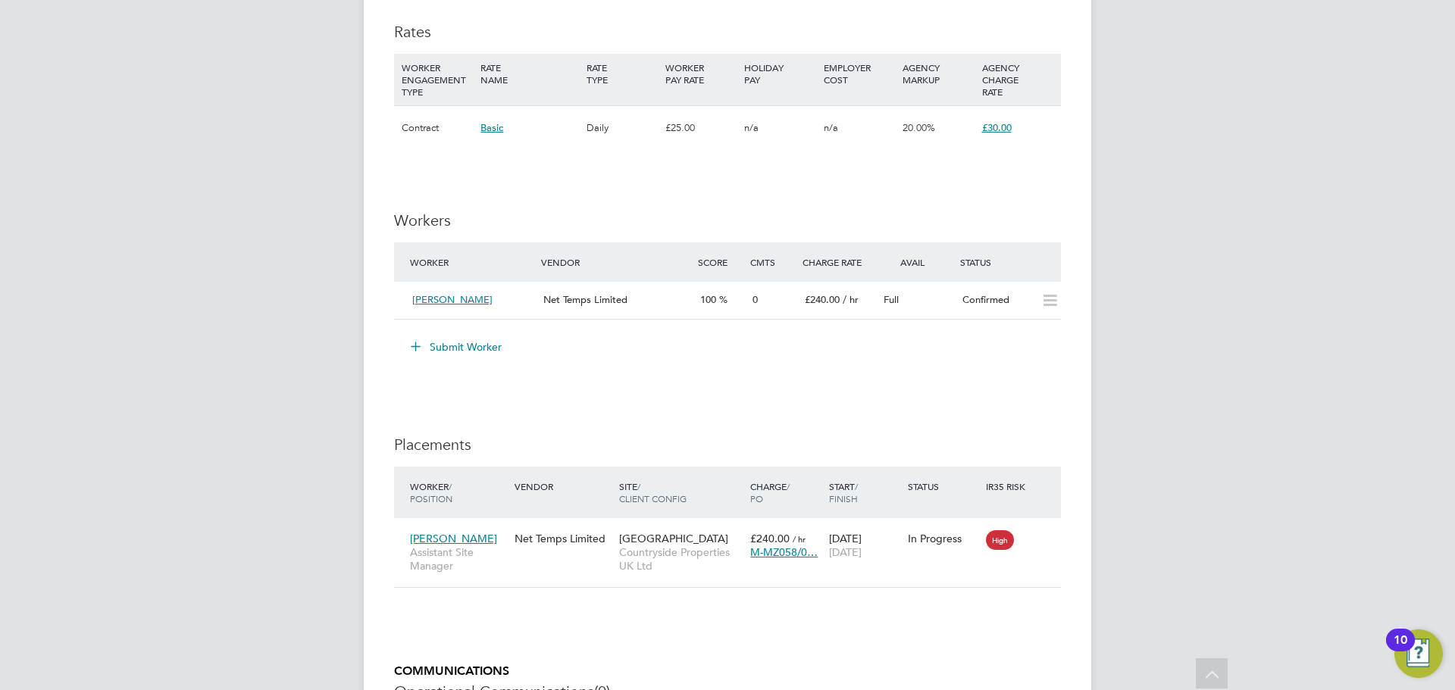
drag, startPoint x: 986, startPoint y: 574, endPoint x: 989, endPoint y: 463, distance: 110.7
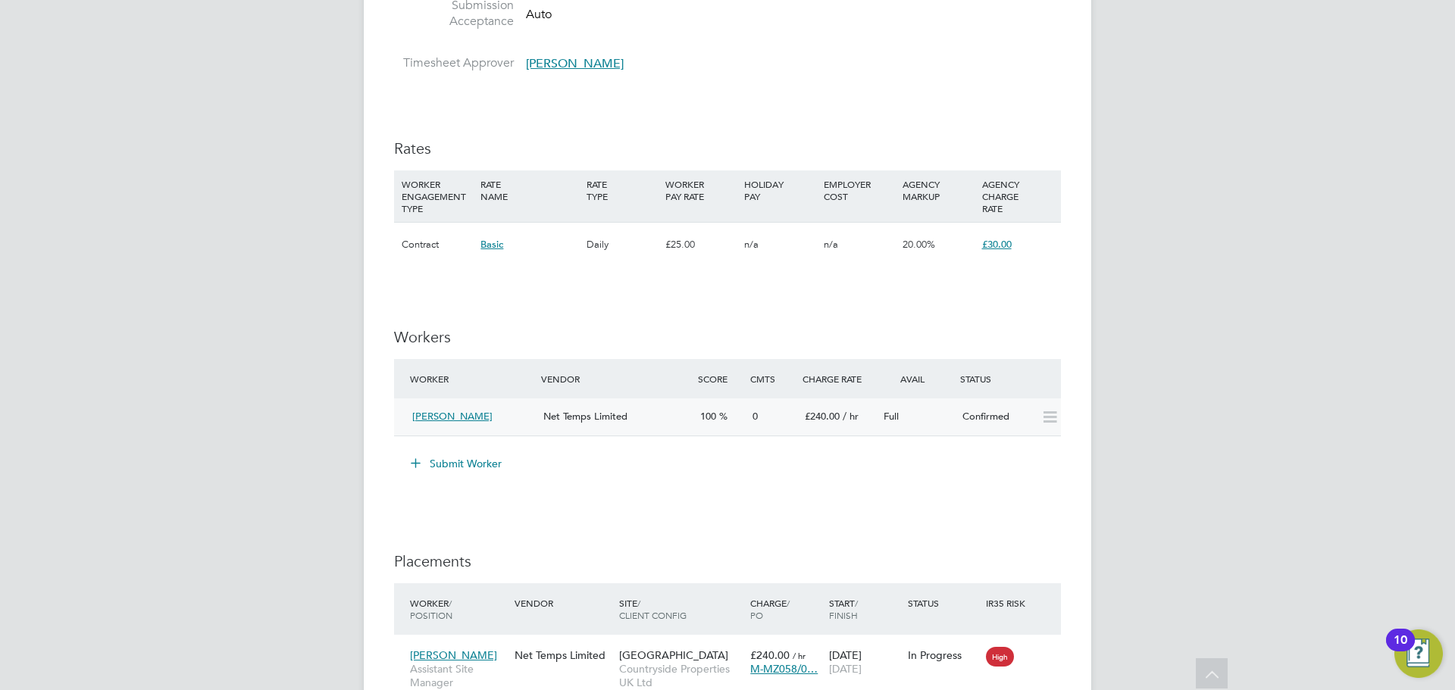
click at [1048, 414] on icon at bounding box center [1049, 417] width 19 height 12
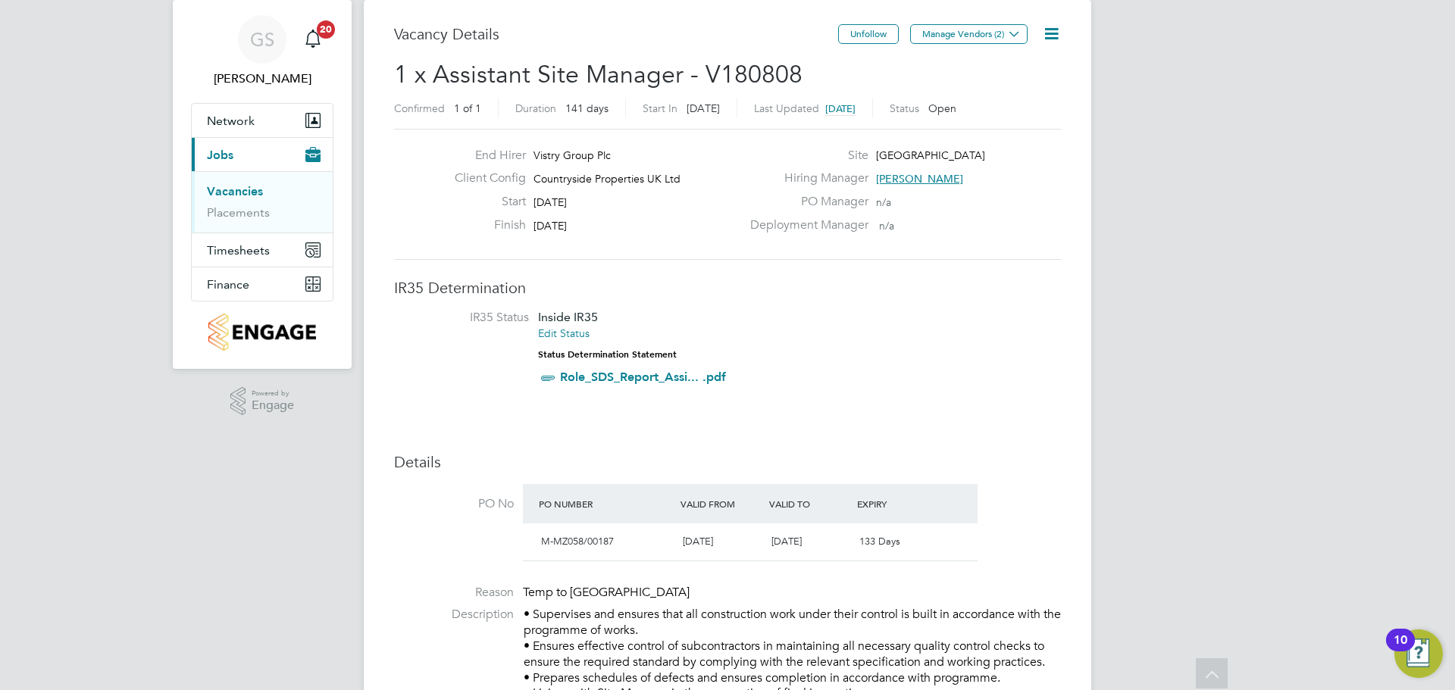
scroll to position [0, 0]
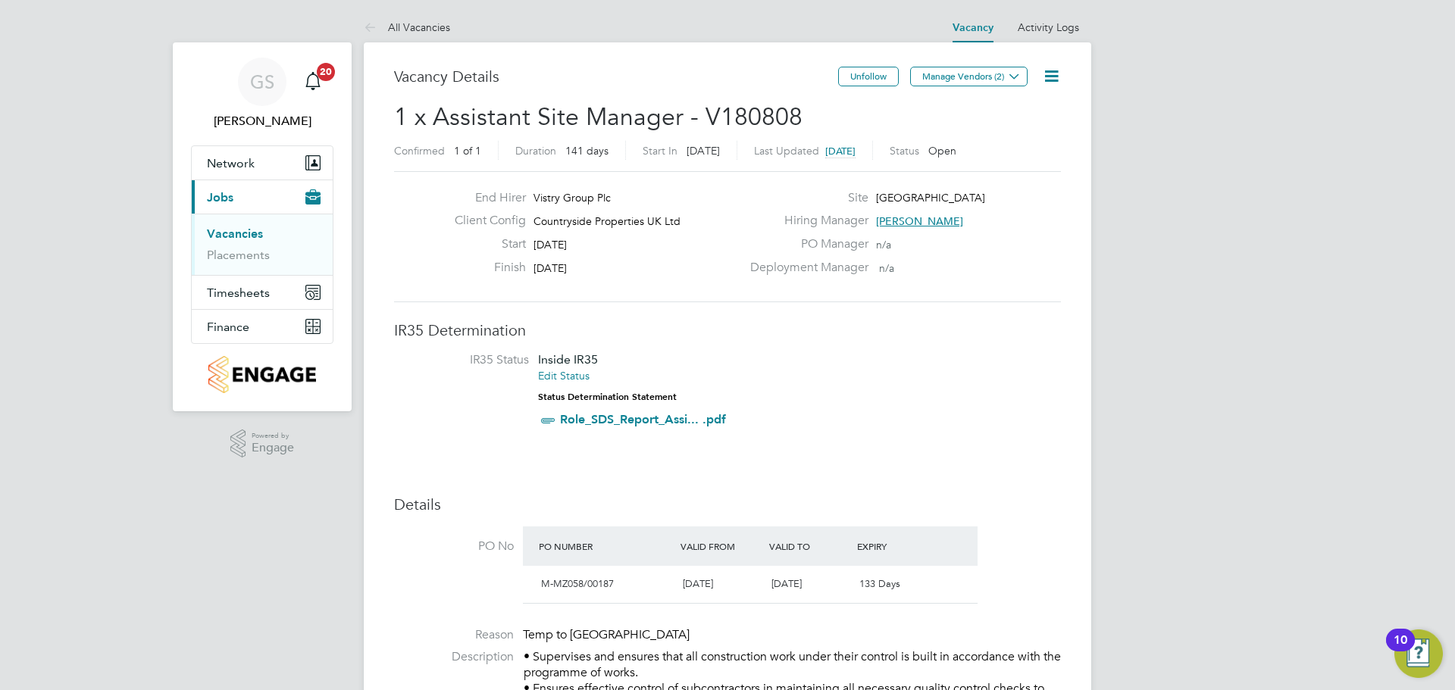
click at [1049, 77] on icon at bounding box center [1051, 76] width 19 height 19
click at [1018, 108] on li "Edit Vacancy e" at bounding box center [1015, 112] width 88 height 21
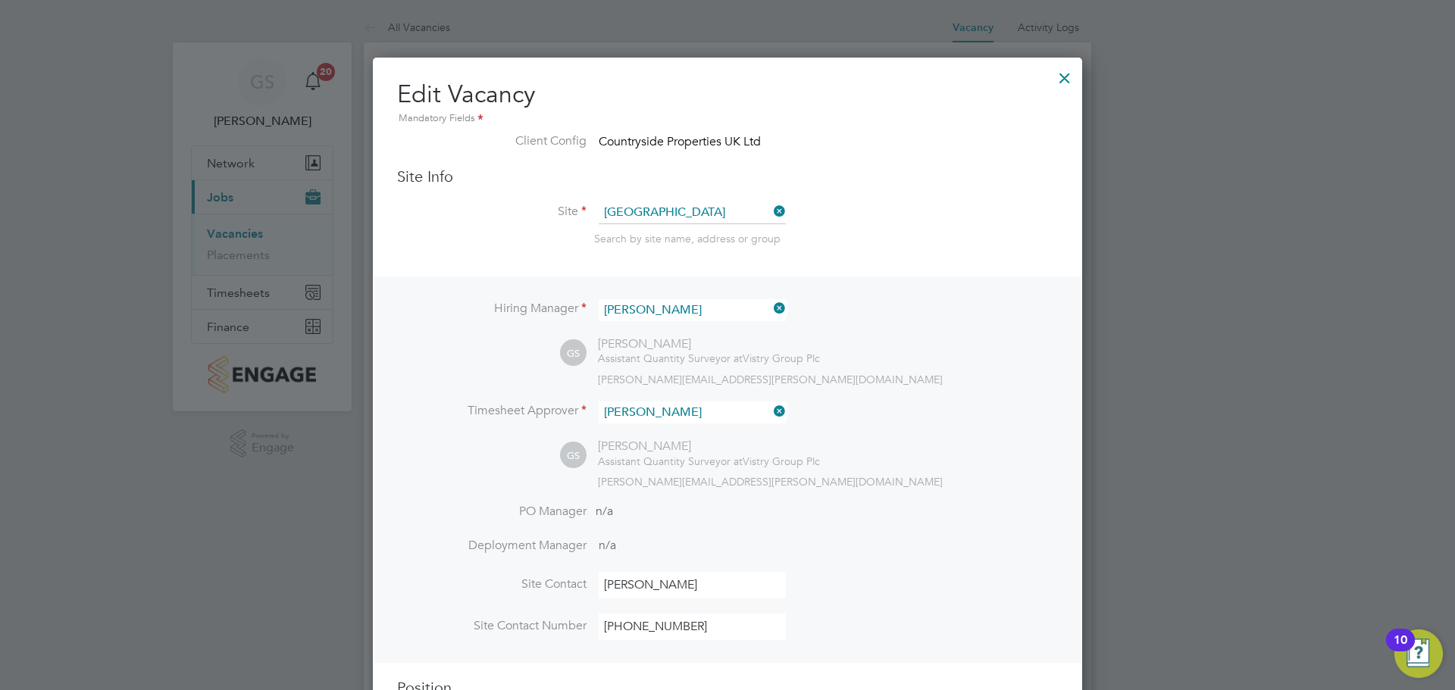
click at [1065, 69] on div at bounding box center [1064, 74] width 27 height 27
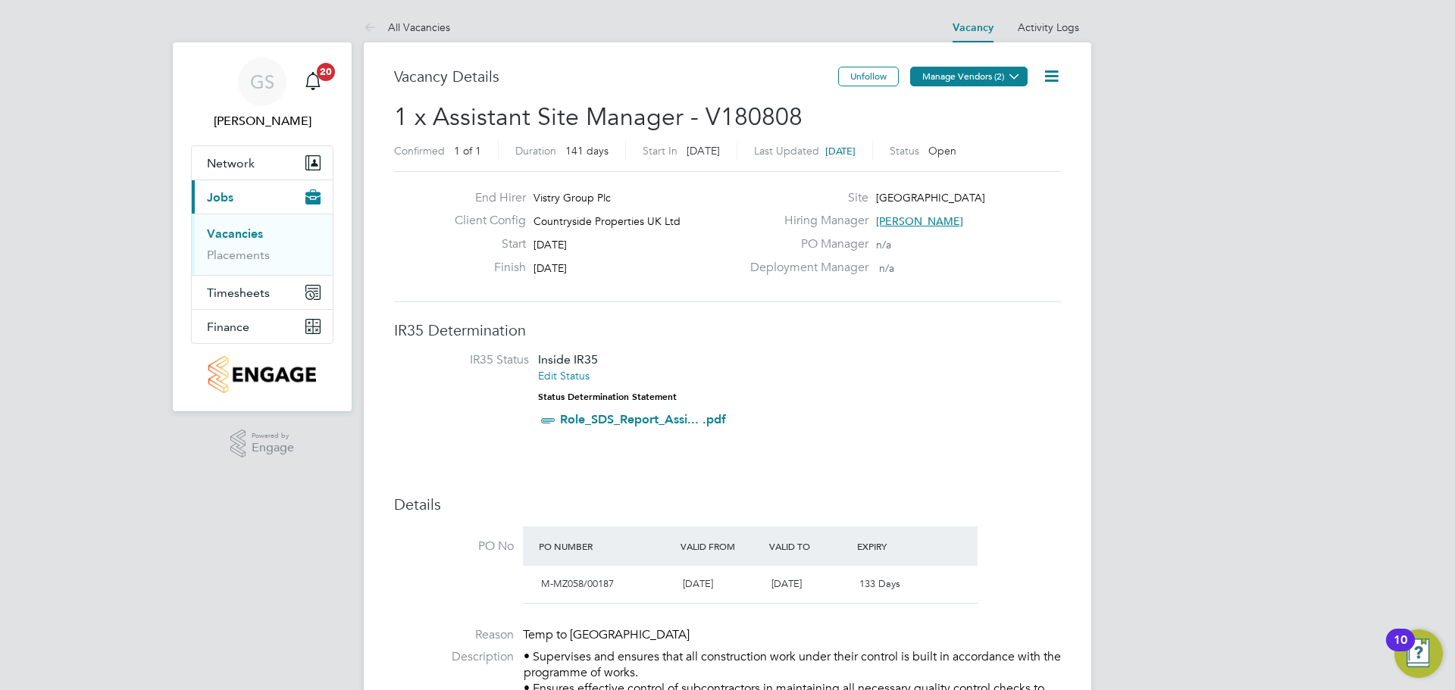
click at [984, 83] on button "Manage Vendors (2)" at bounding box center [968, 77] width 117 height 20
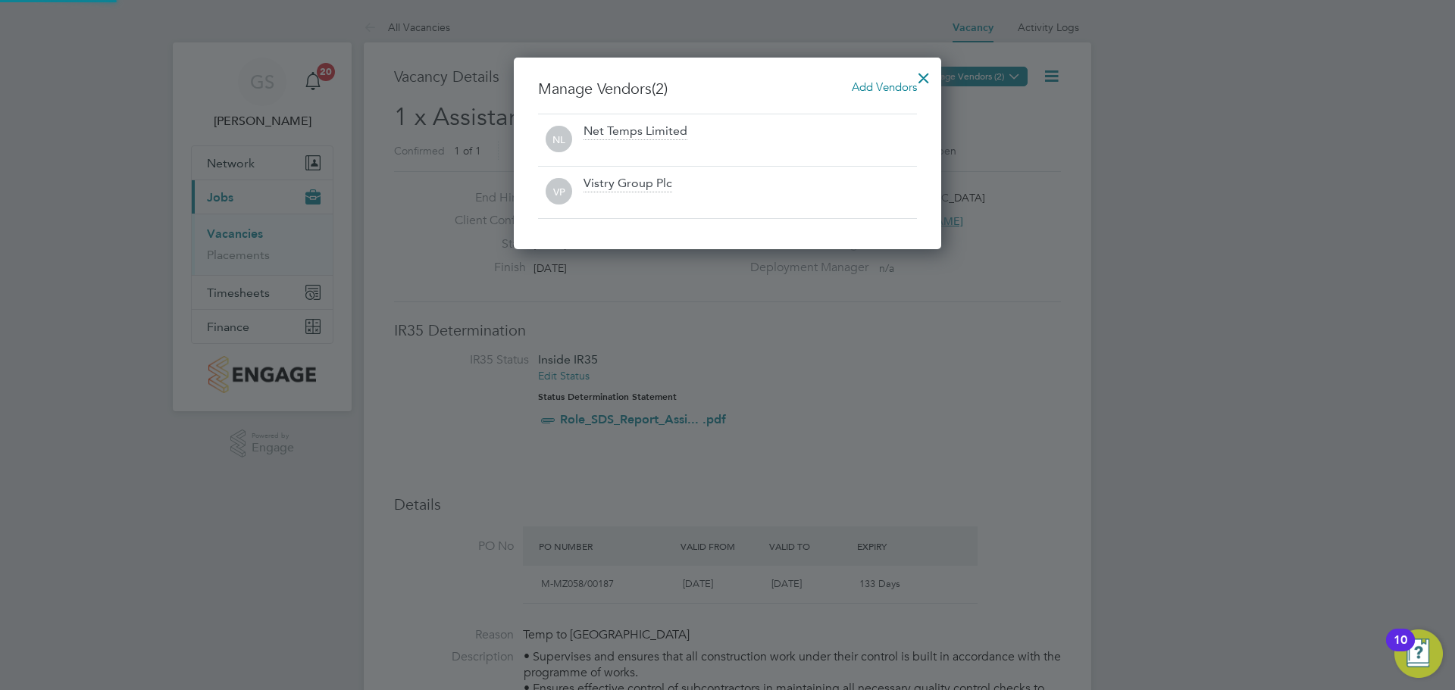
scroll to position [192, 428]
click at [918, 72] on div at bounding box center [923, 74] width 27 height 27
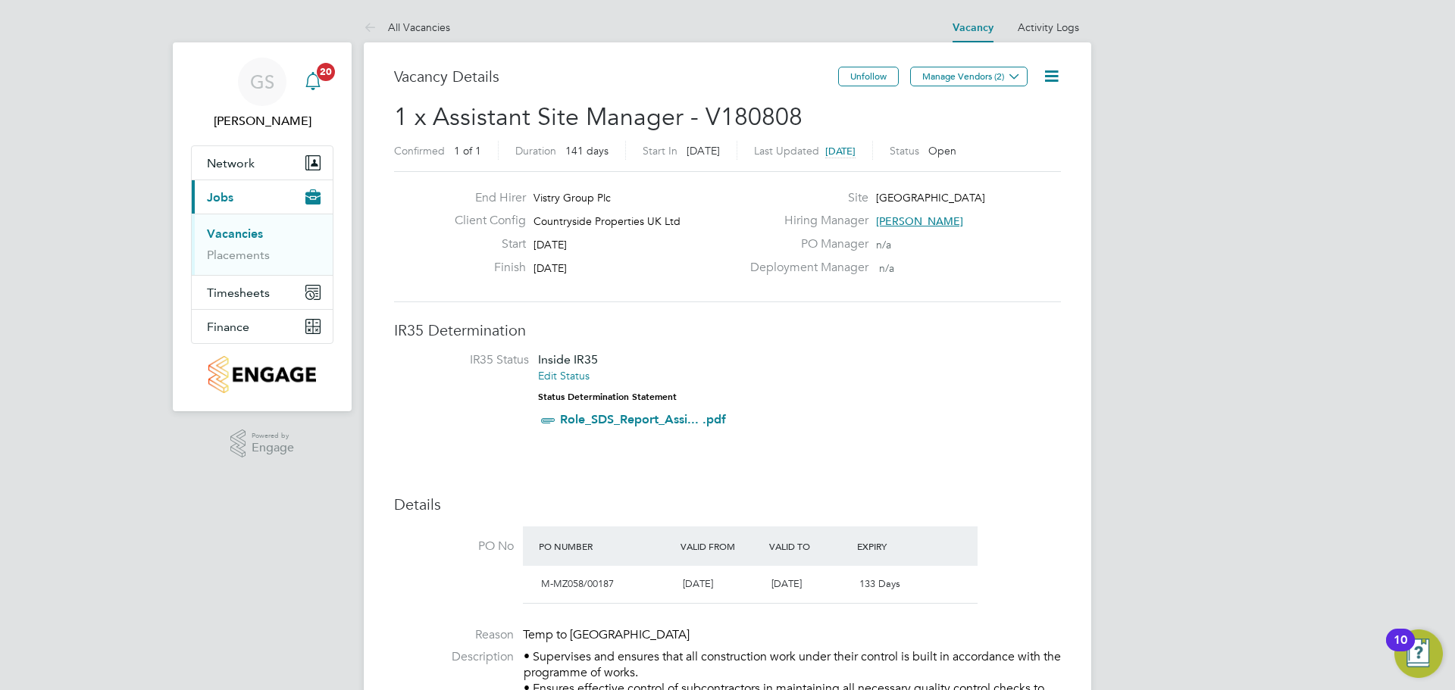
click at [329, 72] on span "20" at bounding box center [326, 72] width 18 height 18
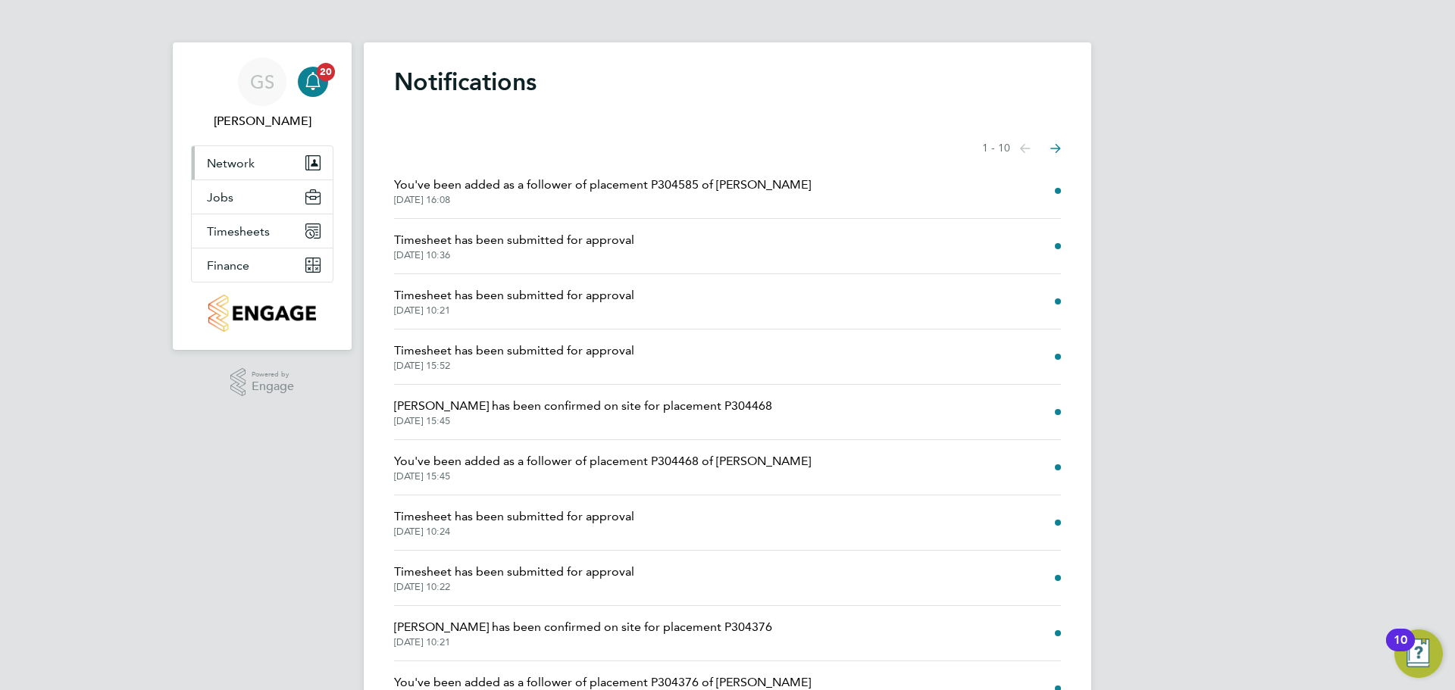
click at [272, 165] on button "Network" at bounding box center [262, 162] width 141 height 33
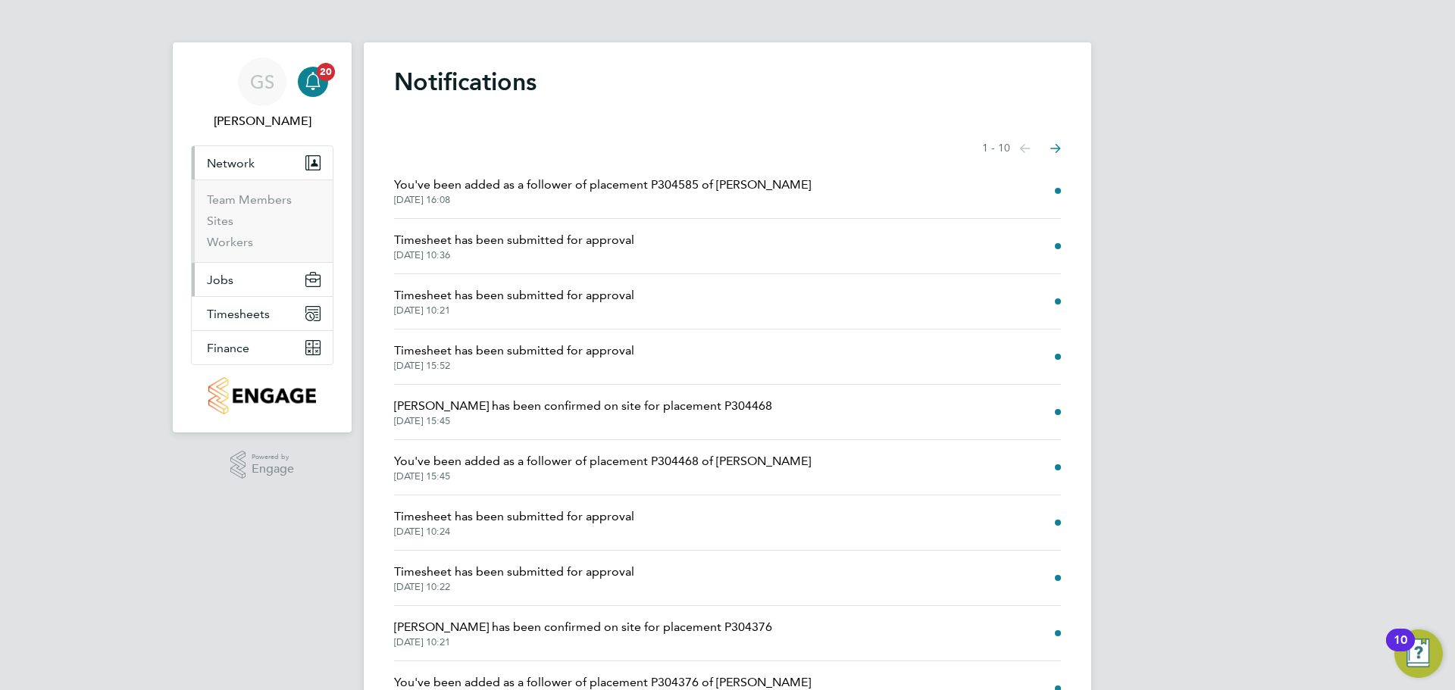
click at [255, 274] on button "Jobs" at bounding box center [262, 279] width 141 height 33
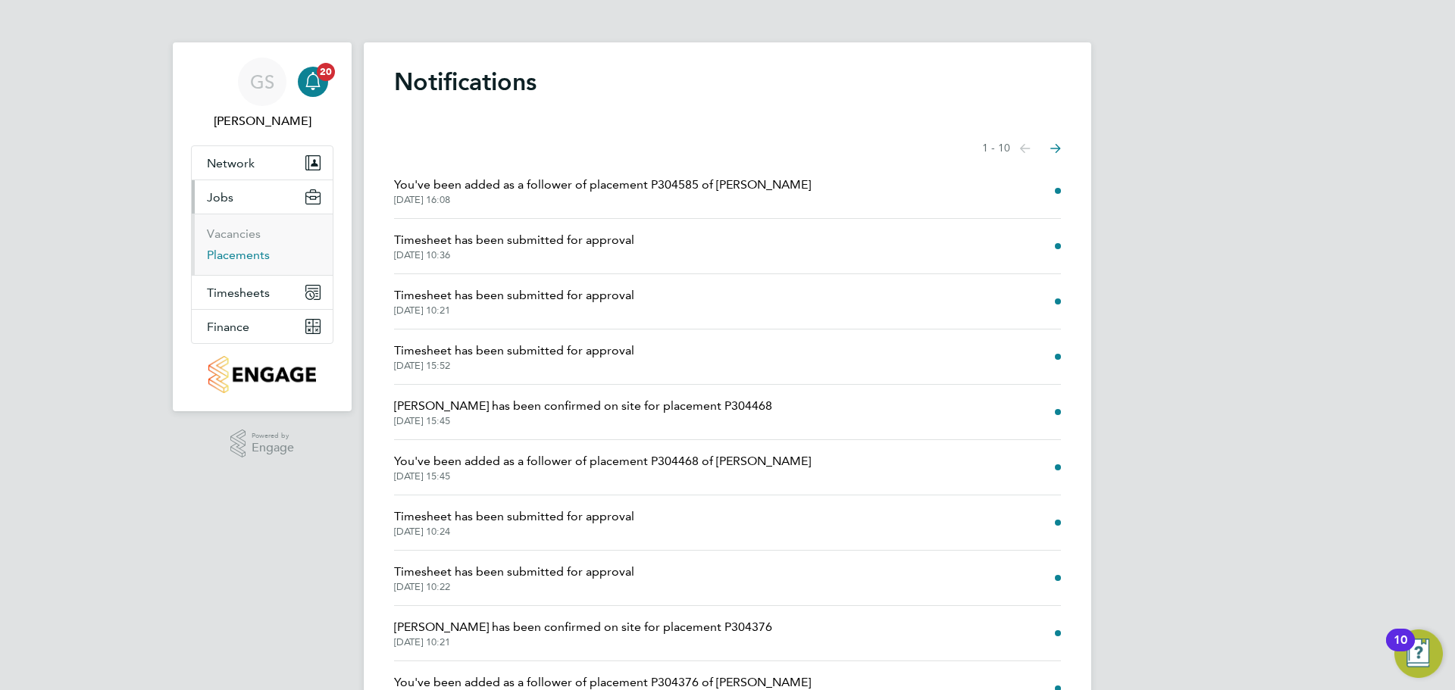
click at [249, 258] on link "Placements" at bounding box center [238, 255] width 63 height 14
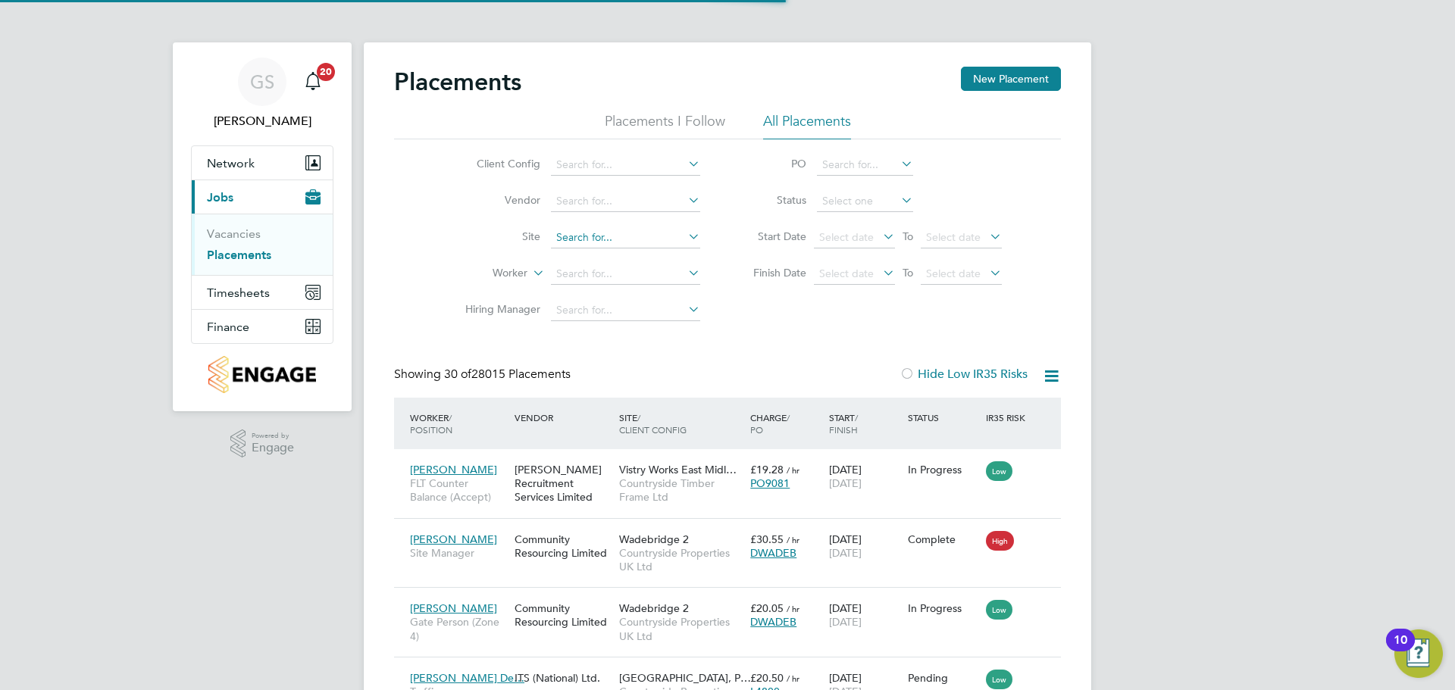
scroll to position [57, 132]
click at [598, 235] on input at bounding box center [625, 237] width 149 height 21
click at [610, 252] on li "Prosp ect Avenue" at bounding box center [625, 259] width 151 height 20
type input "[GEOGRAPHIC_DATA]"
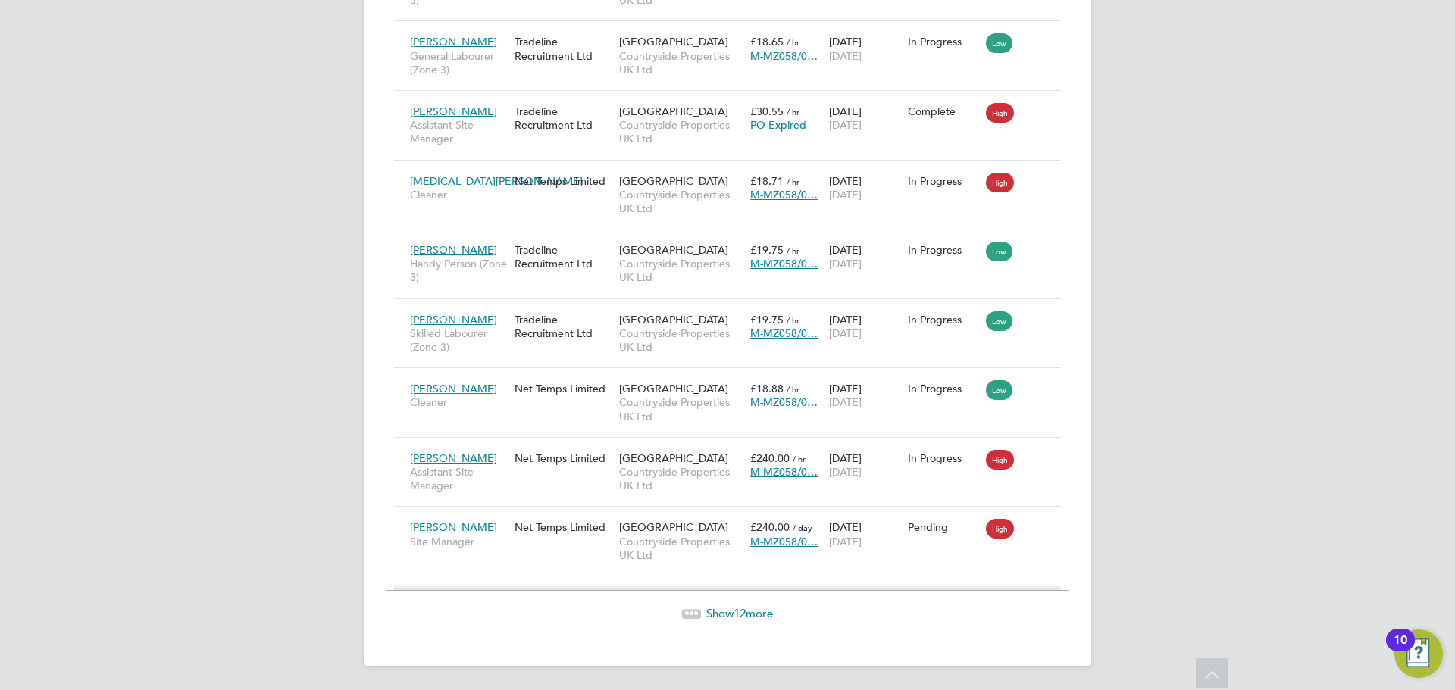
click at [723, 613] on span "Show 12 more" at bounding box center [739, 613] width 67 height 14
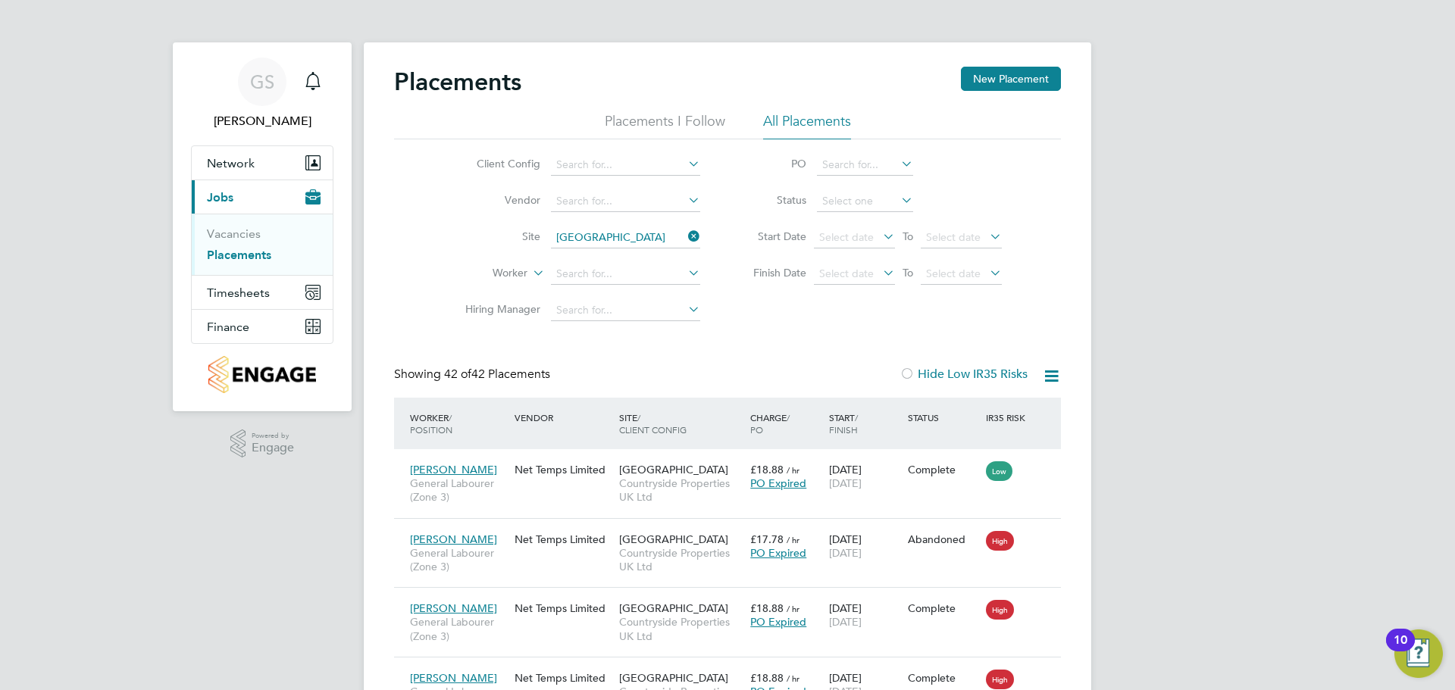
drag, startPoint x: 186, startPoint y: 540, endPoint x: 170, endPoint y: 321, distance: 218.8
